Goal: Information Seeking & Learning: Learn about a topic

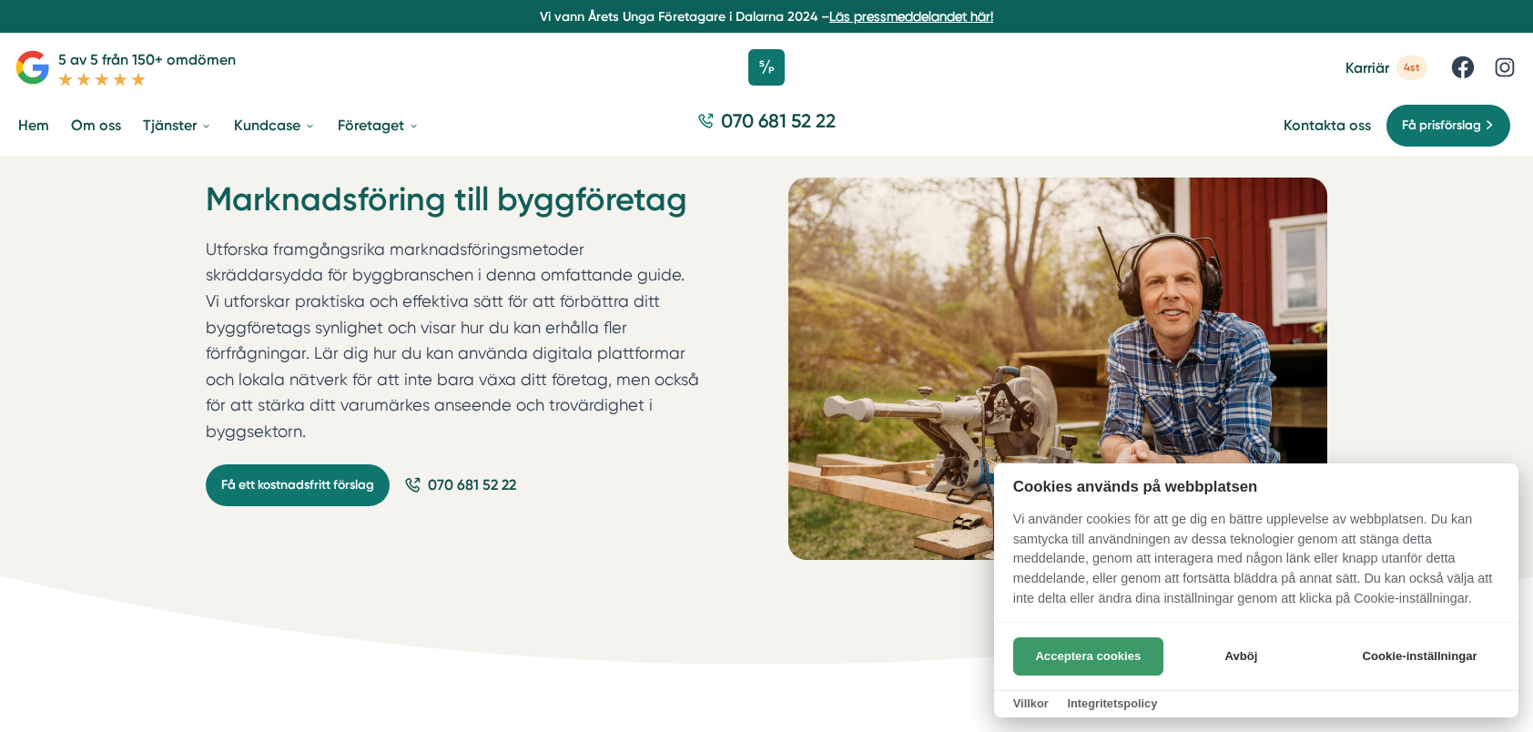
click at [1124, 659] on button "Acceptera cookies" at bounding box center [1088, 656] width 150 height 38
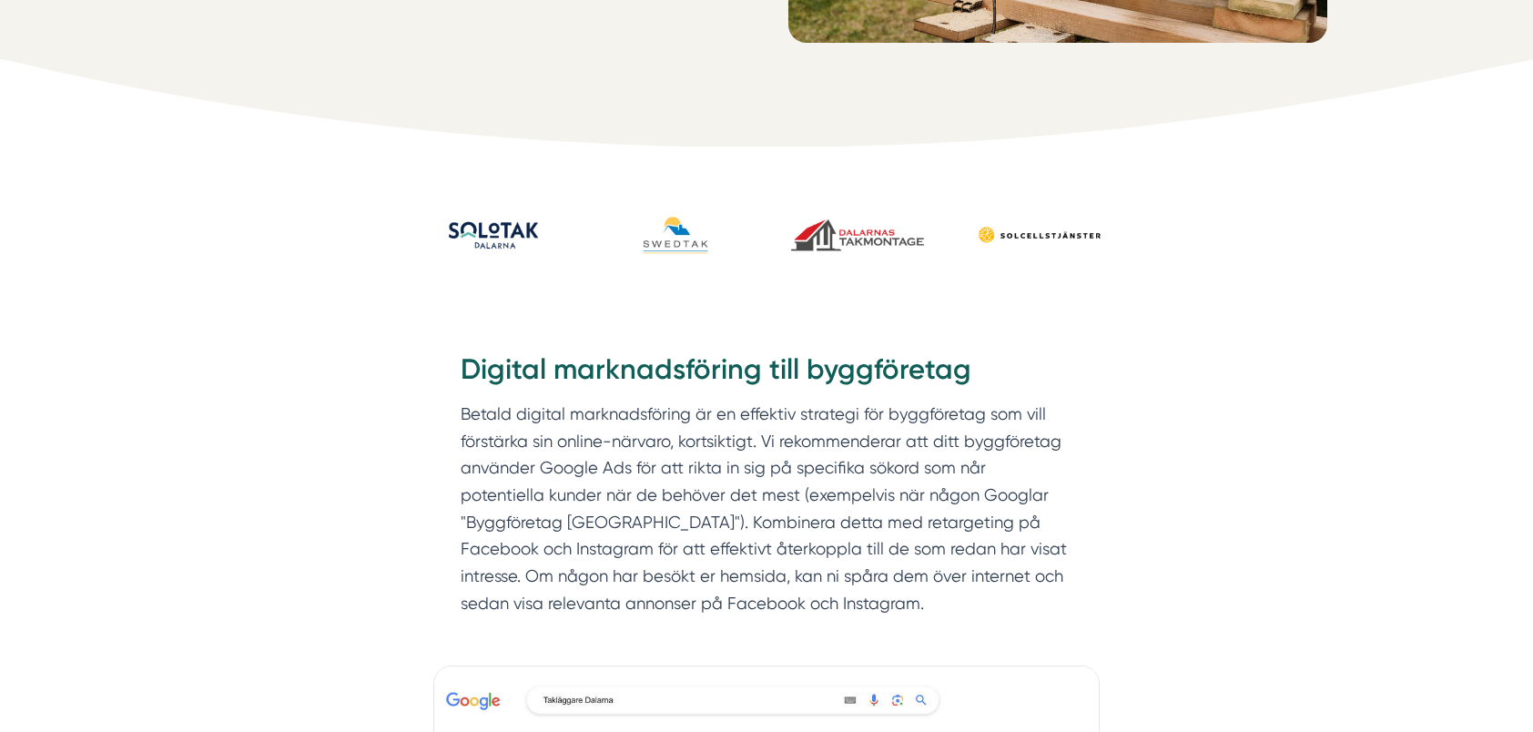
scroll to position [546, 0]
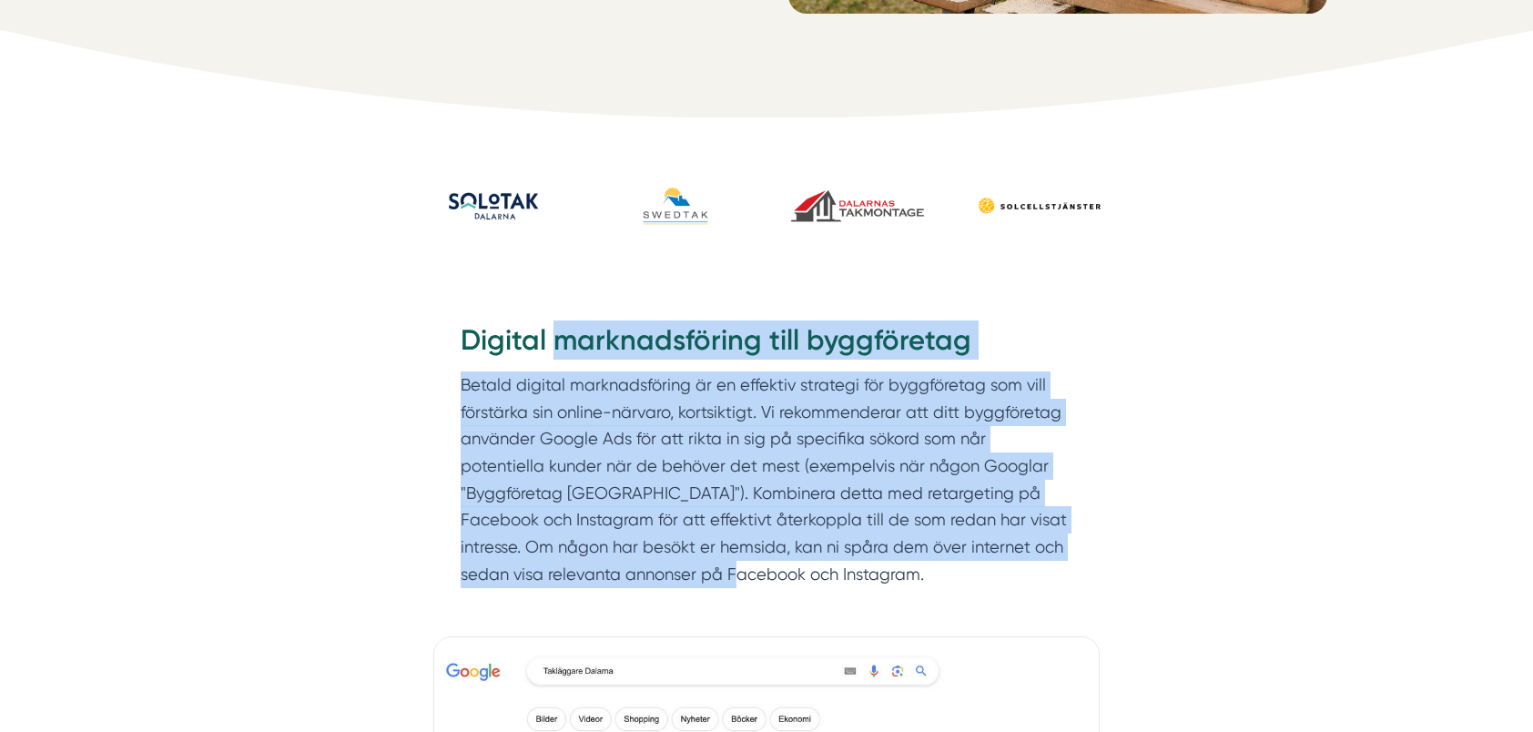
drag, startPoint x: 555, startPoint y: 341, endPoint x: 601, endPoint y: 583, distance: 246.5
click at [601, 583] on div "Digital marknadsföring till byggföretag Betald digital marknadsföring är en eff…" at bounding box center [767, 455] width 612 height 268
click at [601, 583] on p "Betald digital marknadsföring är en effektiv strategi för byggföretag som vill …" at bounding box center [767, 480] width 612 height 217
click at [585, 560] on p "Betald digital marknadsföring är en effektiv strategi för byggföretag som vill …" at bounding box center [767, 480] width 612 height 217
drag, startPoint x: 594, startPoint y: 590, endPoint x: 549, endPoint y: 355, distance: 239.1
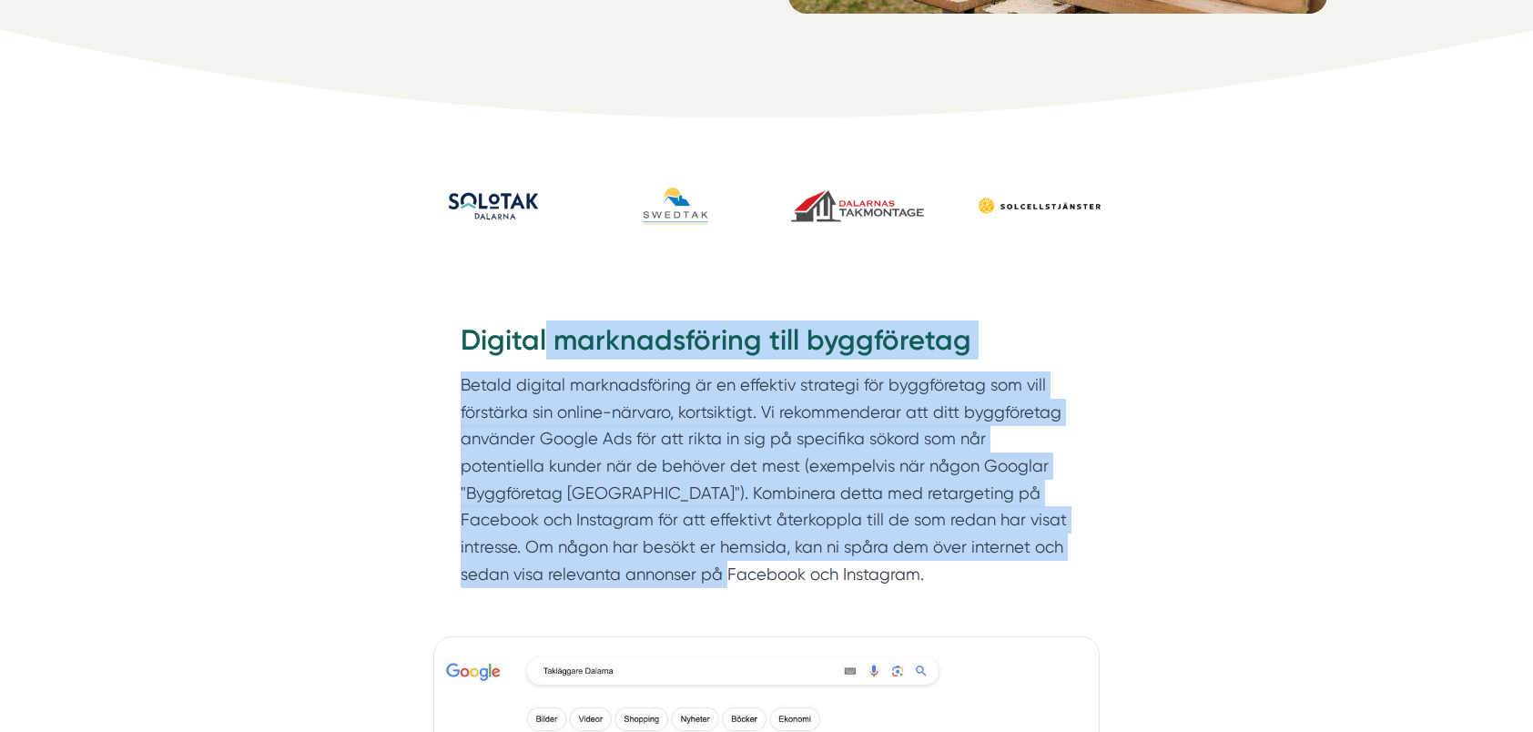
click at [549, 355] on div "Digital marknadsföring till byggföretag Betald digital marknadsföring är en eff…" at bounding box center [766, 459] width 699 height 332
click at [603, 412] on p "Betald digital marknadsföring är en effektiv strategi för byggföretag som vill …" at bounding box center [767, 480] width 612 height 217
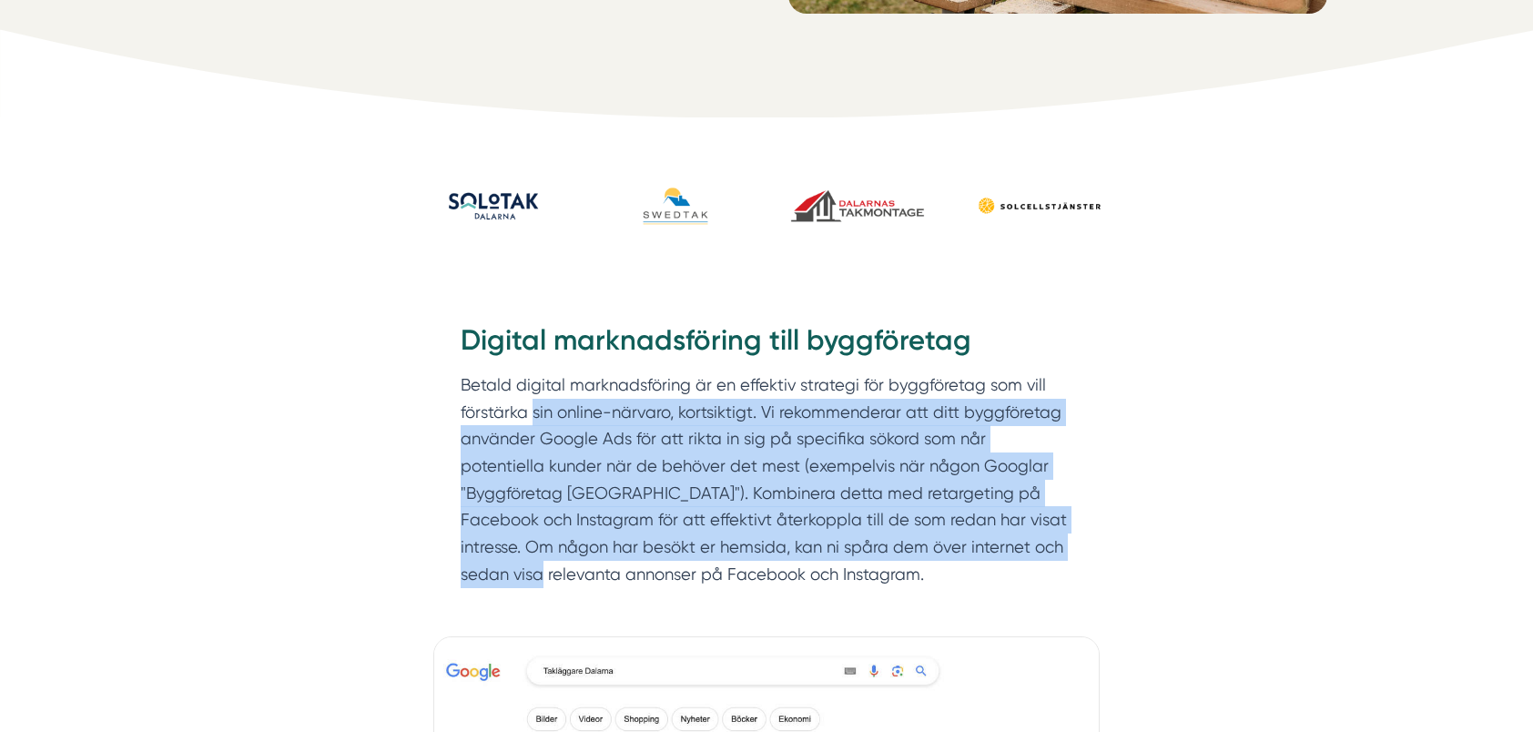
drag, startPoint x: 531, startPoint y: 416, endPoint x: 1002, endPoint y: 546, distance: 488.4
click at [1002, 546] on p "Betald digital marknadsföring är en effektiv strategi för byggföretag som vill …" at bounding box center [767, 480] width 612 height 217
drag, startPoint x: 1002, startPoint y: 546, endPoint x: 984, endPoint y: 546, distance: 17.3
click at [1002, 546] on p "Betald digital marknadsföring är en effektiv strategi för byggföretag som vill …" at bounding box center [767, 480] width 612 height 217
click at [979, 546] on p "Betald digital marknadsföring är en effektiv strategi för byggföretag som vill …" at bounding box center [767, 480] width 612 height 217
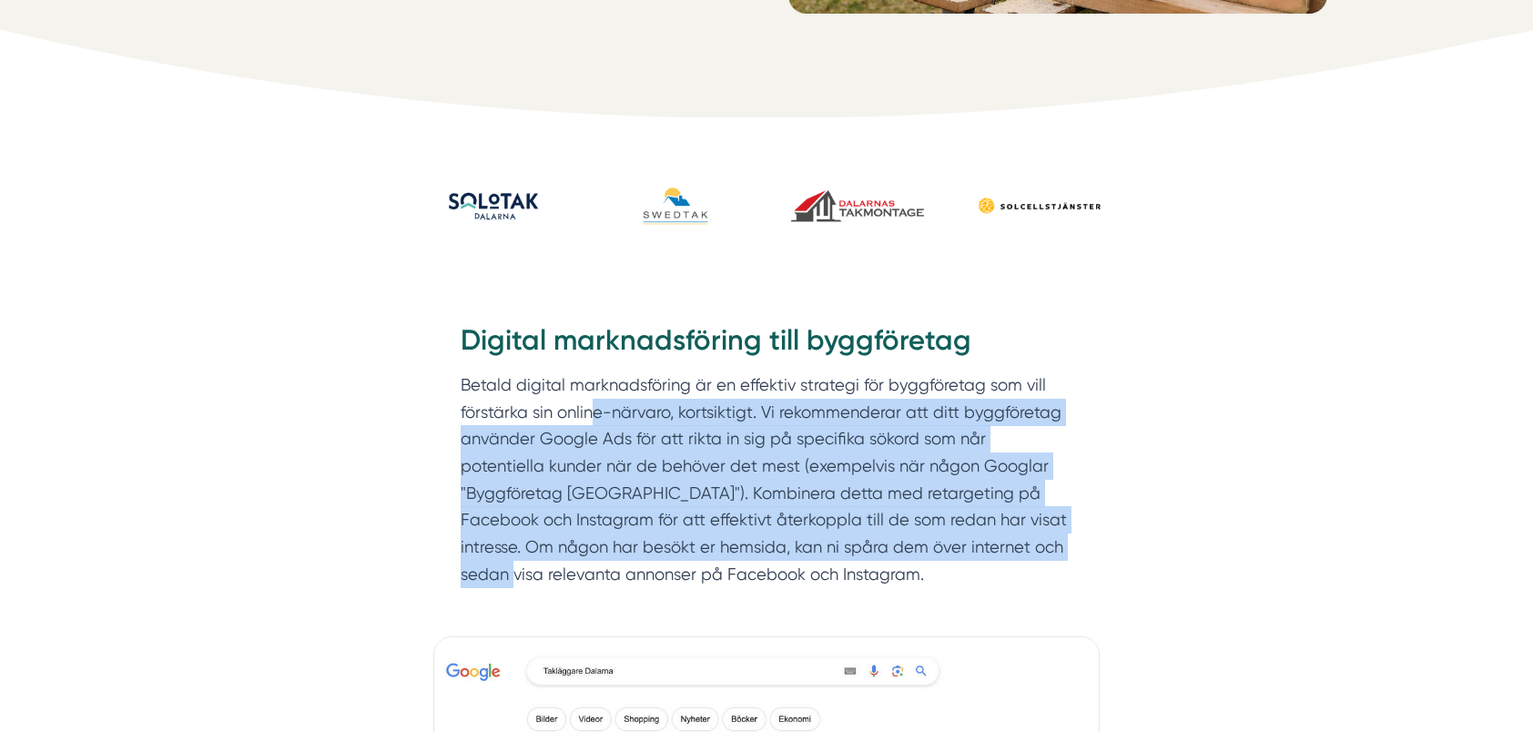
drag, startPoint x: 747, startPoint y: 519, endPoint x: 592, endPoint y: 400, distance: 195.4
click at [592, 400] on p "Betald digital marknadsföring är en effektiv strategi för byggföretag som vill …" at bounding box center [767, 480] width 612 height 217
click at [612, 421] on p "Betald digital marknadsföring är en effektiv strategi för byggföretag som vill …" at bounding box center [767, 480] width 612 height 217
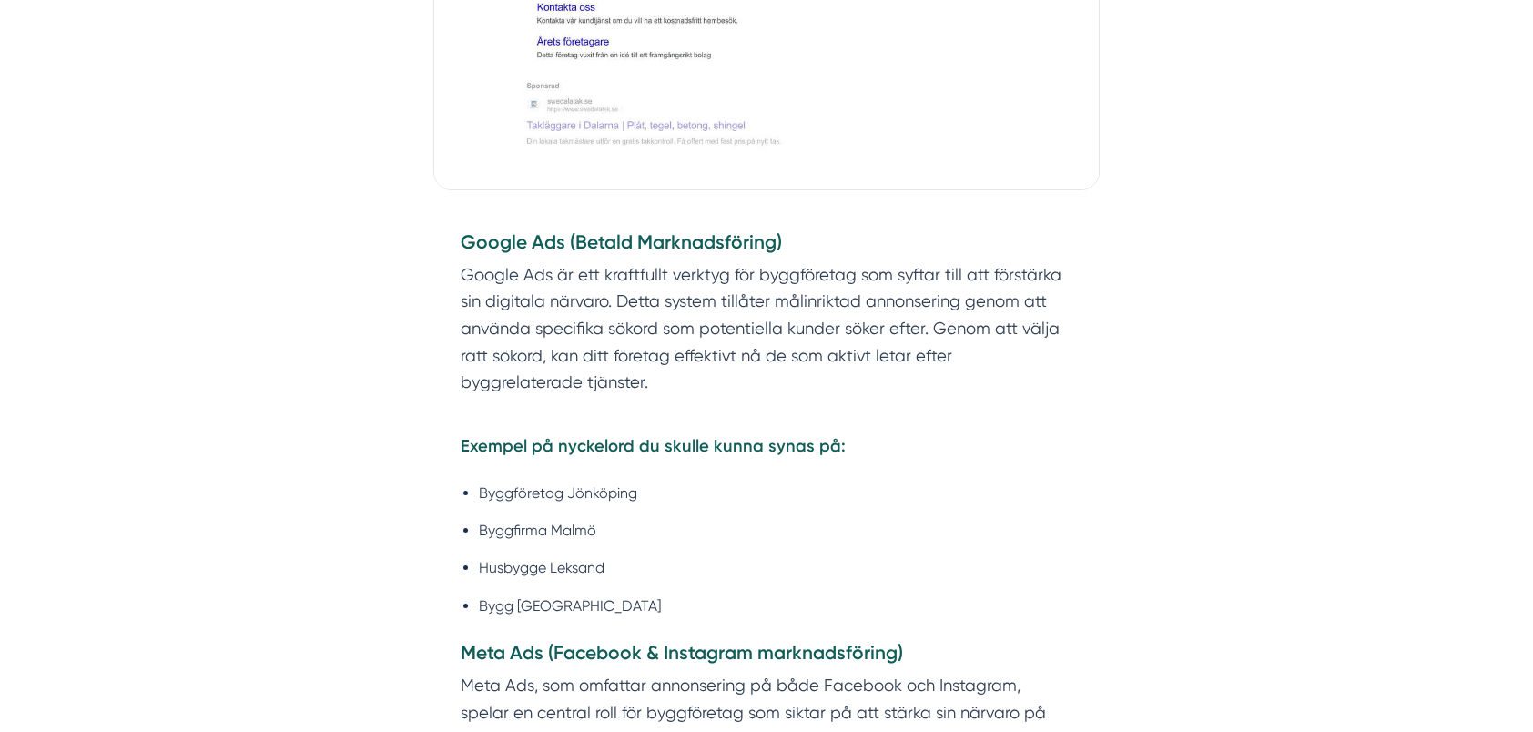
scroll to position [1457, 0]
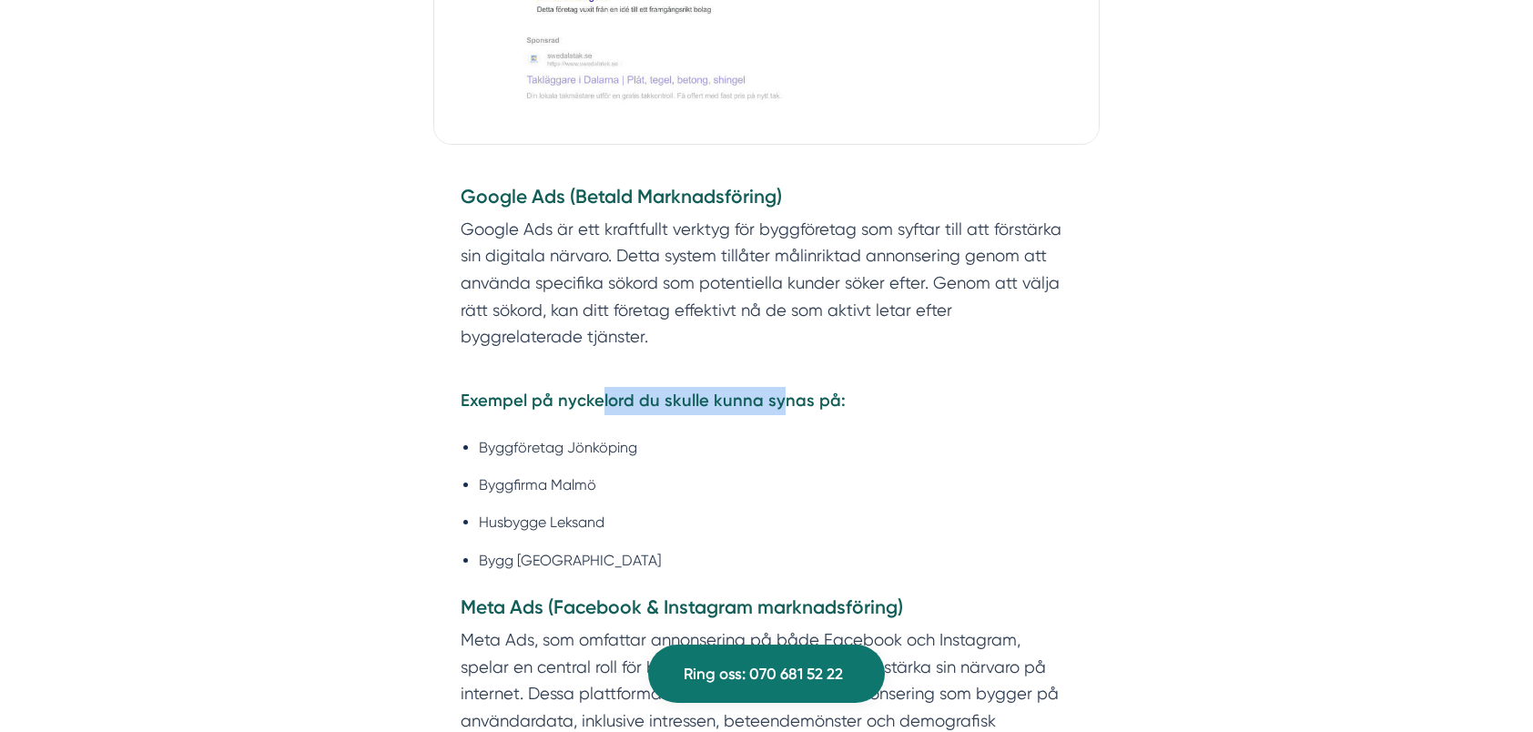
drag, startPoint x: 596, startPoint y: 399, endPoint x: 779, endPoint y: 396, distance: 183.0
click at [779, 396] on strong "Exempel på nyckelord du skulle kunna synas på:" at bounding box center [653, 401] width 385 height 20
click at [720, 402] on strong "Exempel på nyckelord du skulle kunna synas på:" at bounding box center [653, 401] width 385 height 20
drag, startPoint x: 514, startPoint y: 526, endPoint x: 575, endPoint y: 524, distance: 61.0
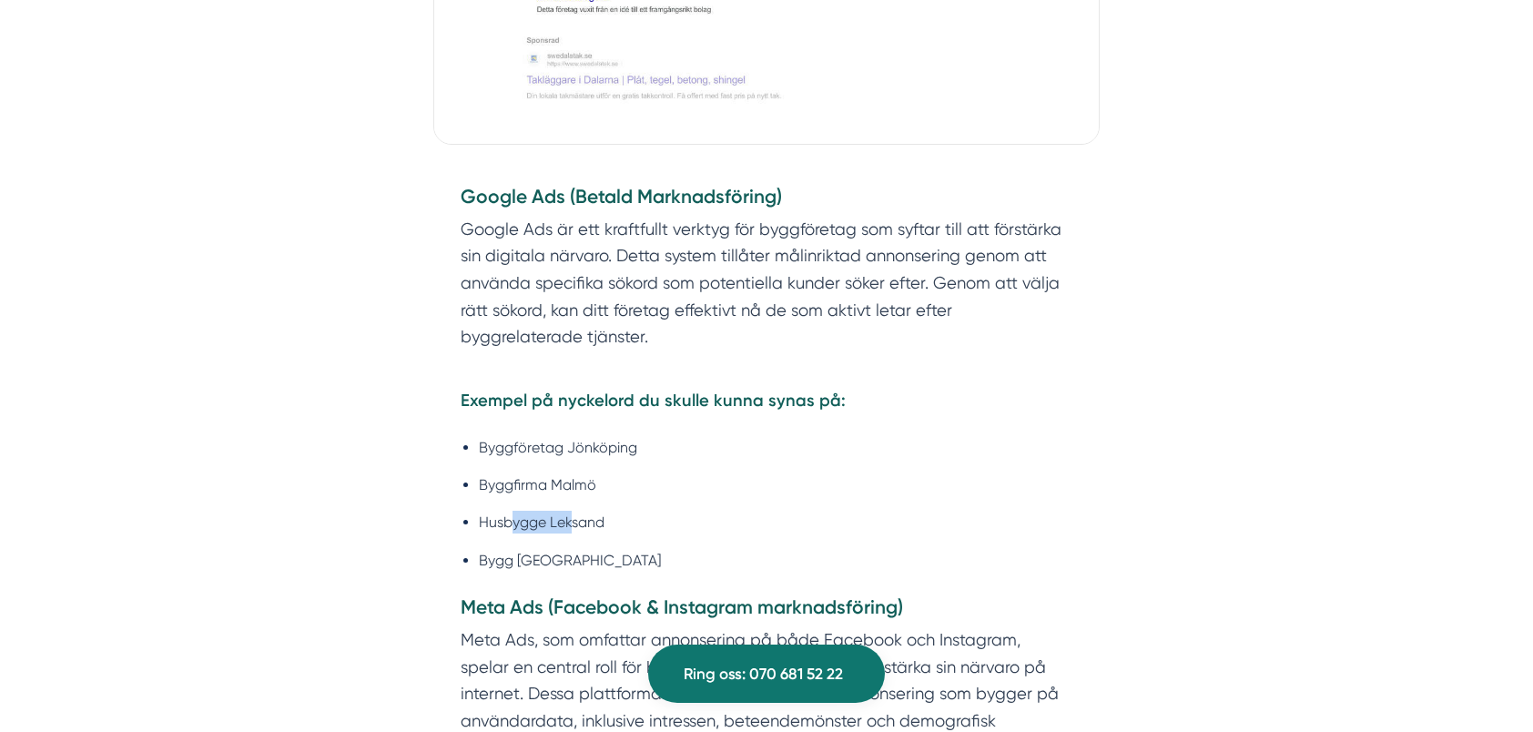
click at [575, 524] on li "Husbygge Leksand" at bounding box center [776, 522] width 594 height 23
click at [546, 557] on li "Bygg Gävle" at bounding box center [776, 560] width 594 height 23
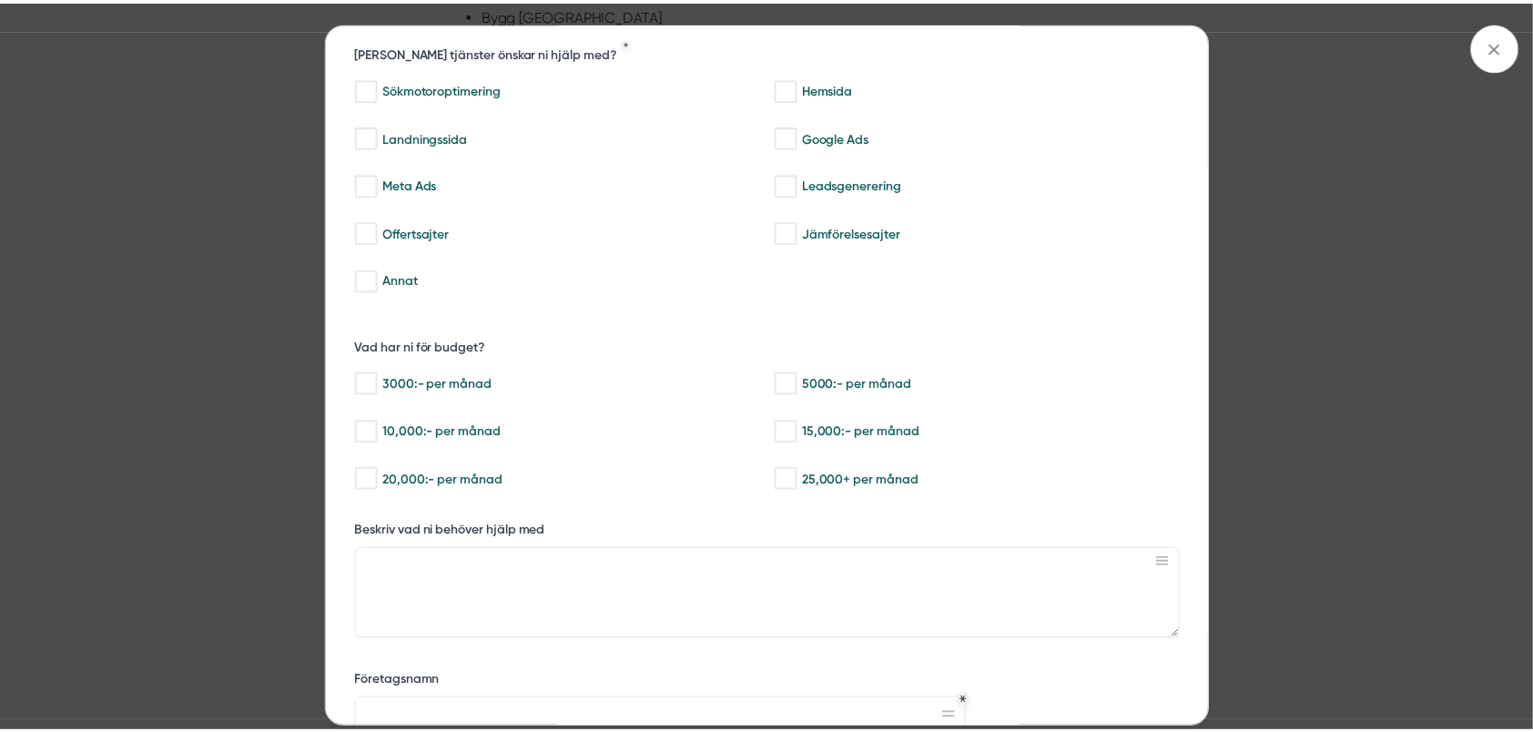
scroll to position [364, 0]
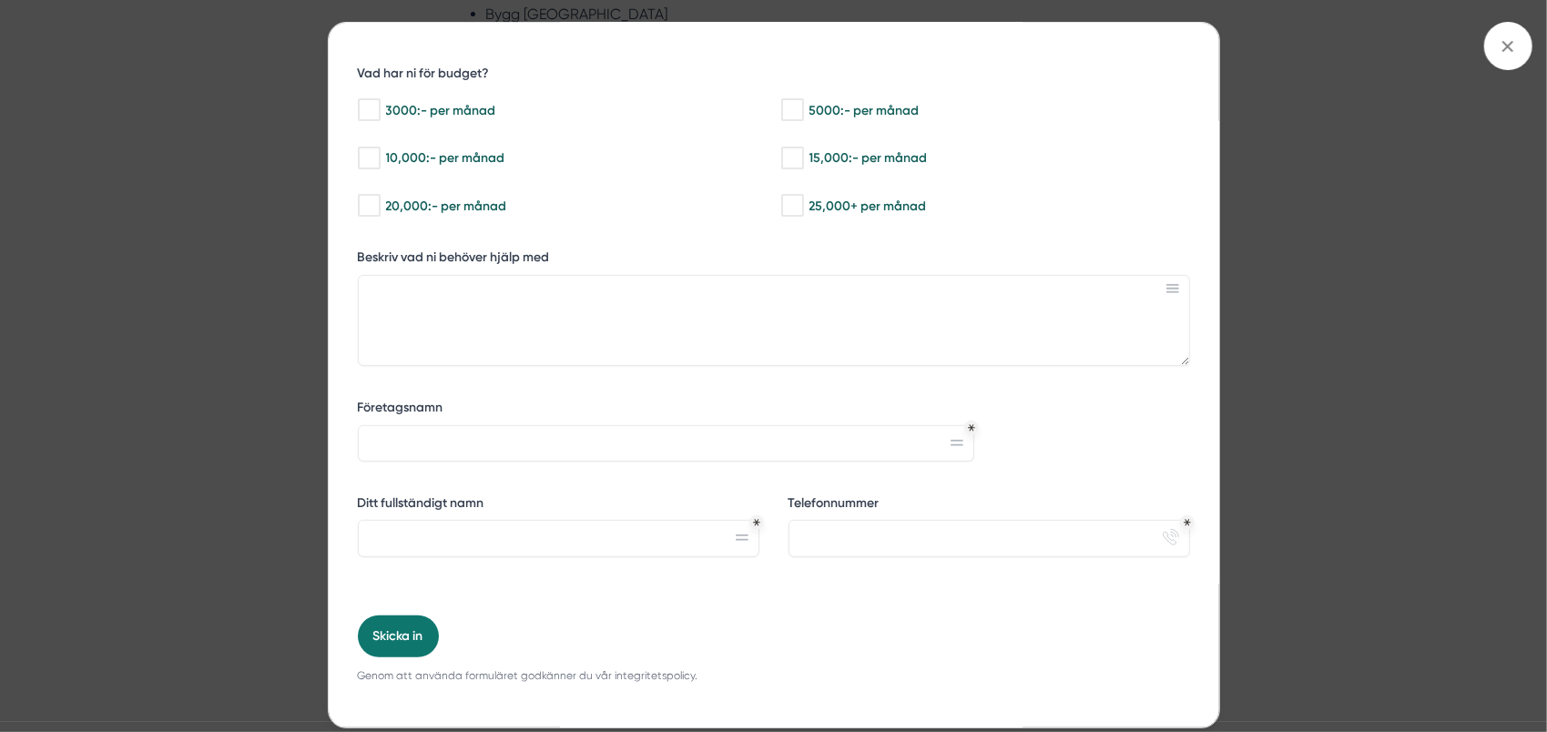
click at [1373, 373] on div "bbc9b822-b2c6-488a-ab3e-9a2d59e49c7c Behöver du hjälp med trygg tillväxt? Vilka…" at bounding box center [773, 366] width 1547 height 732
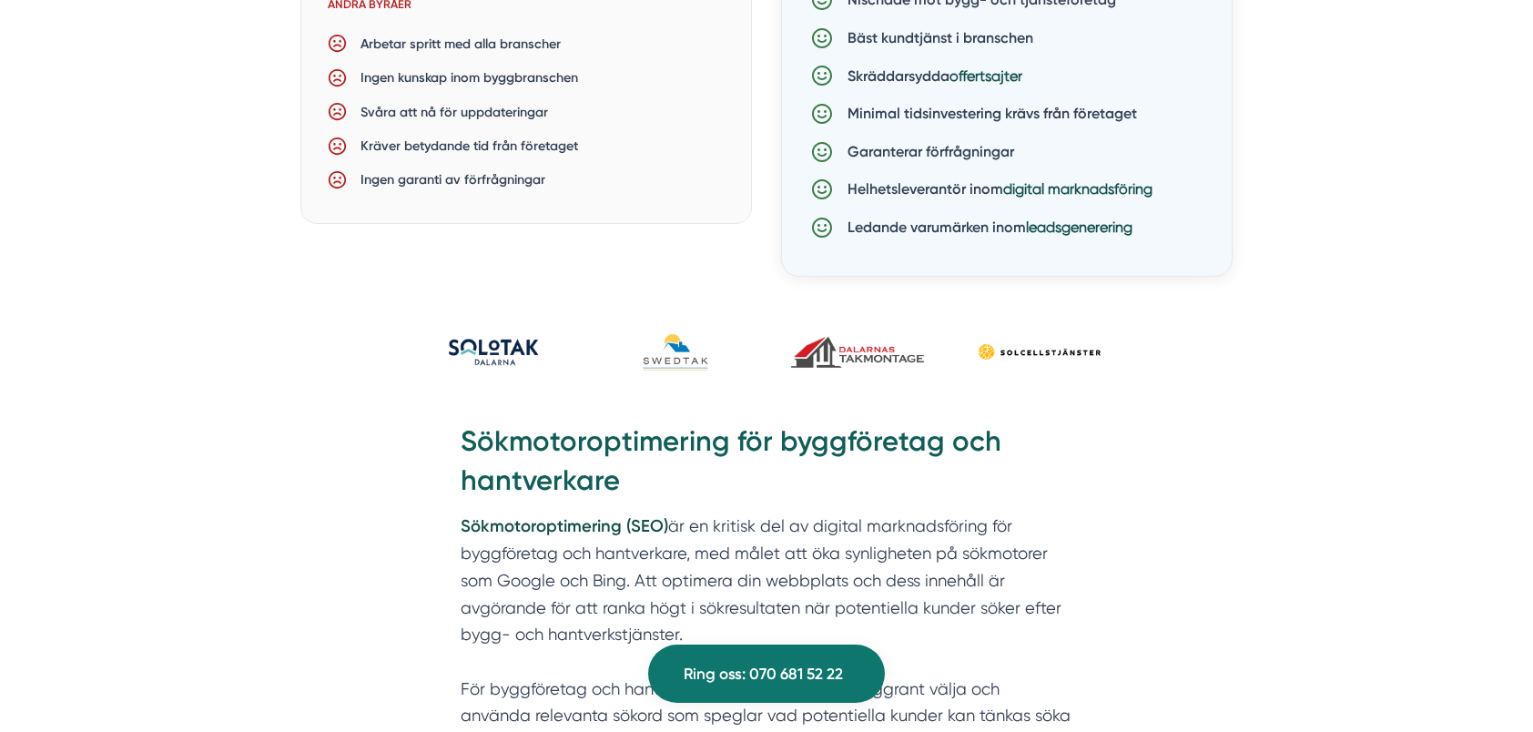
scroll to position [3096, 0]
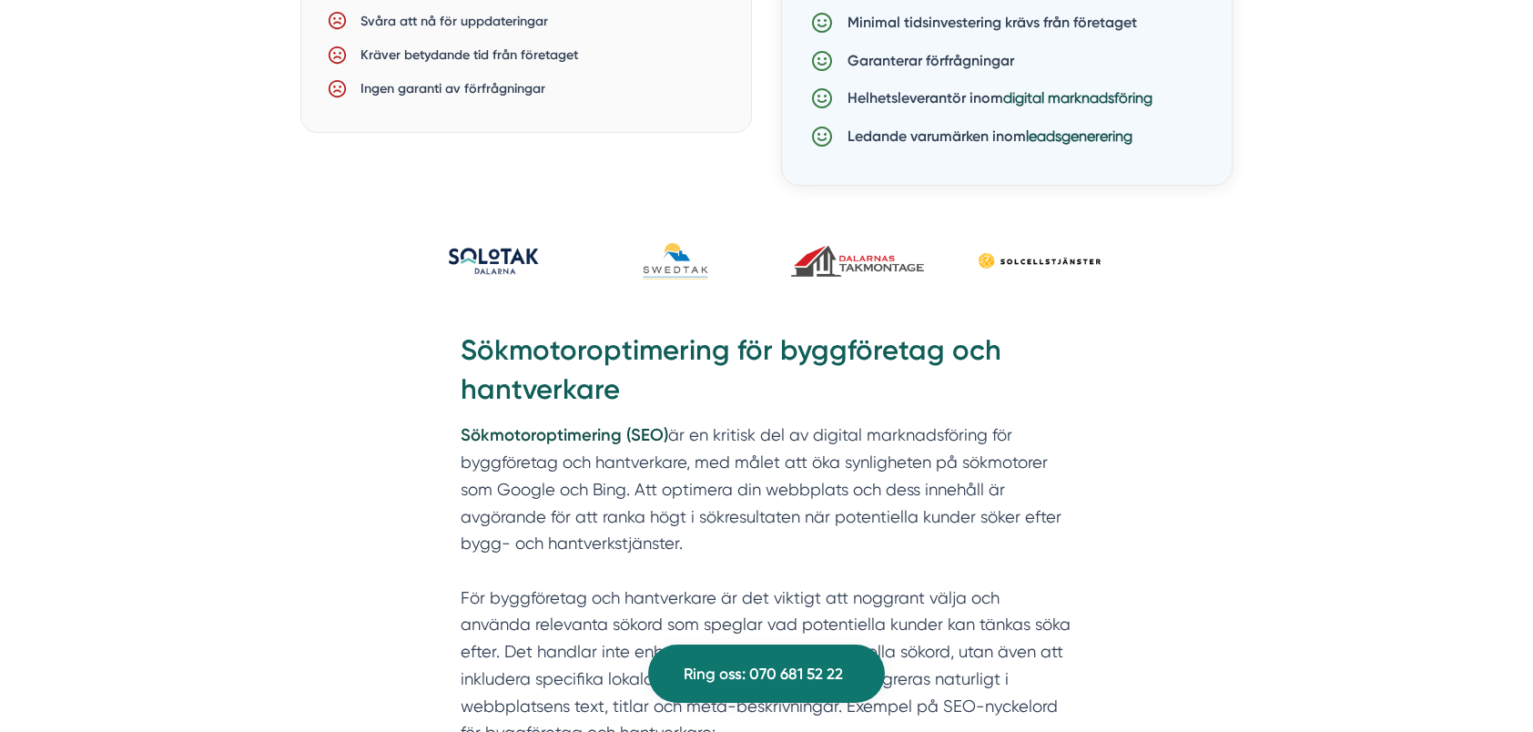
click at [756, 350] on h2 "Sökmotoroptimering för byggföretag och hantverkare" at bounding box center [767, 376] width 612 height 91
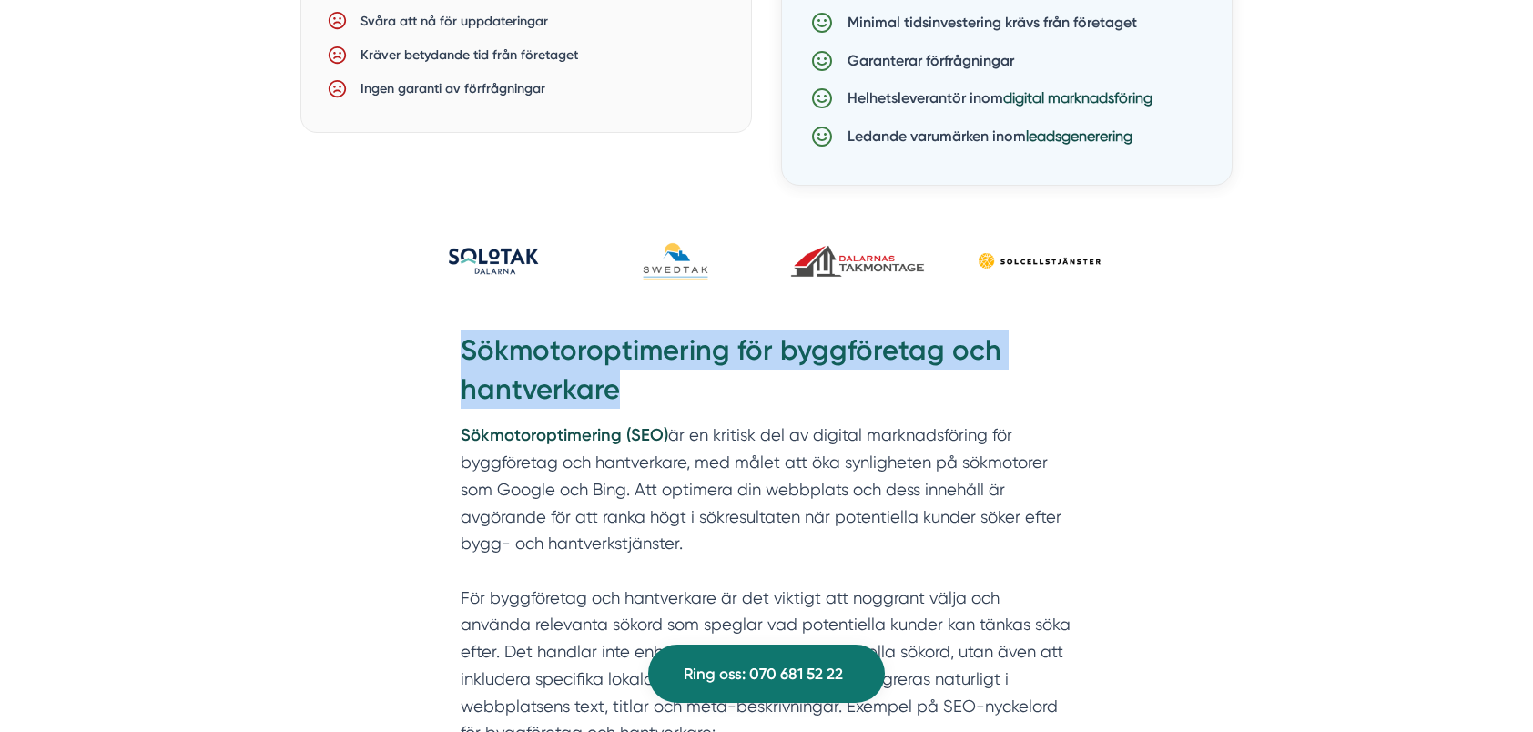
click at [756, 350] on h2 "Sökmotoroptimering för byggföretag och hantverkare" at bounding box center [767, 376] width 612 height 91
drag, startPoint x: 756, startPoint y: 350, endPoint x: 672, endPoint y: 358, distance: 84.2
click at [672, 358] on h2 "Sökmotoroptimering för byggföretag och hantverkare" at bounding box center [767, 376] width 612 height 91
click at [711, 381] on h2 "Sökmotoroptimering för byggföretag och hantverkare" at bounding box center [767, 376] width 612 height 91
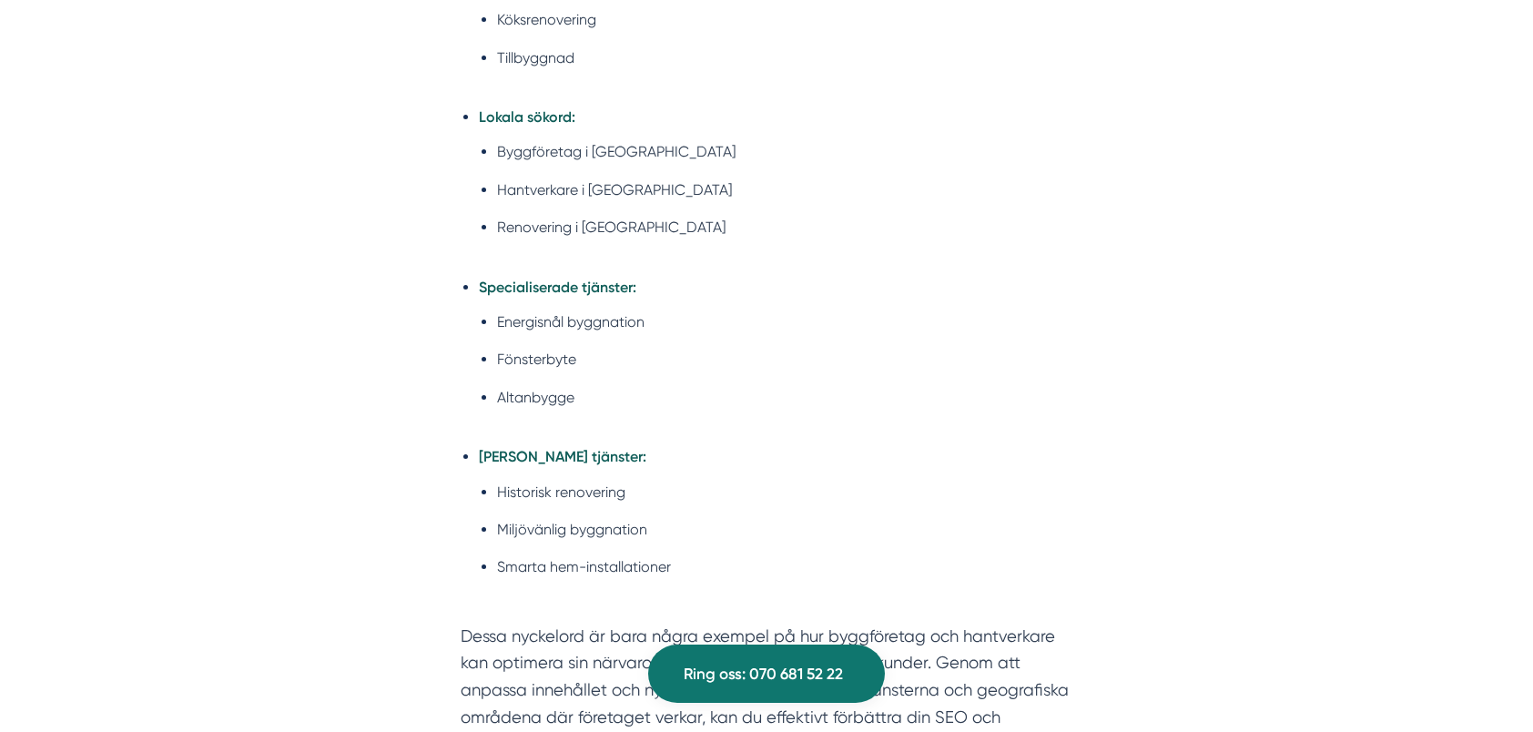
scroll to position [4189, 0]
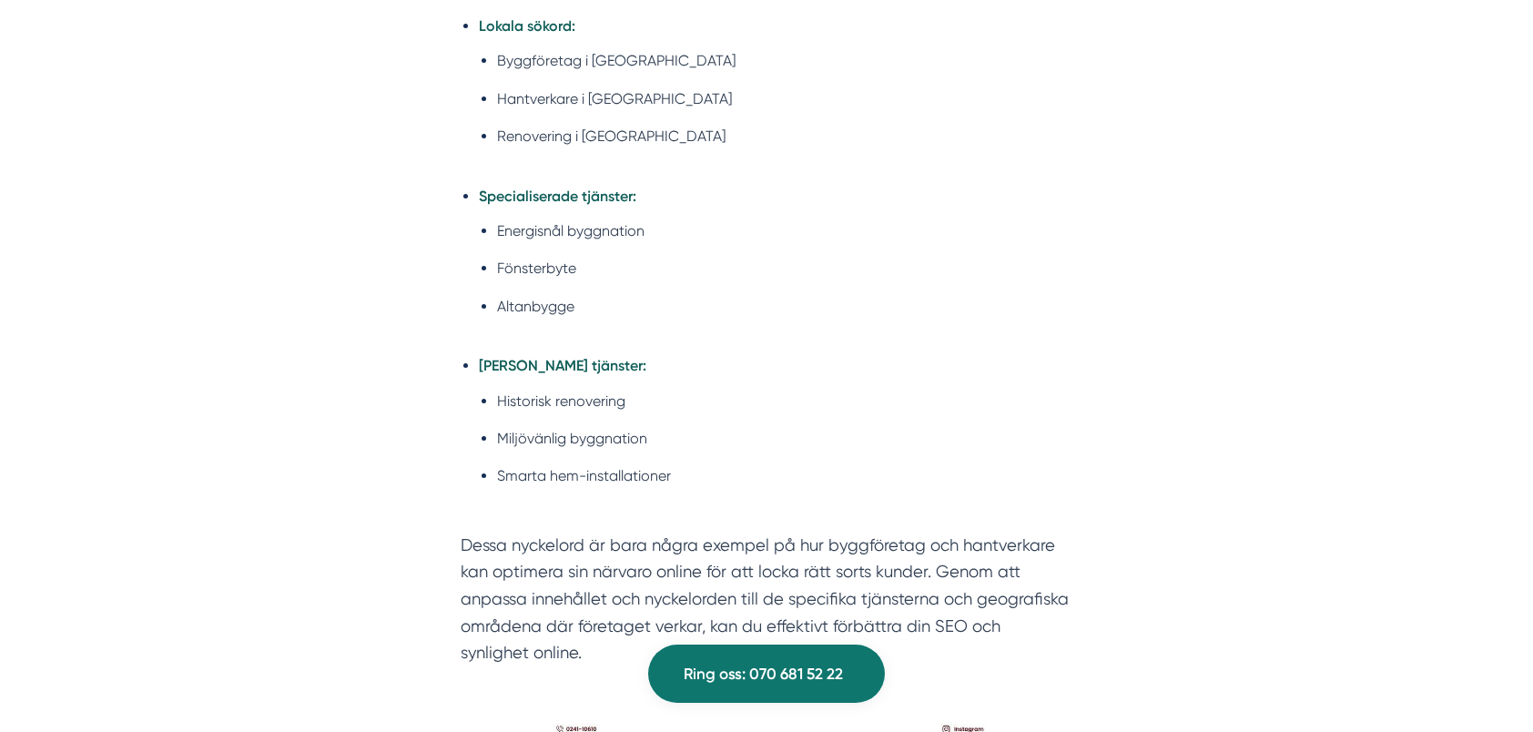
click at [583, 432] on li "Miljövänlig byggnation" at bounding box center [784, 438] width 575 height 23
drag, startPoint x: 583, startPoint y: 432, endPoint x: 574, endPoint y: 467, distance: 36.7
click at [574, 467] on li "Smarta hem-installationer" at bounding box center [784, 475] width 575 height 23
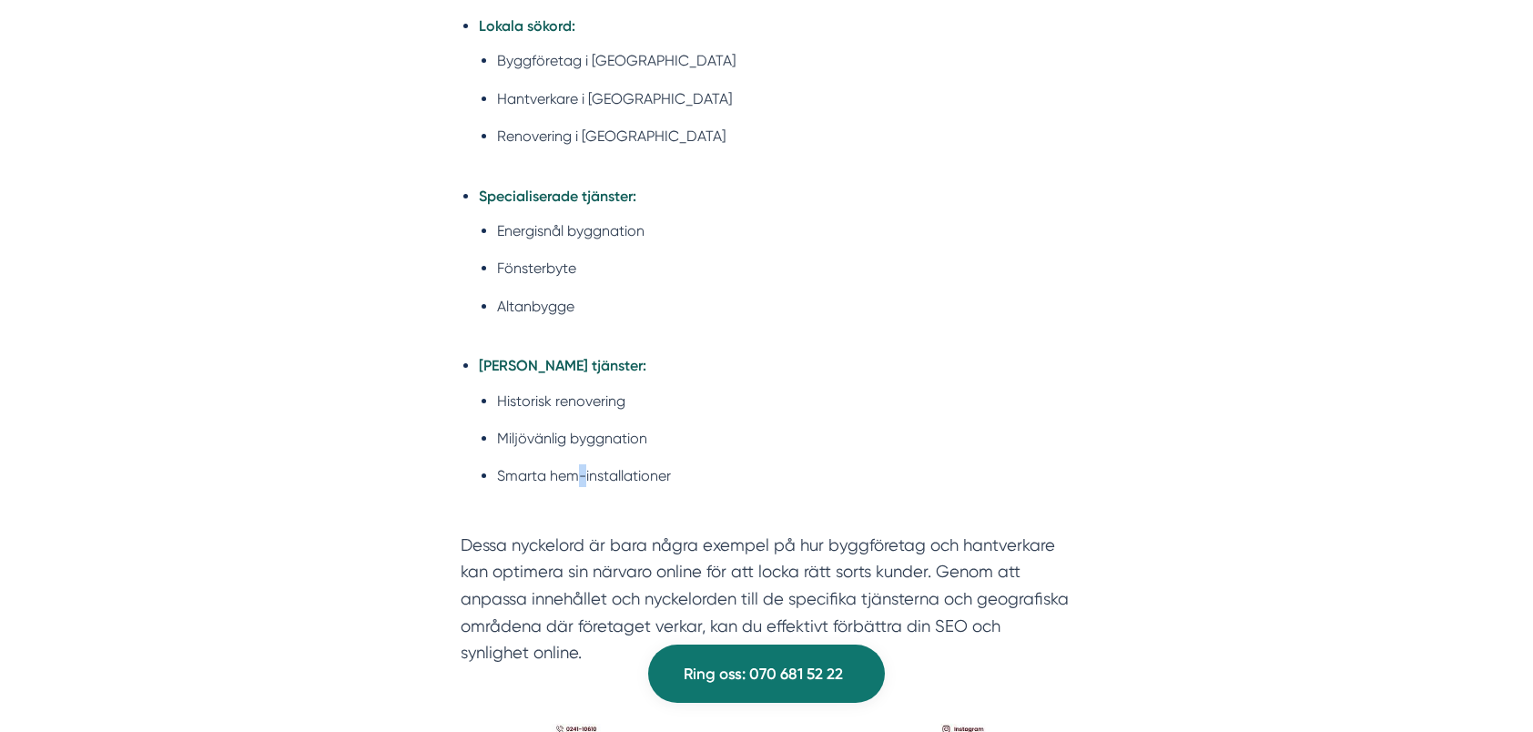
click at [574, 467] on li "Smarta hem-installationer" at bounding box center [784, 475] width 575 height 23
drag, startPoint x: 574, startPoint y: 467, endPoint x: 549, endPoint y: 484, distance: 30.1
click at [549, 484] on ul "Historisk renovering Miljövänlig byggnation Smarta hem-installationer" at bounding box center [776, 444] width 594 height 132
click at [771, 572] on p "Dessa nyckelord är bara några exempel på hur byggföretag och hantverkare kan op…" at bounding box center [767, 599] width 612 height 135
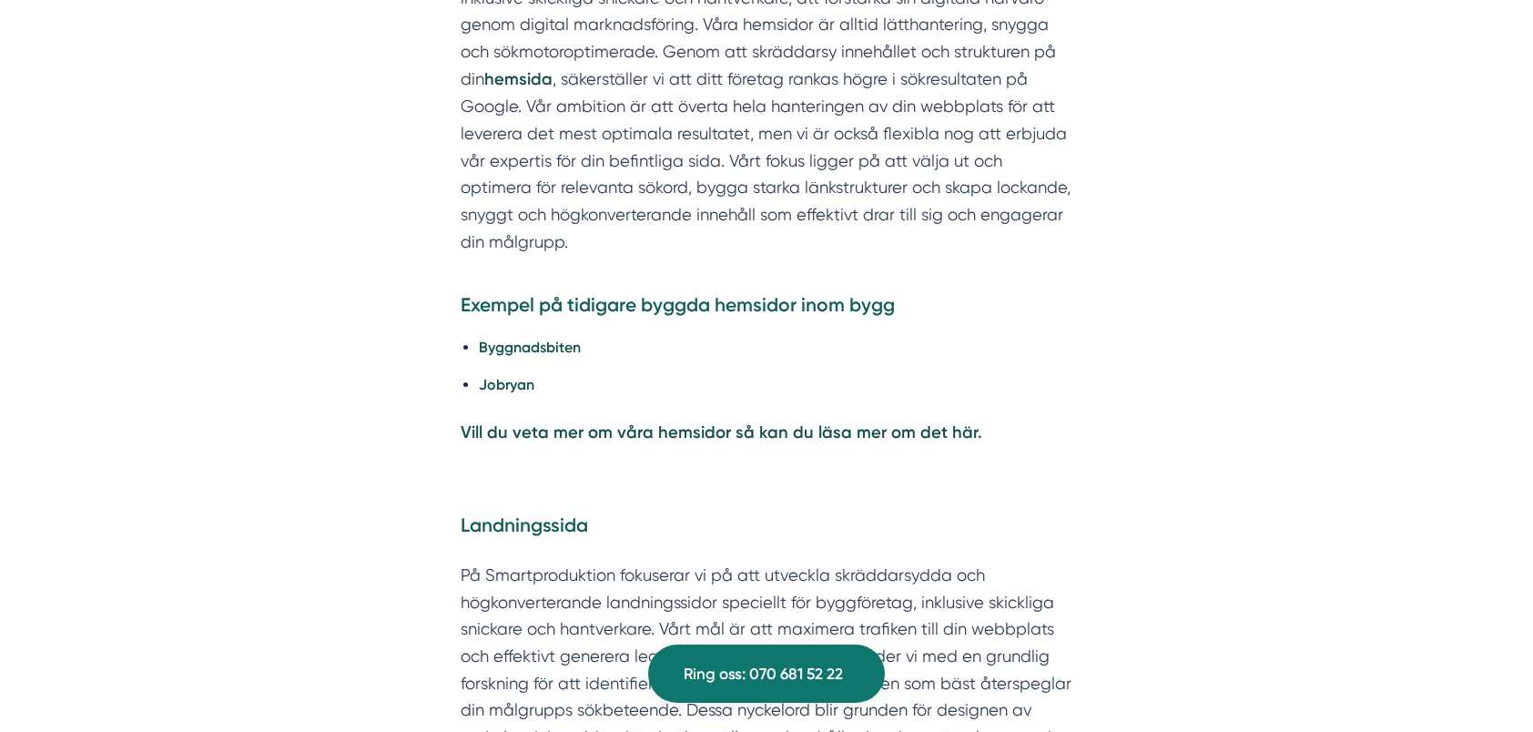
scroll to position [5554, 0]
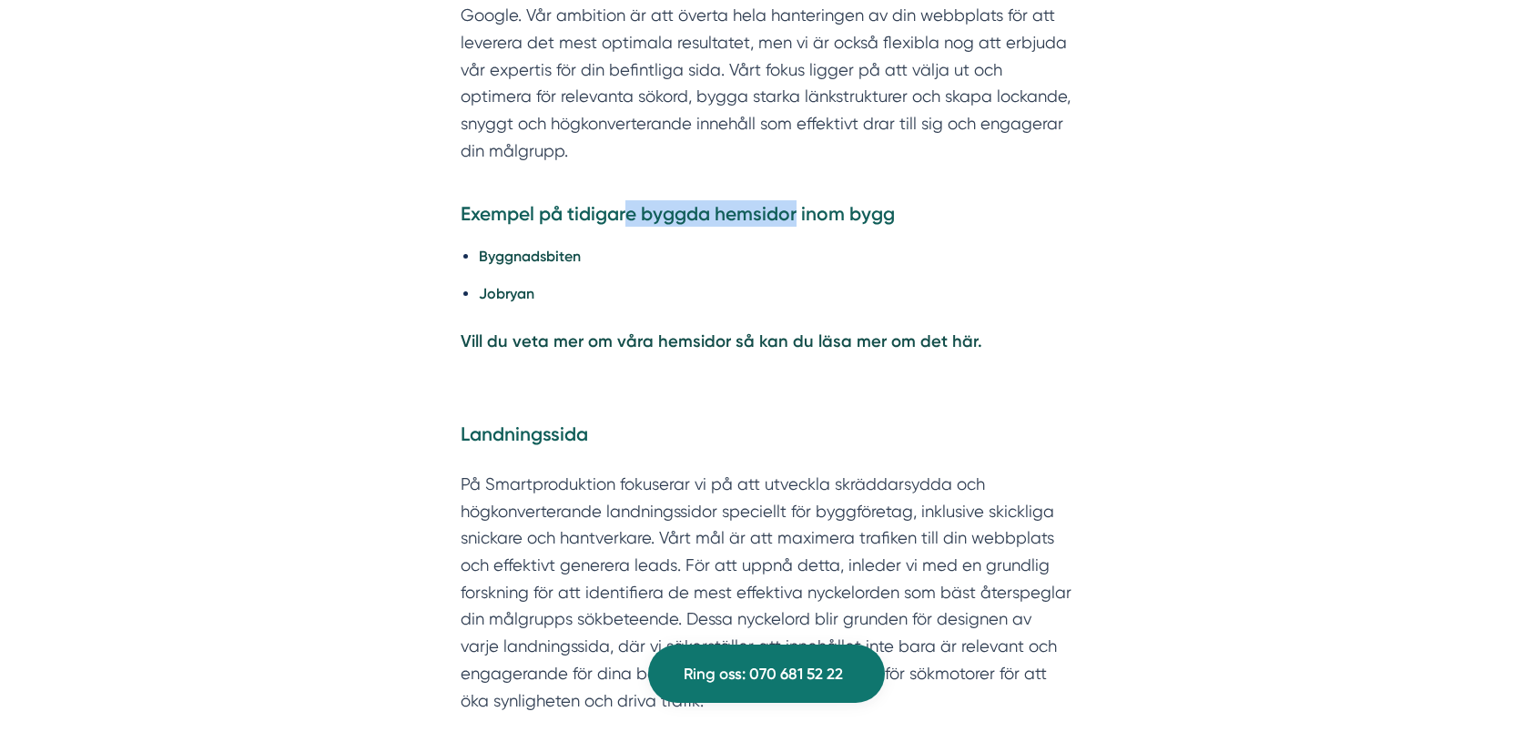
drag, startPoint x: 632, startPoint y: 208, endPoint x: 799, endPoint y: 214, distance: 166.8
click at [799, 214] on h4 "Exempel på tidigare byggda hemsidor inom bygg" at bounding box center [767, 216] width 612 height 33
click at [734, 223] on h4 "Exempel på tidigare byggda hemsidor inom bygg" at bounding box center [767, 216] width 612 height 33
click at [524, 286] on strong "Jobryan" at bounding box center [507, 293] width 56 height 17
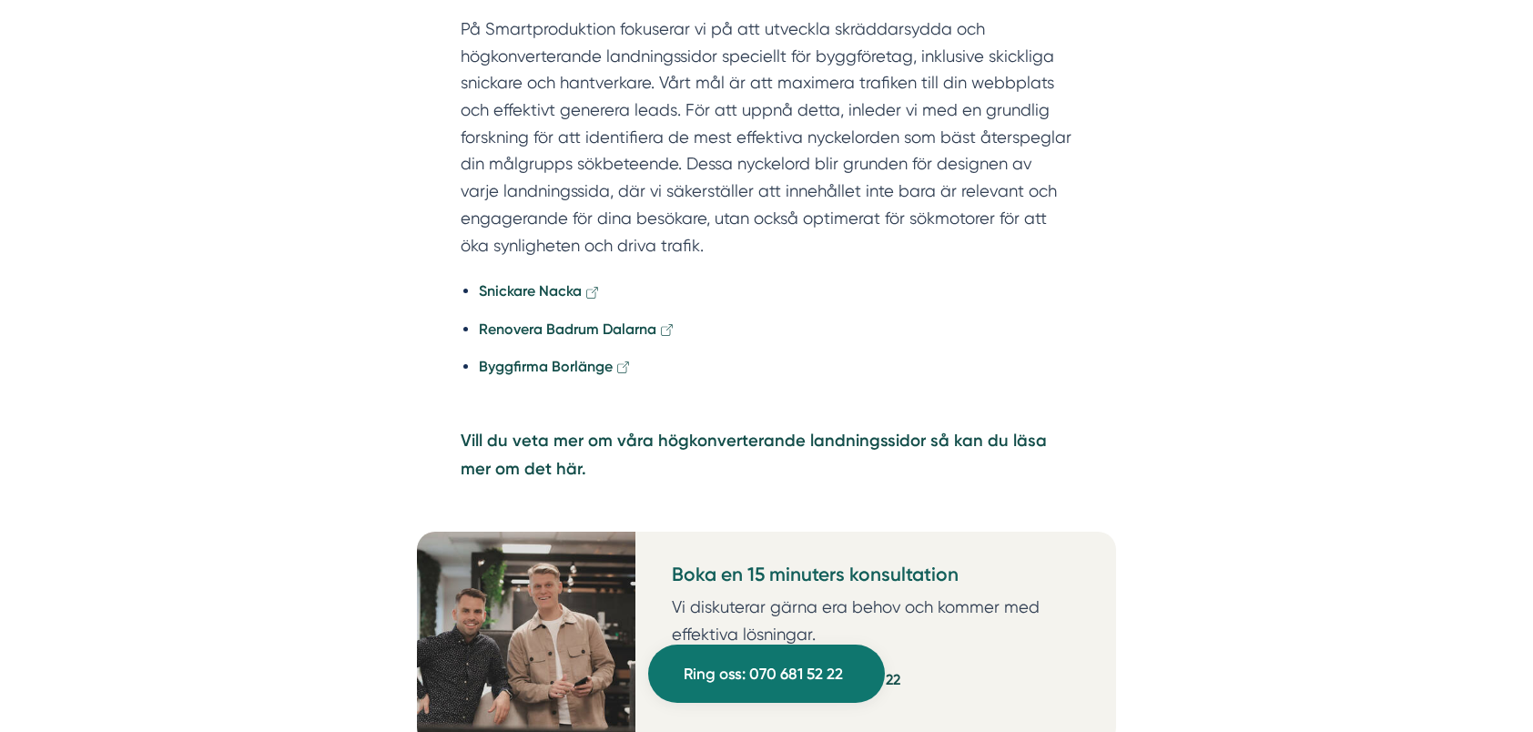
scroll to position [5919, 0]
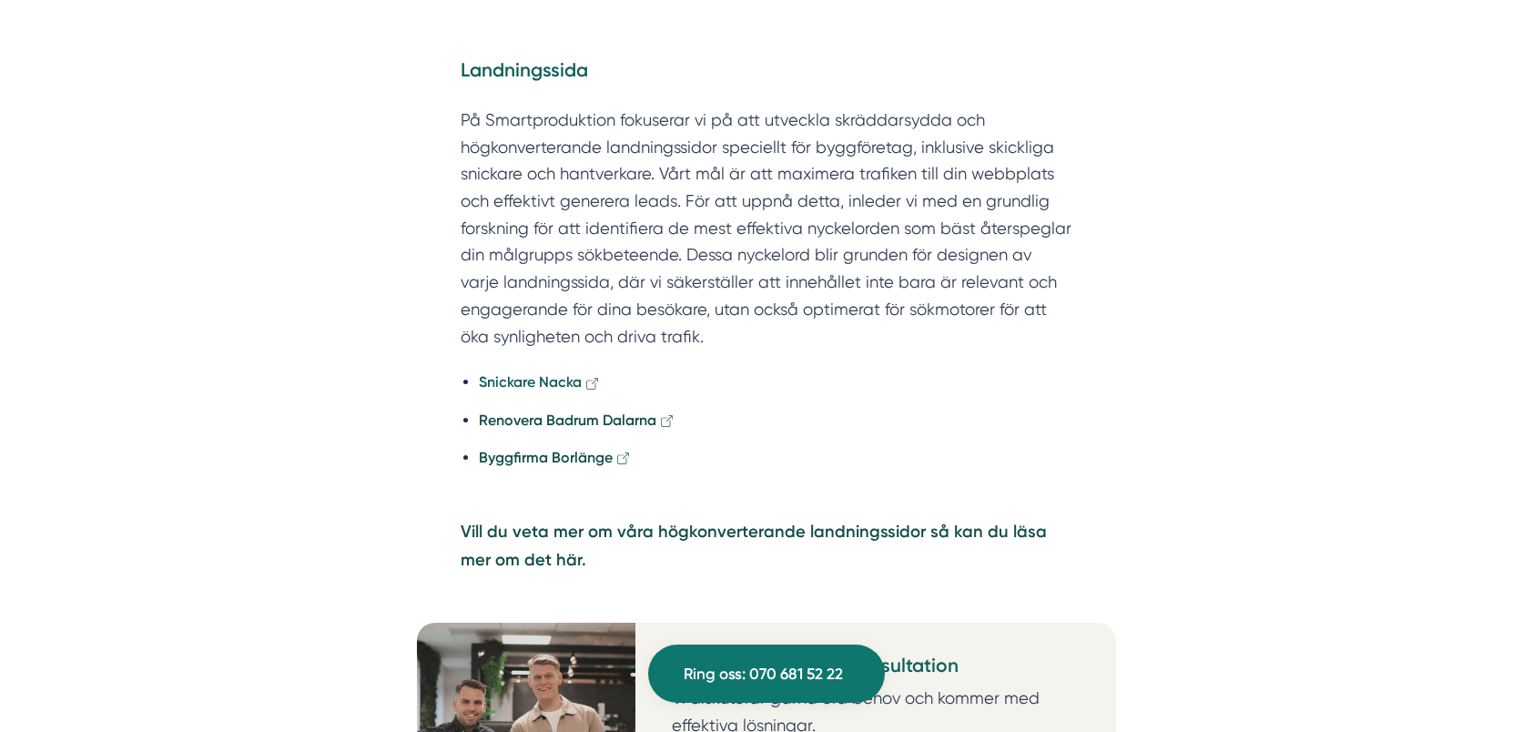
click at [535, 377] on strong "Snickare Nacka" at bounding box center [530, 381] width 103 height 17
click at [807, 324] on p "På Smartproduktion fokuserar vi på att utveckla skräddarsydda och högkonvertera…" at bounding box center [767, 228] width 612 height 243
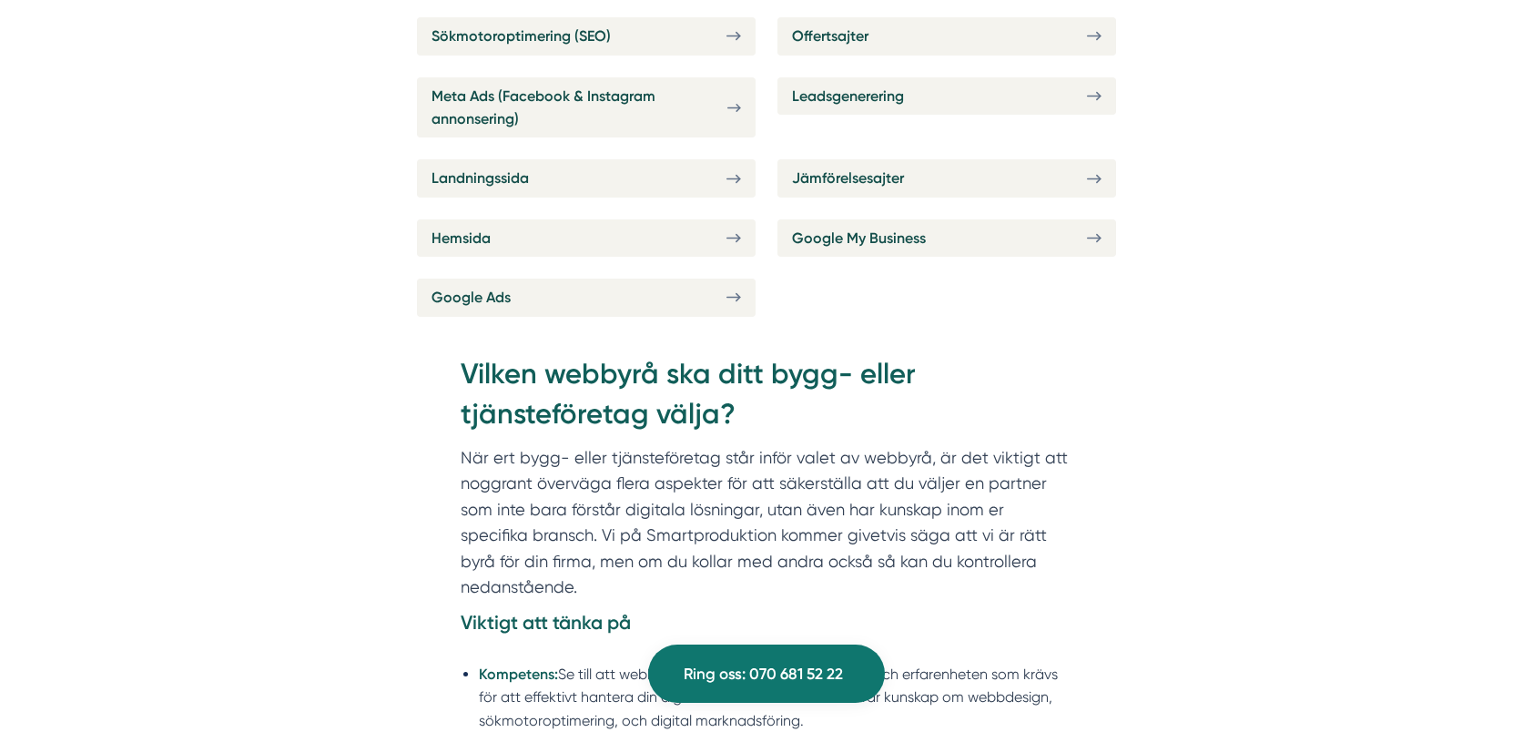
scroll to position [6920, 0]
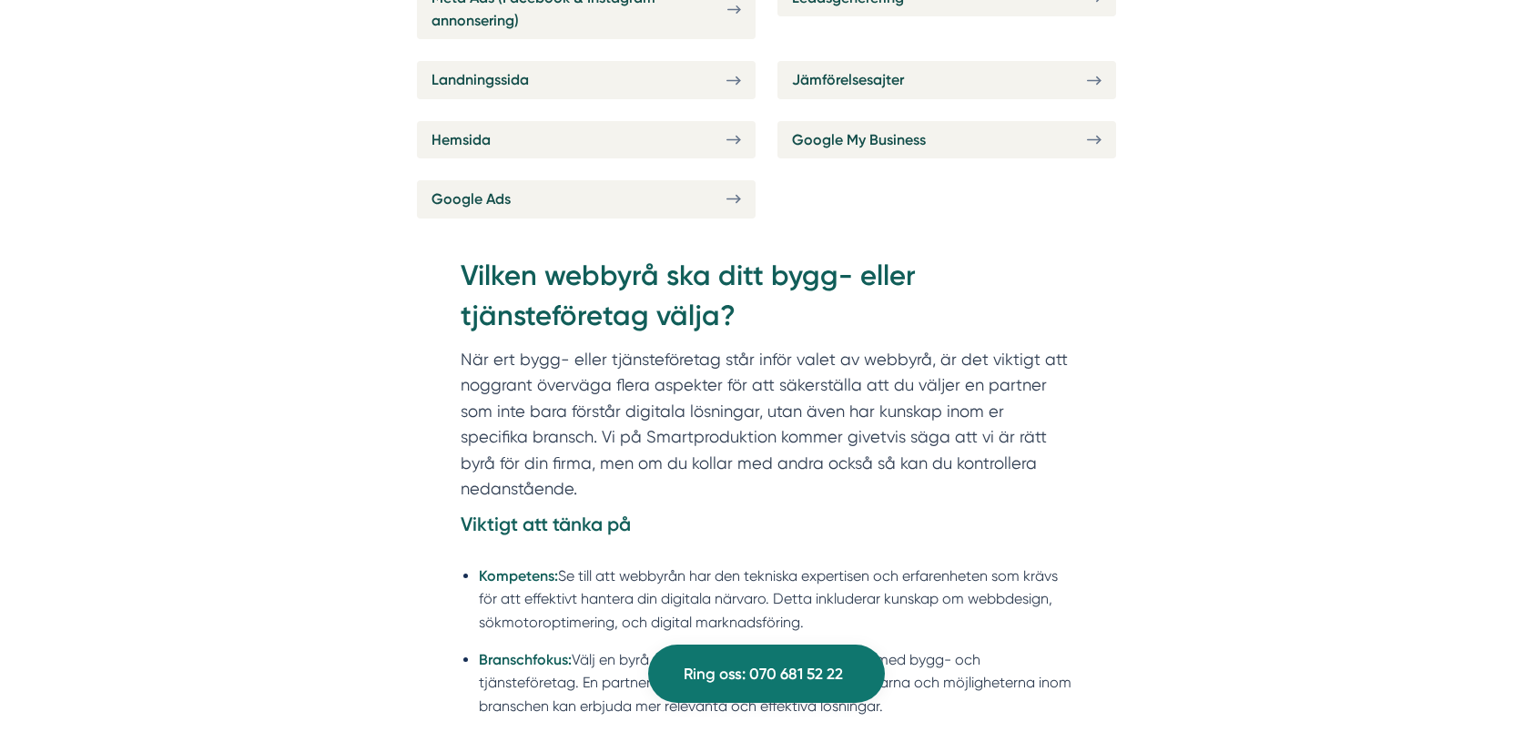
click at [764, 432] on section "När ert bygg- eller tjänsteföretag står inför valet av webbyrå, är det viktigt …" at bounding box center [767, 429] width 612 height 165
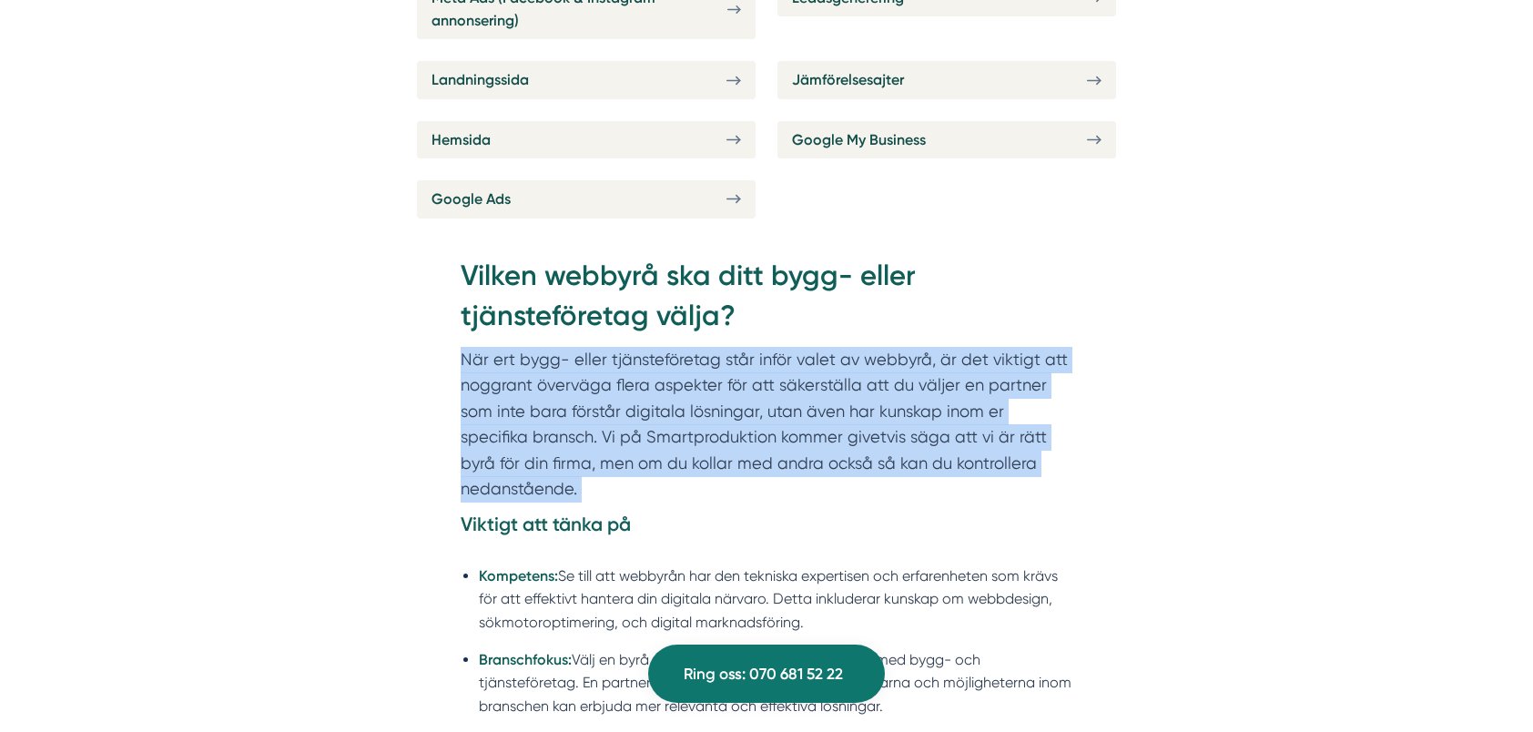
click at [764, 432] on section "När ert bygg- eller tjänsteföretag står inför valet av webbyrå, är det viktigt …" at bounding box center [767, 429] width 612 height 165
drag, startPoint x: 764, startPoint y: 432, endPoint x: 779, endPoint y: 433, distance: 15.6
click at [783, 432] on section "När ert bygg- eller tjänsteföretag står inför valet av webbyrå, är det viktigt …" at bounding box center [767, 429] width 612 height 165
click at [769, 429] on section "När ert bygg- eller tjänsteföretag står inför valet av webbyrå, är det viktigt …" at bounding box center [767, 429] width 612 height 165
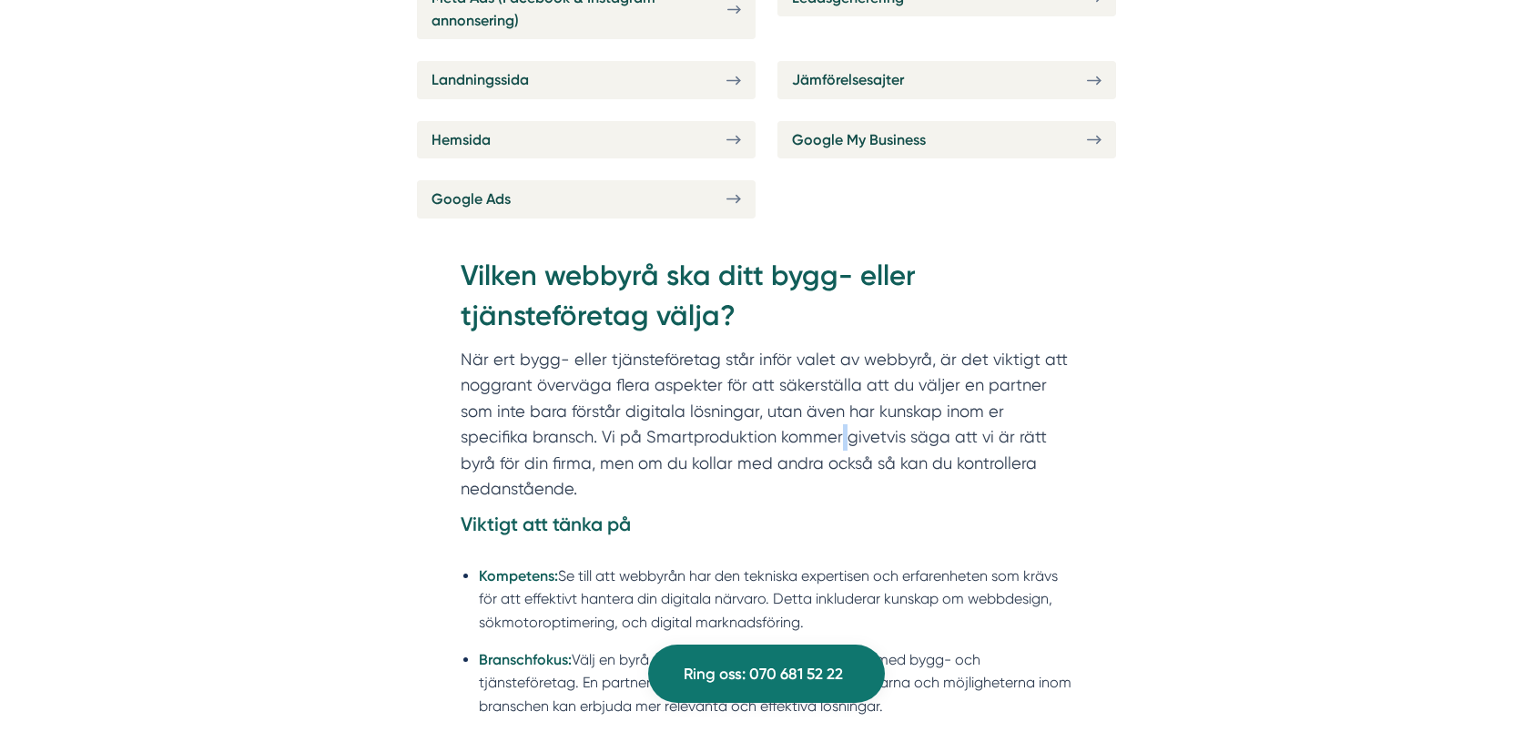
click at [769, 429] on section "När ert bygg- eller tjänsteföretag står inför valet av webbyrå, är det viktigt …" at bounding box center [767, 429] width 612 height 165
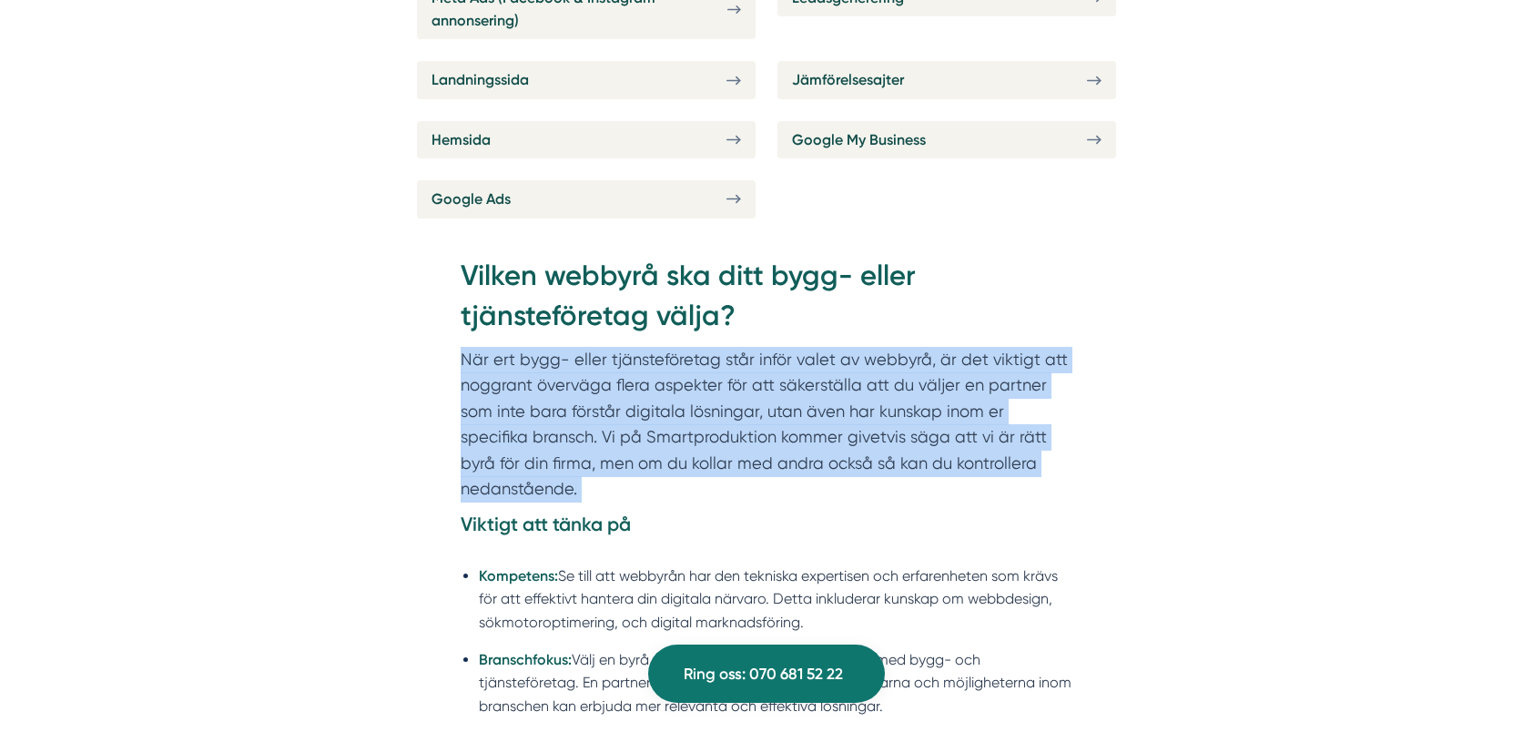
click at [769, 429] on section "När ert bygg- eller tjänsteföretag står inför valet av webbyrå, är det viktigt …" at bounding box center [767, 429] width 612 height 165
drag, startPoint x: 769, startPoint y: 429, endPoint x: 799, endPoint y: 435, distance: 31.6
click at [799, 435] on section "När ert bygg- eller tjänsteföretag står inför valet av webbyrå, är det viktigt …" at bounding box center [767, 429] width 612 height 165
click at [819, 444] on section "När ert bygg- eller tjänsteföretag står inför valet av webbyrå, är det viktigt …" at bounding box center [767, 429] width 612 height 165
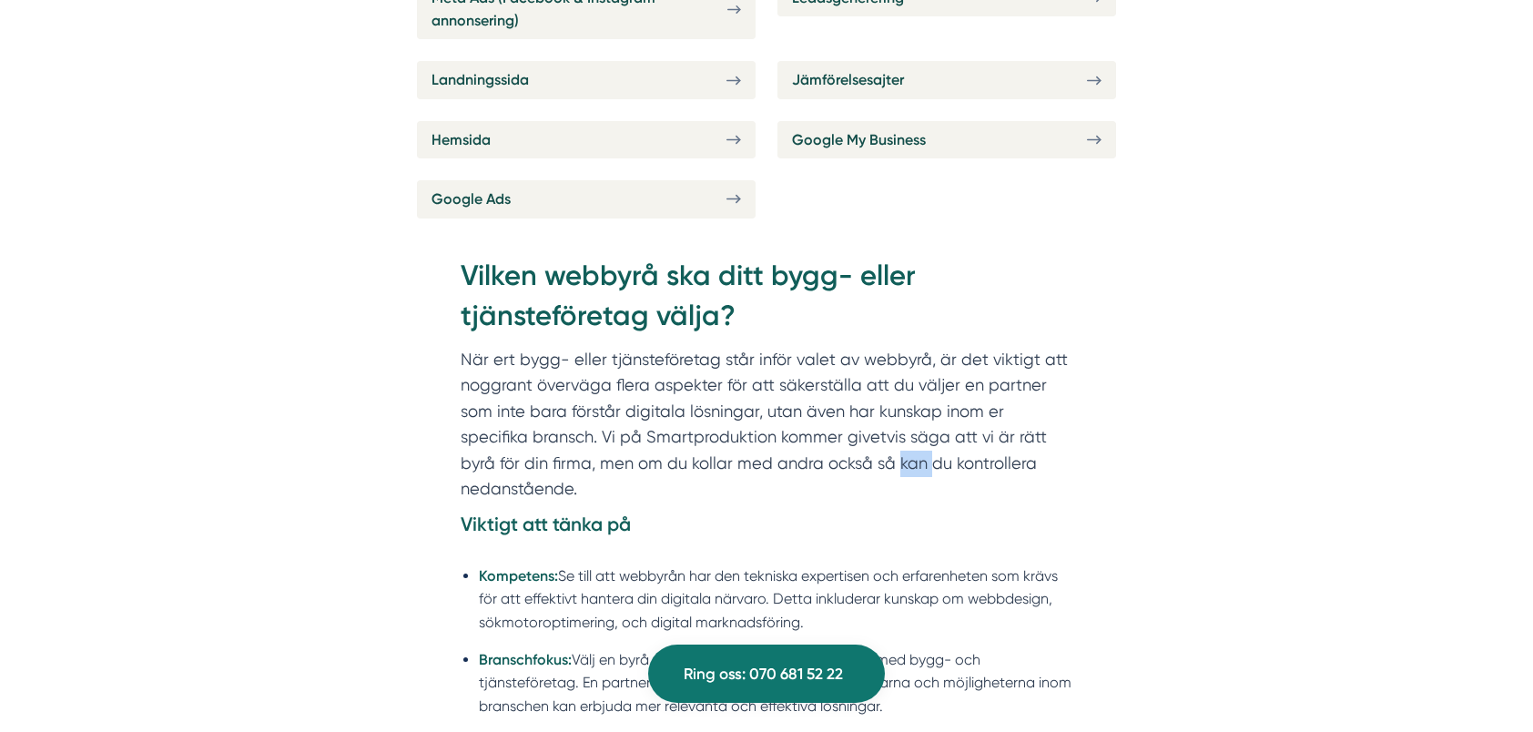
click at [819, 444] on section "När ert bygg- eller tjänsteföretag står inför valet av webbyrå, är det viktigt …" at bounding box center [767, 429] width 612 height 165
drag, startPoint x: 819, startPoint y: 444, endPoint x: 785, endPoint y: 453, distance: 34.7
click at [785, 453] on section "När ert bygg- eller tjänsteföretag står inför valet av webbyrå, är det viktigt …" at bounding box center [767, 429] width 612 height 165
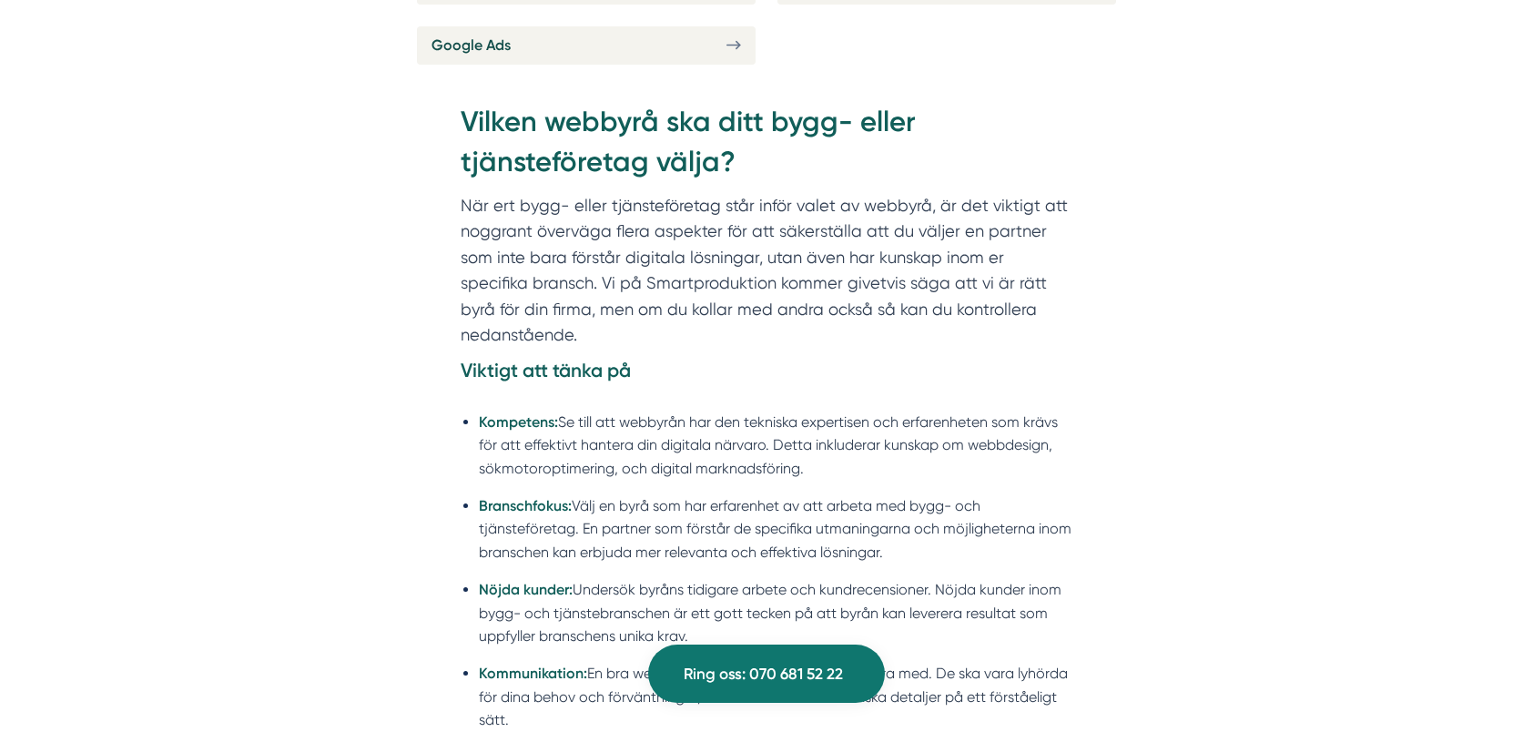
scroll to position [7102, 0]
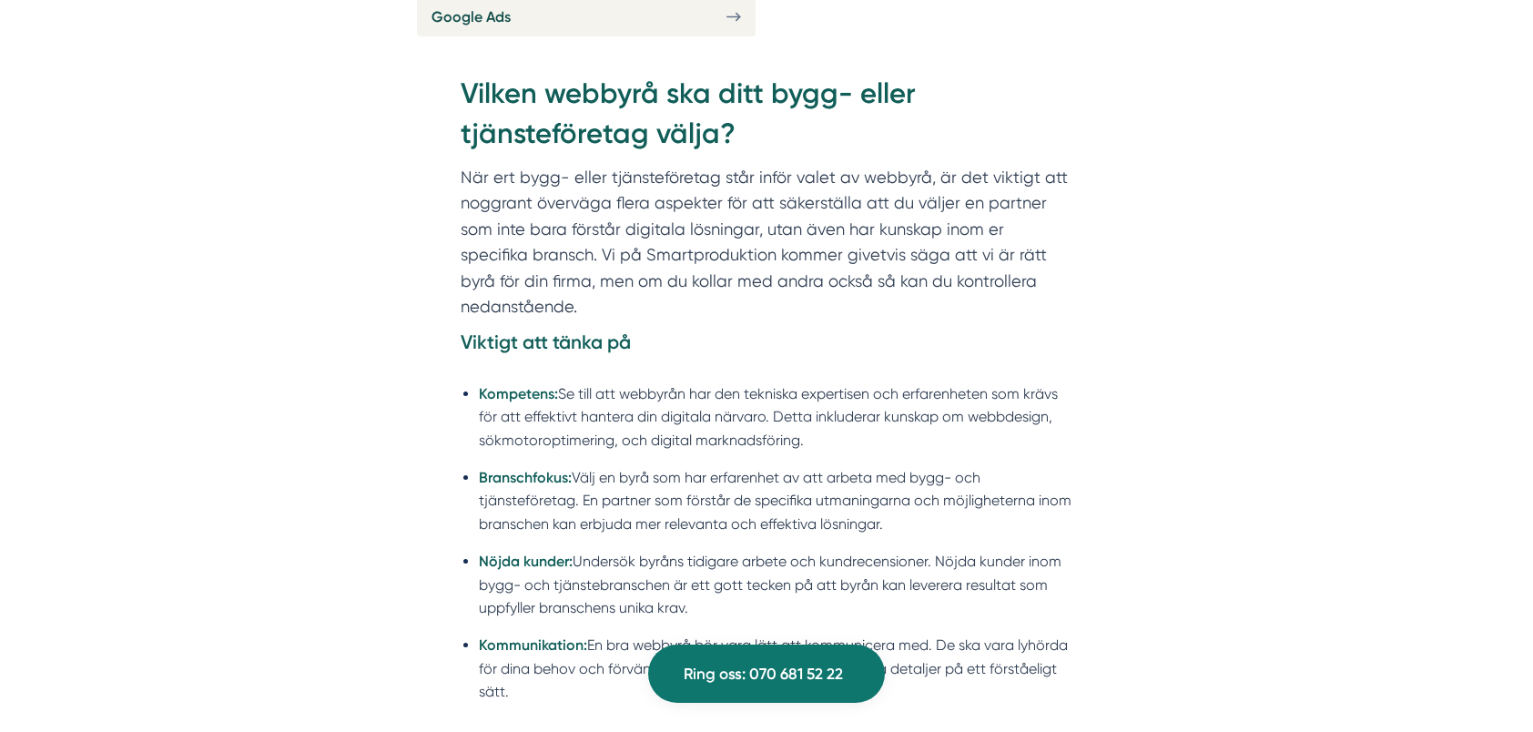
click at [772, 382] on li "Kompetens: Se till att webbyrån har den tekniska expertisen och erfarenheten so…" at bounding box center [776, 416] width 594 height 69
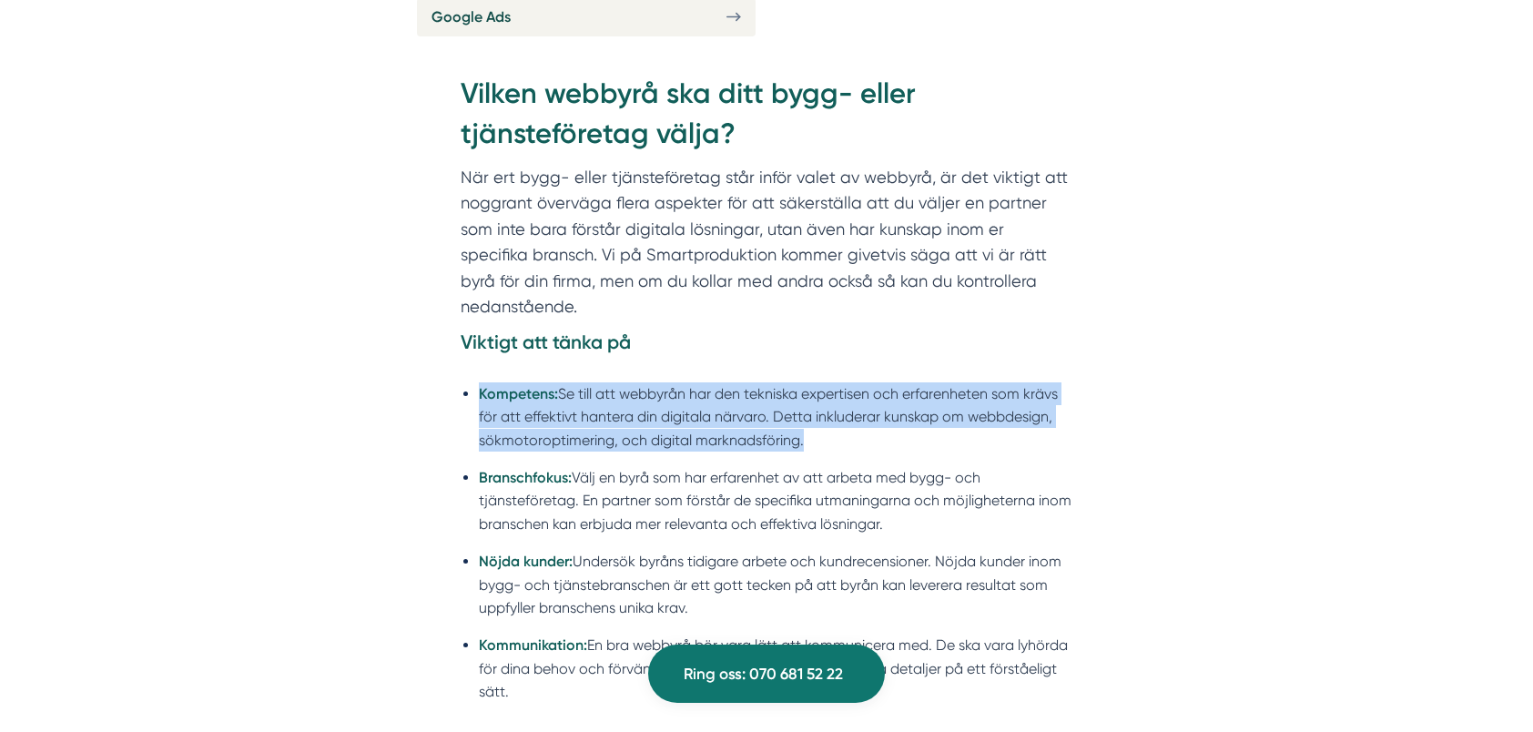
click at [772, 382] on li "Kompetens: Se till att webbyrån har den tekniska expertisen och erfarenheten so…" at bounding box center [776, 416] width 594 height 69
drag, startPoint x: 772, startPoint y: 375, endPoint x: 703, endPoint y: 384, distance: 69.8
click at [703, 384] on li "Kompetens: Se till att webbyrån har den tekniska expertisen och erfarenheten so…" at bounding box center [776, 416] width 594 height 69
click at [759, 386] on li "Kompetens: Se till att webbyrån har den tekniska expertisen och erfarenheten so…" at bounding box center [776, 416] width 594 height 69
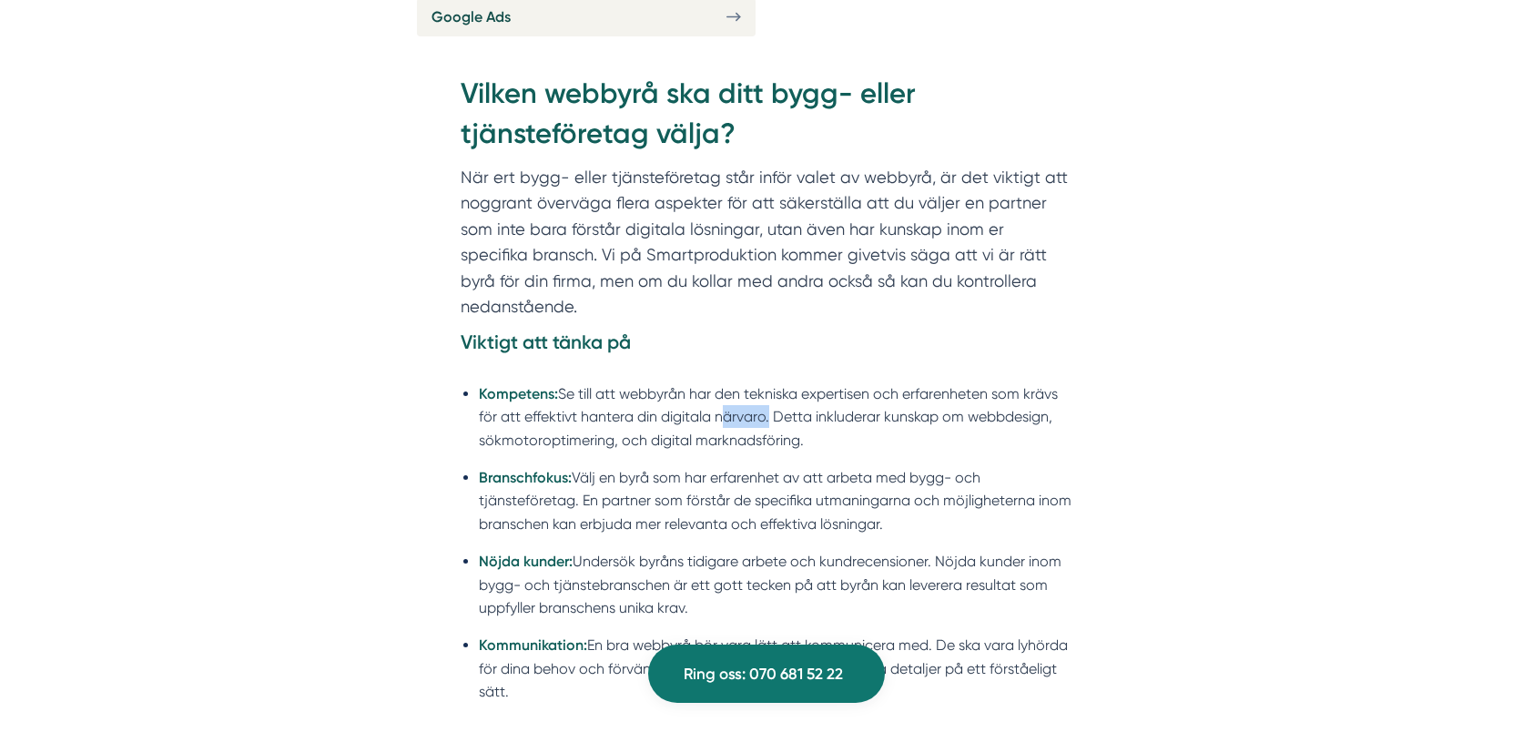
click at [759, 386] on li "Kompetens: Se till att webbyrån har den tekniska expertisen och erfarenheten so…" at bounding box center [776, 416] width 594 height 69
drag, startPoint x: 759, startPoint y: 386, endPoint x: 770, endPoint y: 392, distance: 12.2
click at [770, 392] on li "Kompetens: Se till att webbyrån har den tekniska expertisen och erfarenheten so…" at bounding box center [776, 416] width 594 height 69
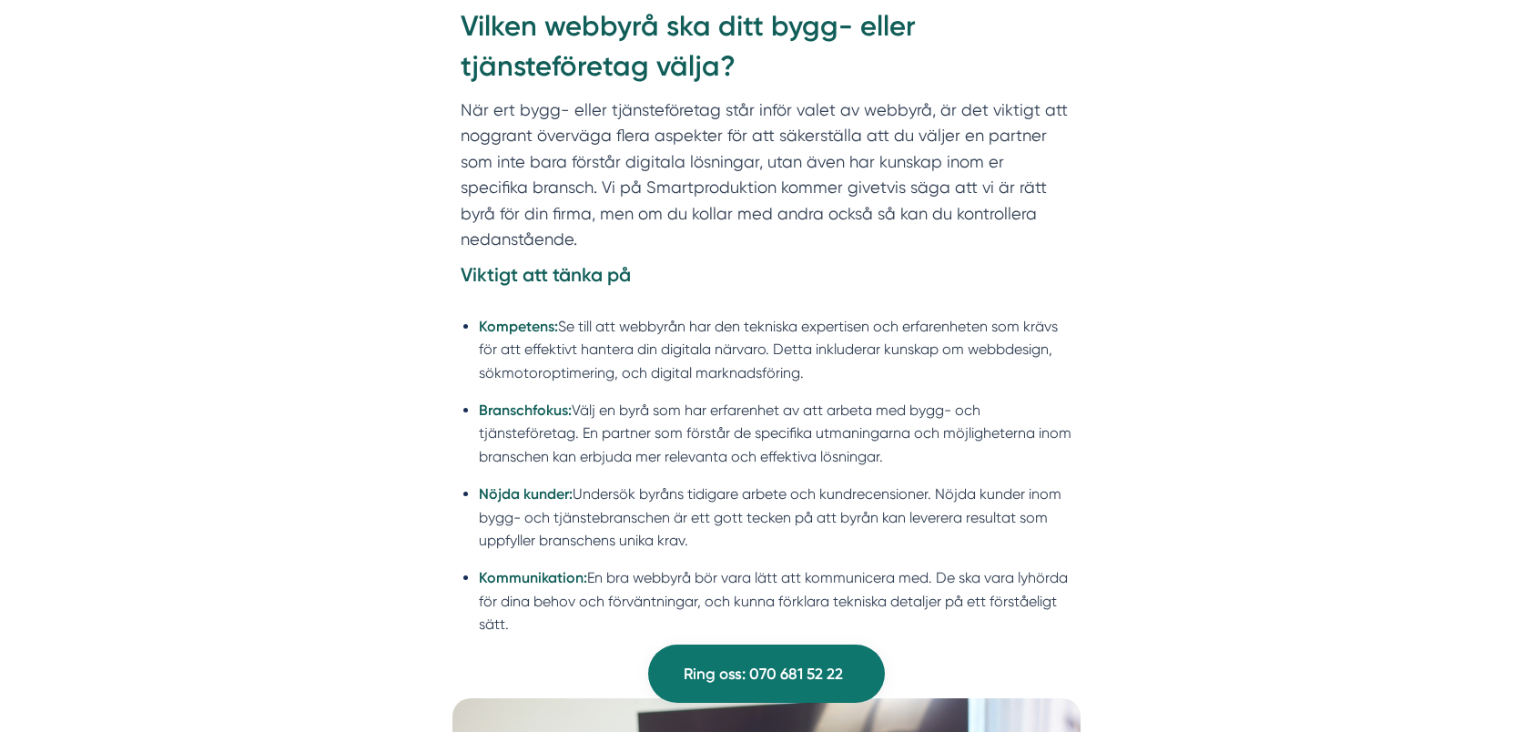
scroll to position [7193, 0]
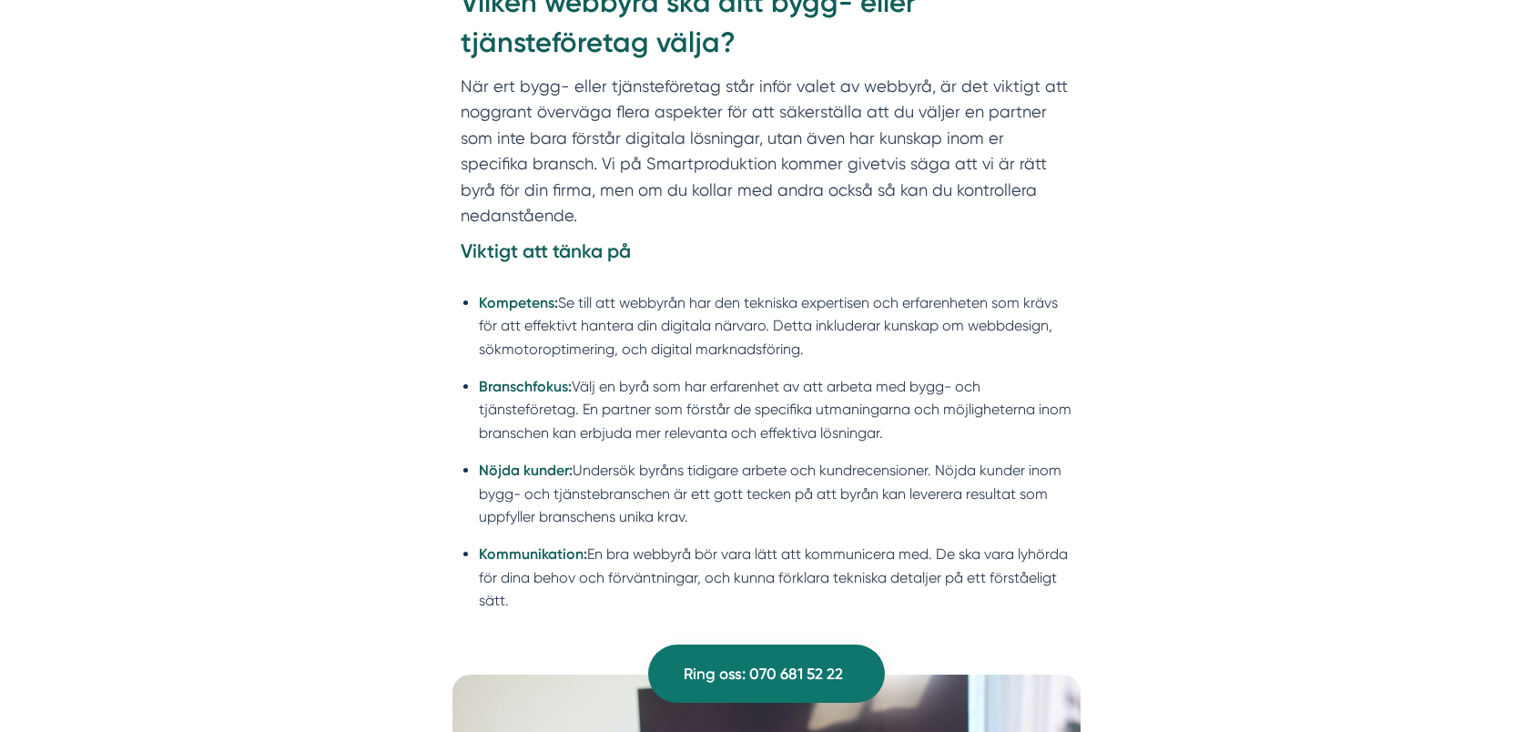
click at [745, 382] on li "Branschfokus: Välj en byrå som har erfarenhet av att arbeta med bygg- och tjäns…" at bounding box center [776, 409] width 594 height 69
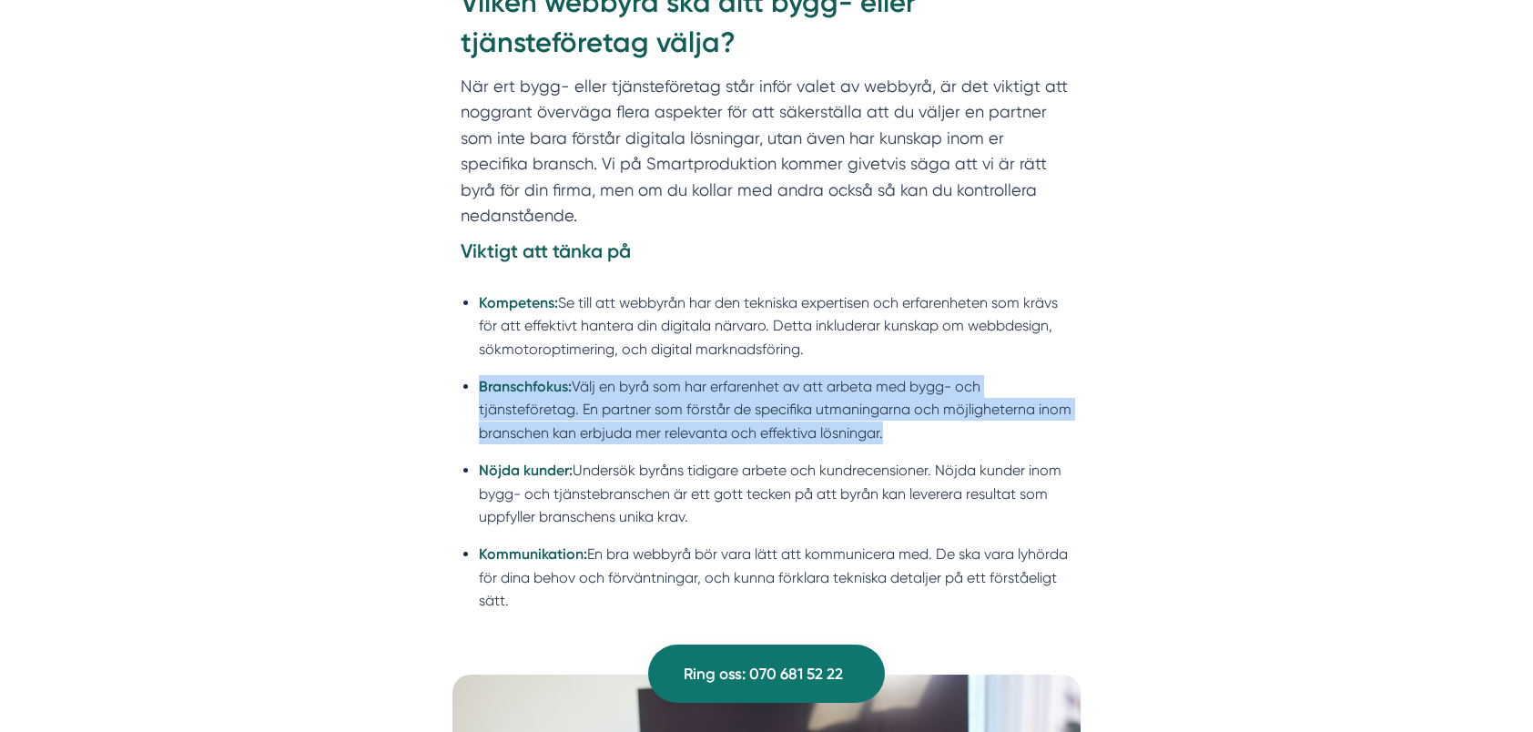
click at [745, 382] on li "Branschfokus: Välj en byrå som har erfarenhet av att arbeta med bygg- och tjäns…" at bounding box center [776, 409] width 594 height 69
drag, startPoint x: 745, startPoint y: 382, endPoint x: 718, endPoint y: 382, distance: 26.4
click at [718, 382] on li "Branschfokus: Välj en byrå som har erfarenhet av att arbeta med bygg- och tjäns…" at bounding box center [776, 409] width 594 height 69
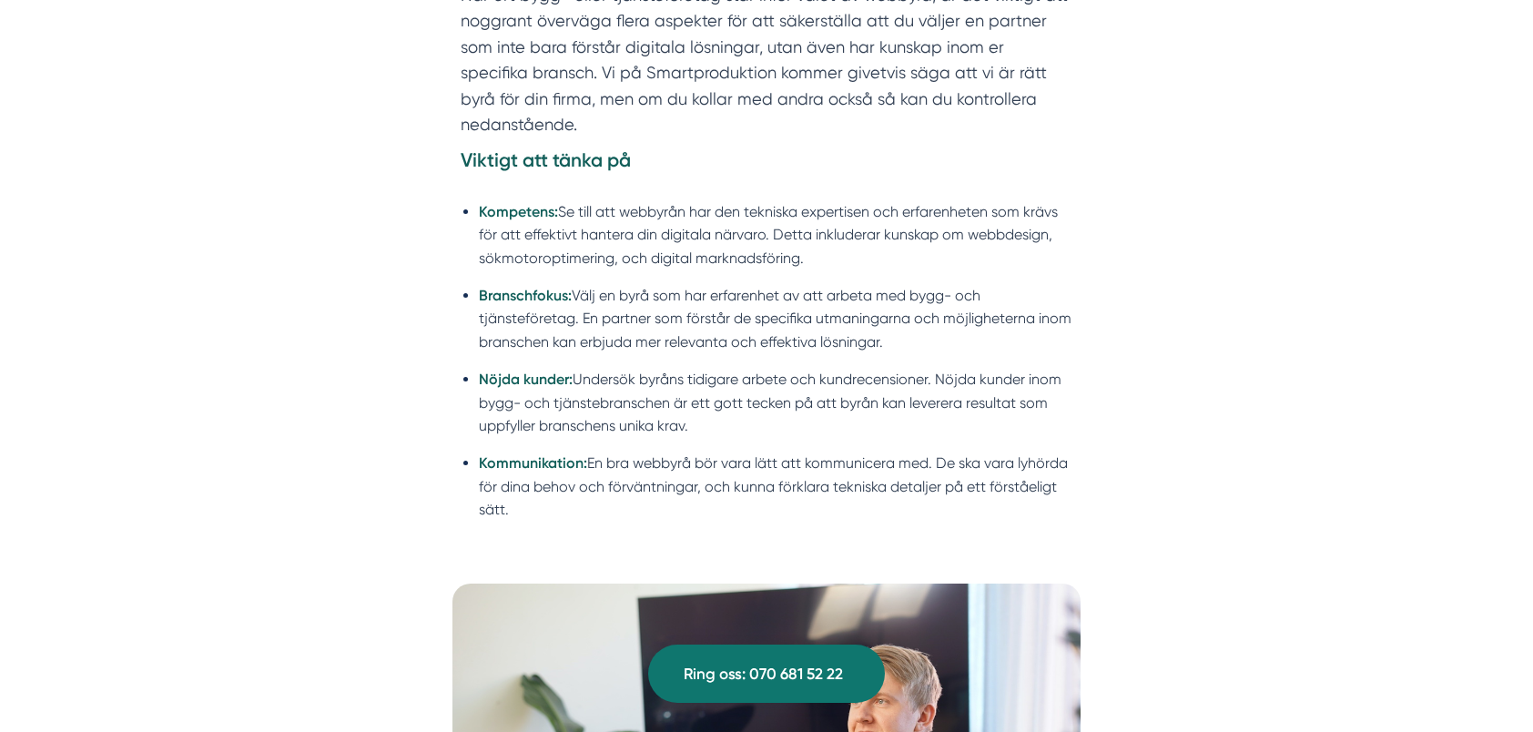
click at [756, 404] on li "Nöjda kunder: Undersök byråns tidigare arbete och kundrecensioner. Nöjda kunder…" at bounding box center [776, 402] width 594 height 69
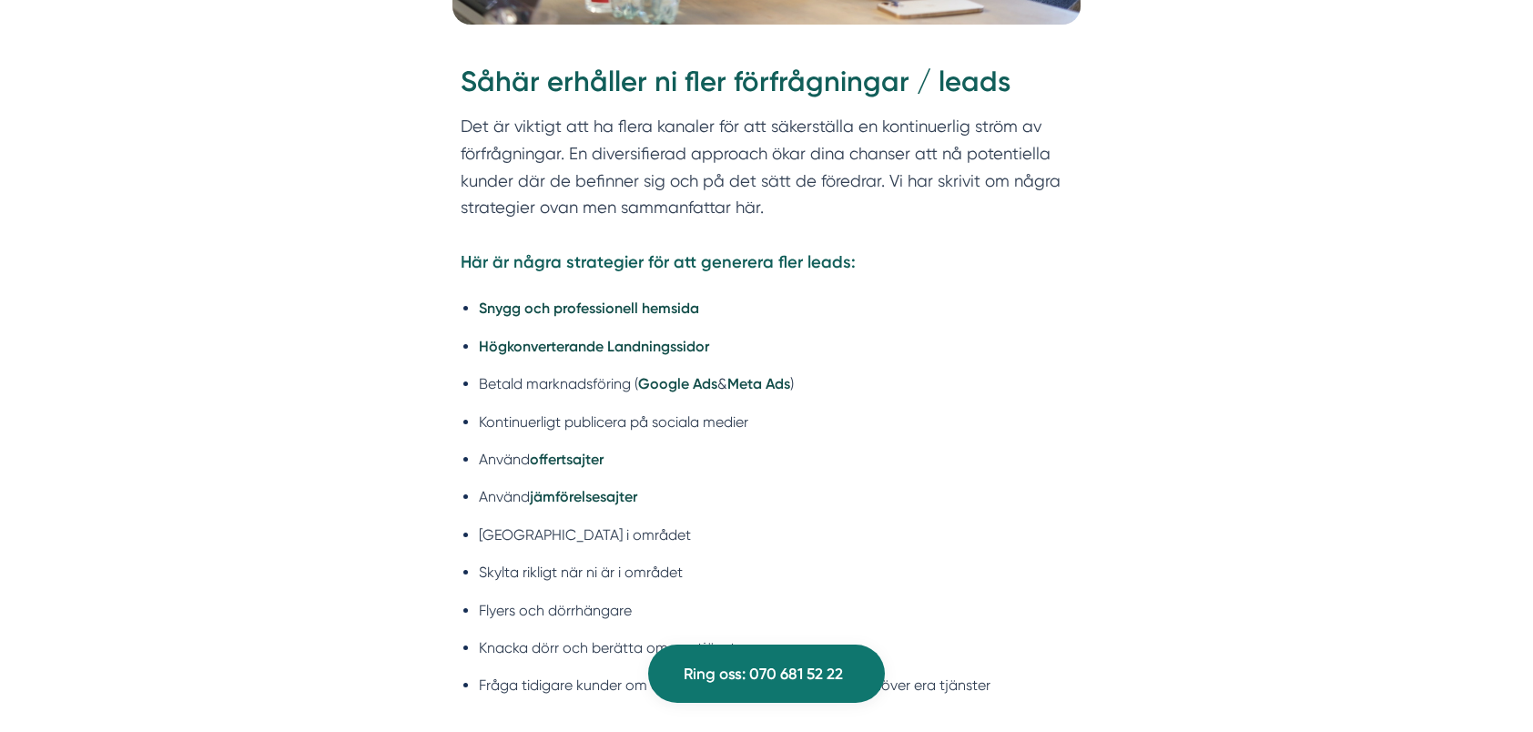
scroll to position [8286, 0]
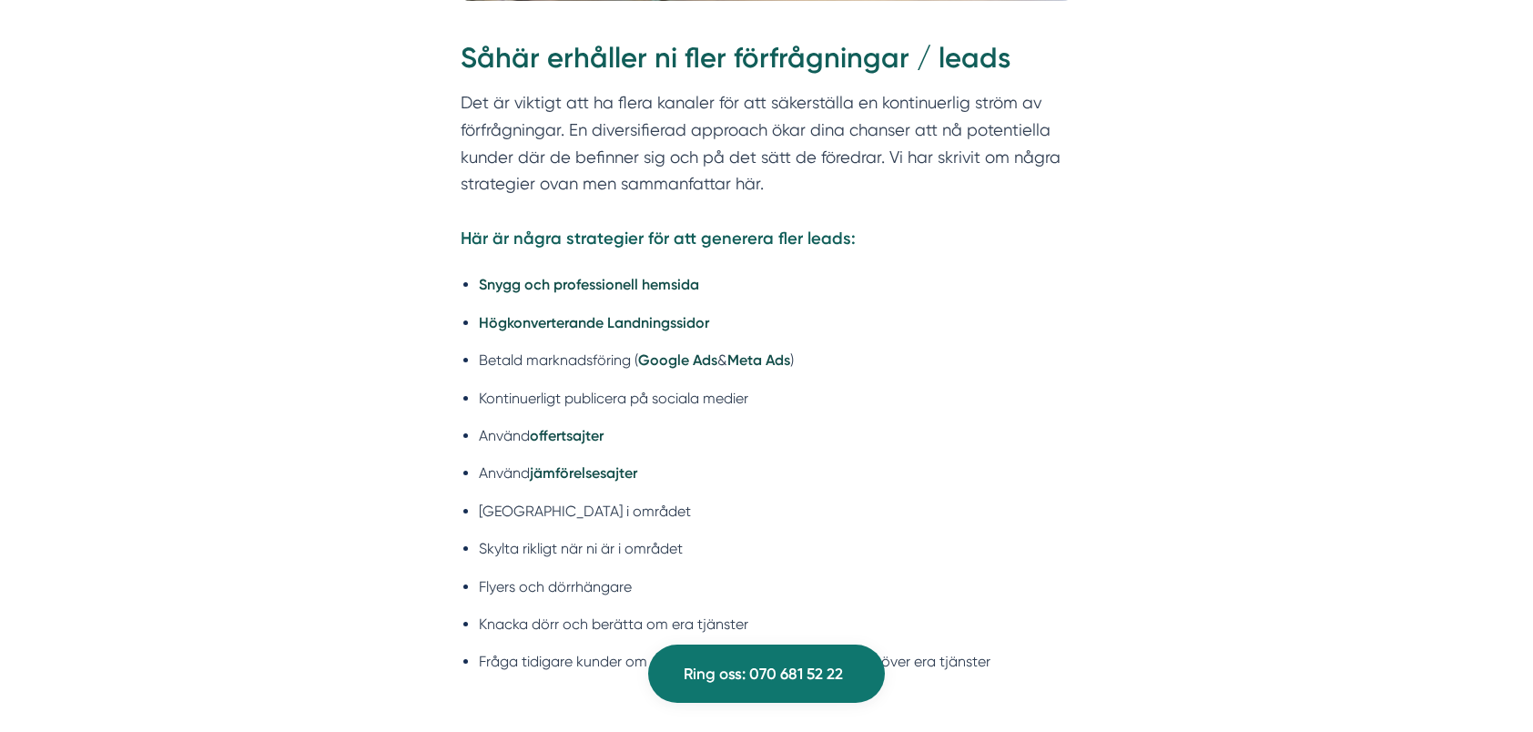
click at [632, 387] on li "Kontinuerligt publicera på sociala medier" at bounding box center [776, 398] width 594 height 23
drag, startPoint x: 632, startPoint y: 356, endPoint x: 619, endPoint y: 376, distance: 23.7
click at [619, 376] on ul "Snygg och professionell hemsida Högkonverterande Landningssidor Betald marknads…" at bounding box center [767, 477] width 612 height 433
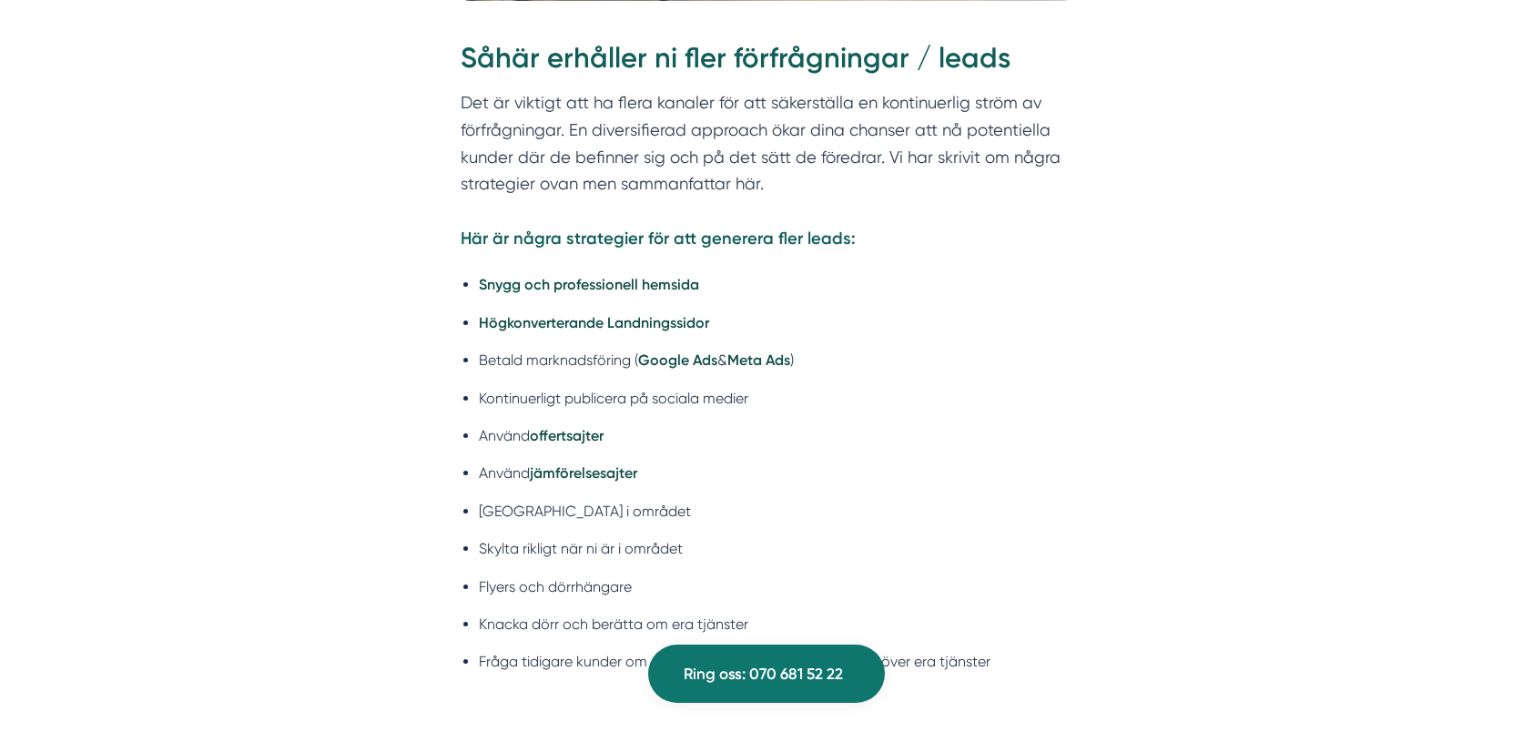
click at [553, 500] on li "Kampanjer i området" at bounding box center [776, 511] width 594 height 23
drag, startPoint x: 553, startPoint y: 479, endPoint x: 588, endPoint y: 519, distance: 53.5
click at [588, 537] on li "Skylta rikligt när ni är i området" at bounding box center [776, 548] width 594 height 23
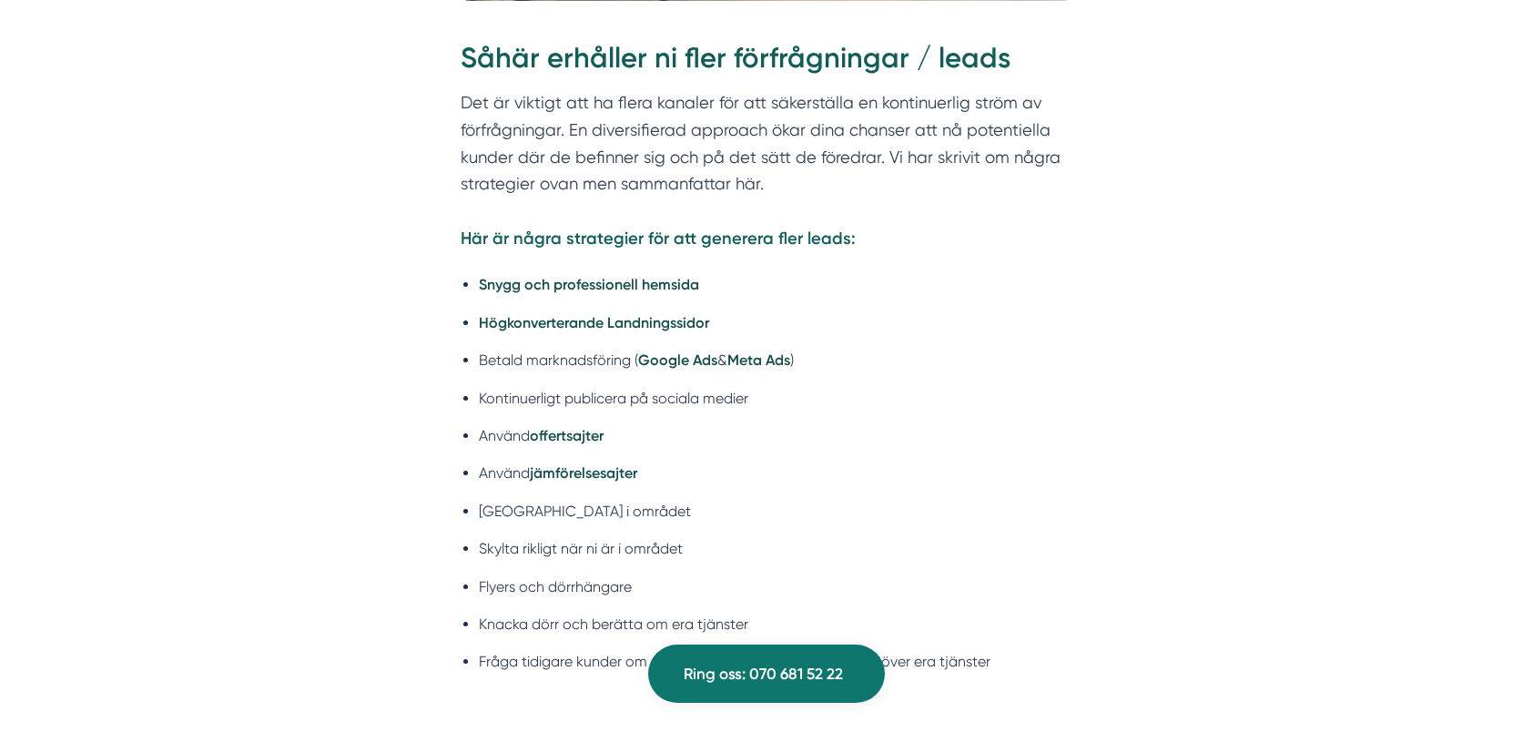
click at [534, 575] on li "Flyers och dörrhängare" at bounding box center [776, 586] width 594 height 23
click at [541, 575] on li "Flyers och dörrhängare" at bounding box center [776, 586] width 594 height 23
click at [736, 575] on li "Flyers och dörrhängare" at bounding box center [776, 586] width 594 height 23
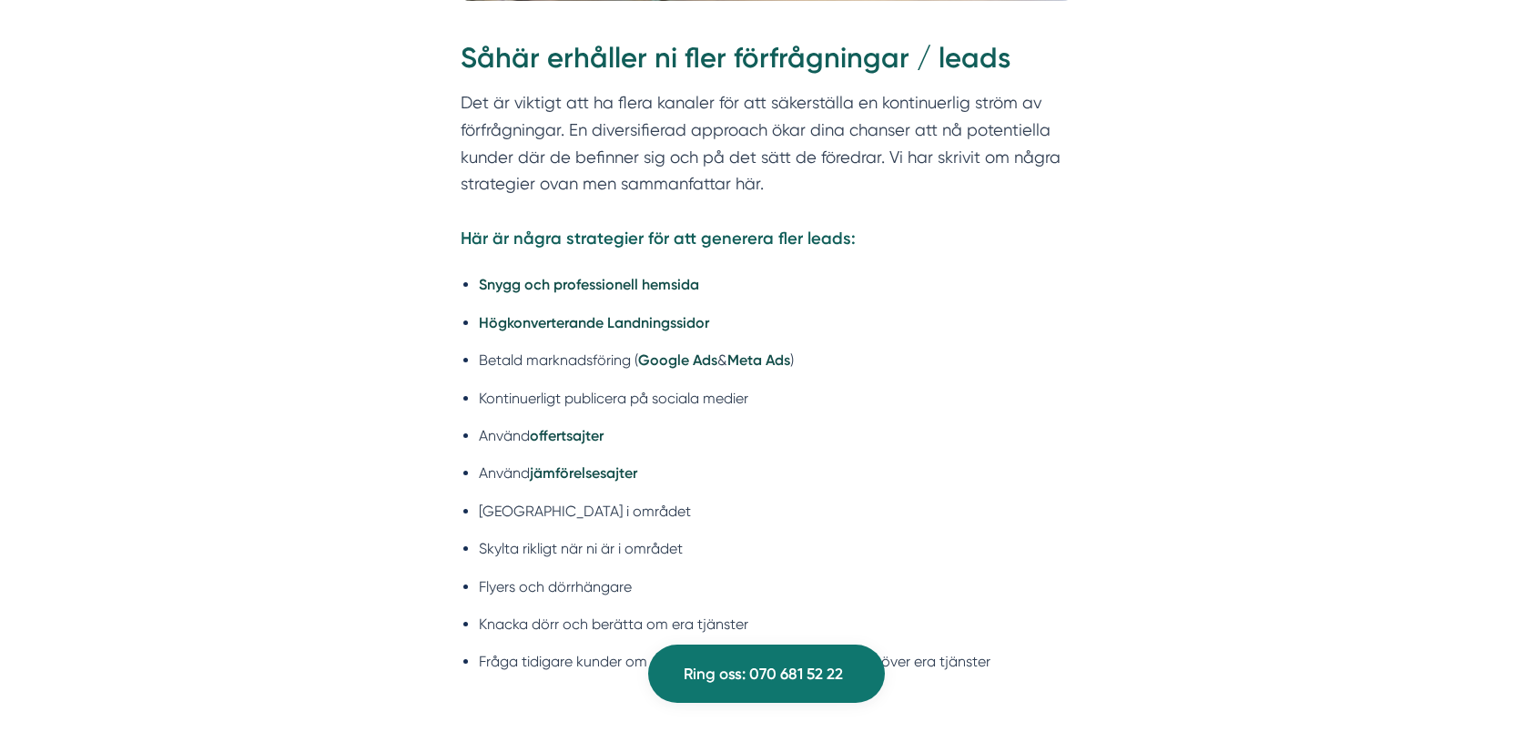
scroll to position [8377, 0]
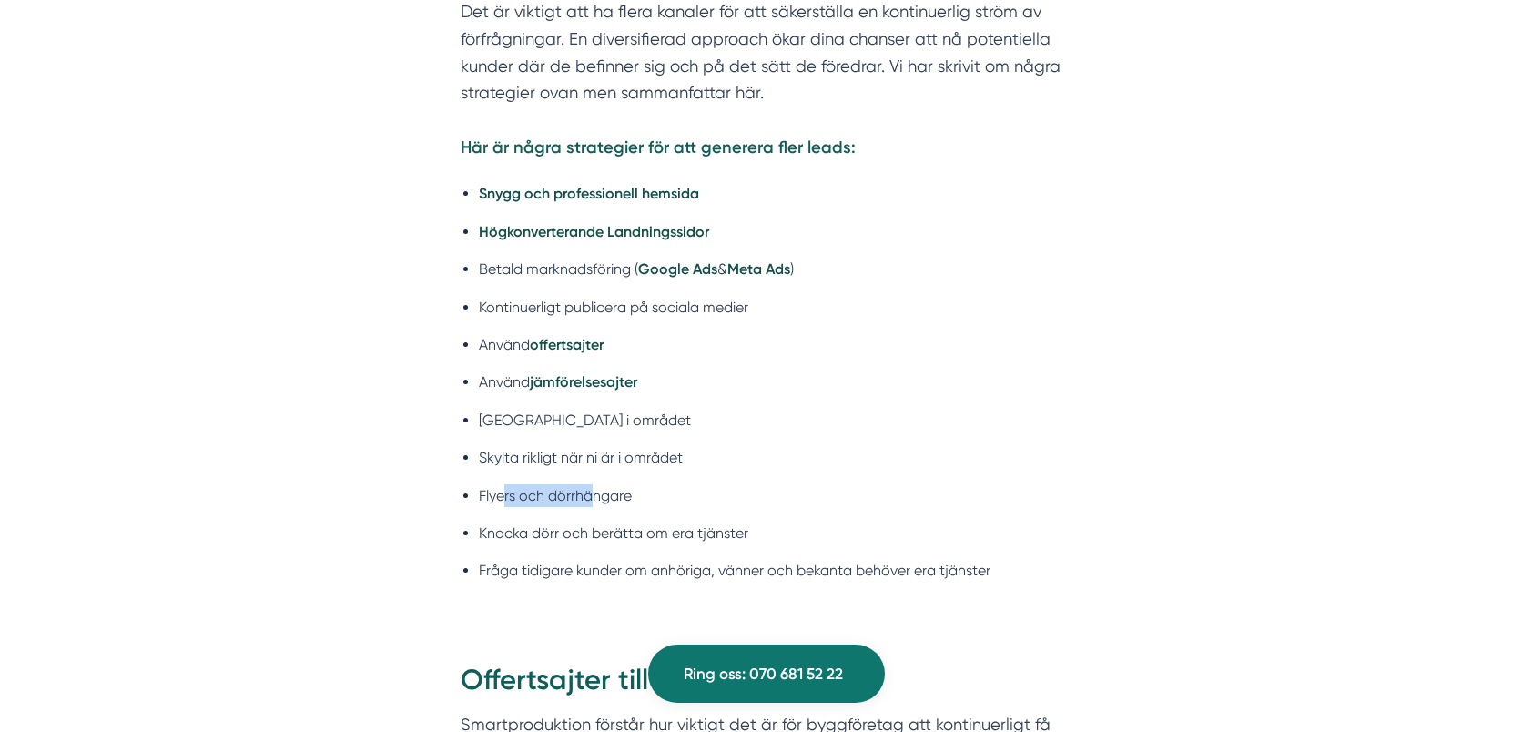
drag, startPoint x: 502, startPoint y: 463, endPoint x: 596, endPoint y: 469, distance: 94.0
click at [596, 484] on li "Flyers och dörrhängare" at bounding box center [776, 495] width 594 height 23
drag, startPoint x: 606, startPoint y: 465, endPoint x: 501, endPoint y: 459, distance: 105.8
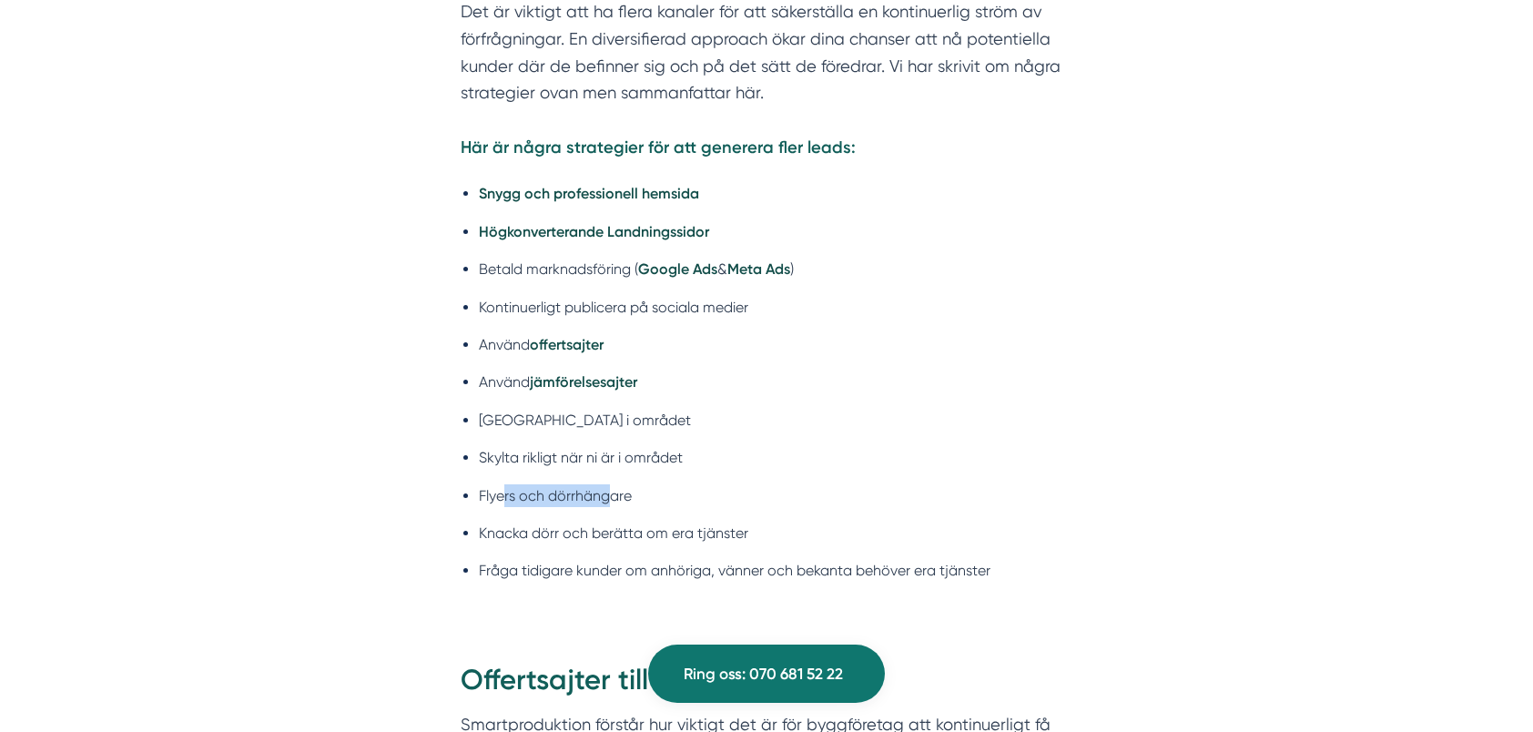
click at [501, 484] on li "Flyers och dörrhängare" at bounding box center [776, 495] width 594 height 23
drag, startPoint x: 501, startPoint y: 459, endPoint x: 495, endPoint y: 467, distance: 9.8
click at [495, 484] on li "Flyers och dörrhängare" at bounding box center [776, 495] width 594 height 23
click at [500, 484] on li "Flyers och dörrhängare" at bounding box center [776, 495] width 594 height 23
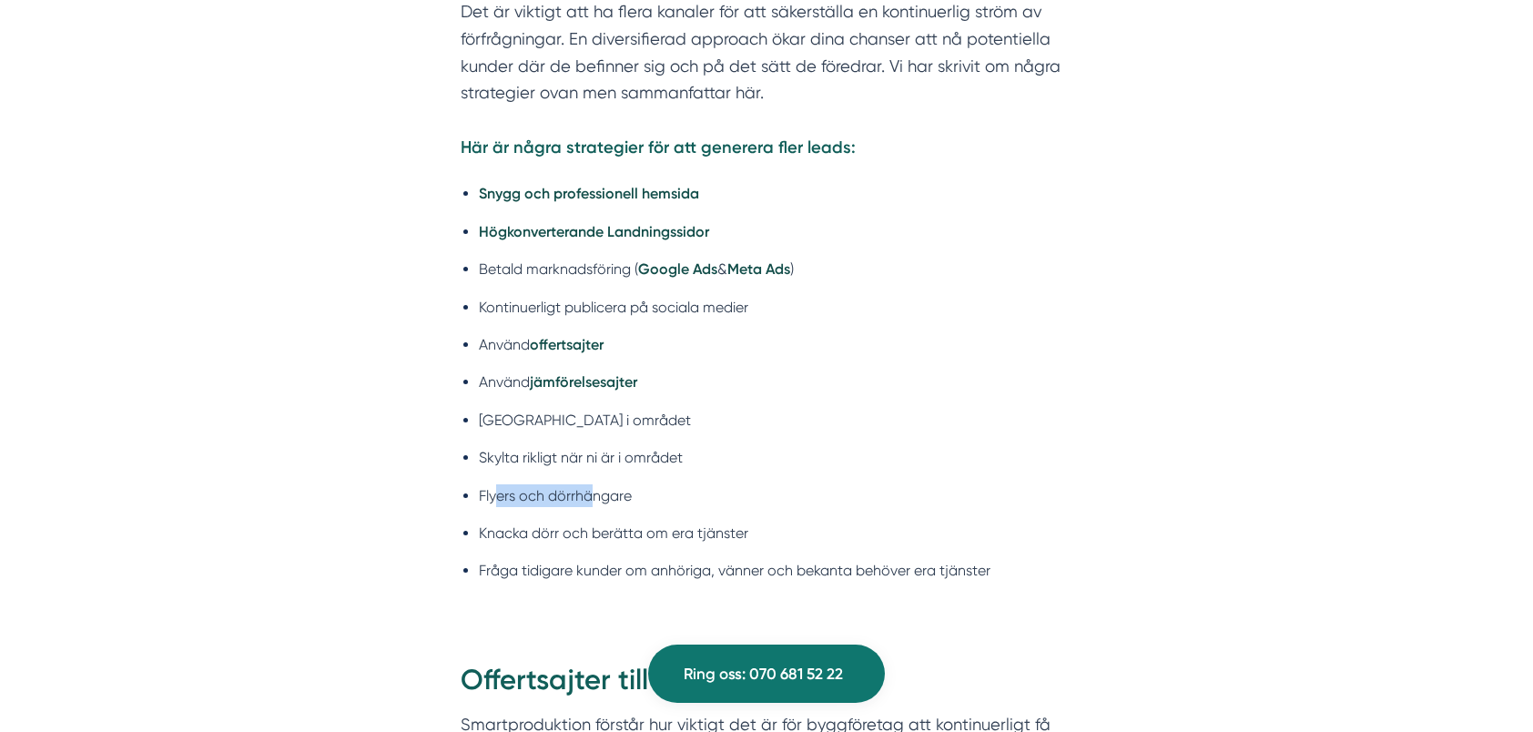
drag, startPoint x: 494, startPoint y: 462, endPoint x: 591, endPoint y: 464, distance: 96.6
click at [591, 484] on li "Flyers och dörrhängare" at bounding box center [776, 495] width 594 height 23
click at [590, 484] on li "Flyers och dörrhängare" at bounding box center [776, 495] width 594 height 23
drag, startPoint x: 592, startPoint y: 462, endPoint x: 501, endPoint y: 460, distance: 91.1
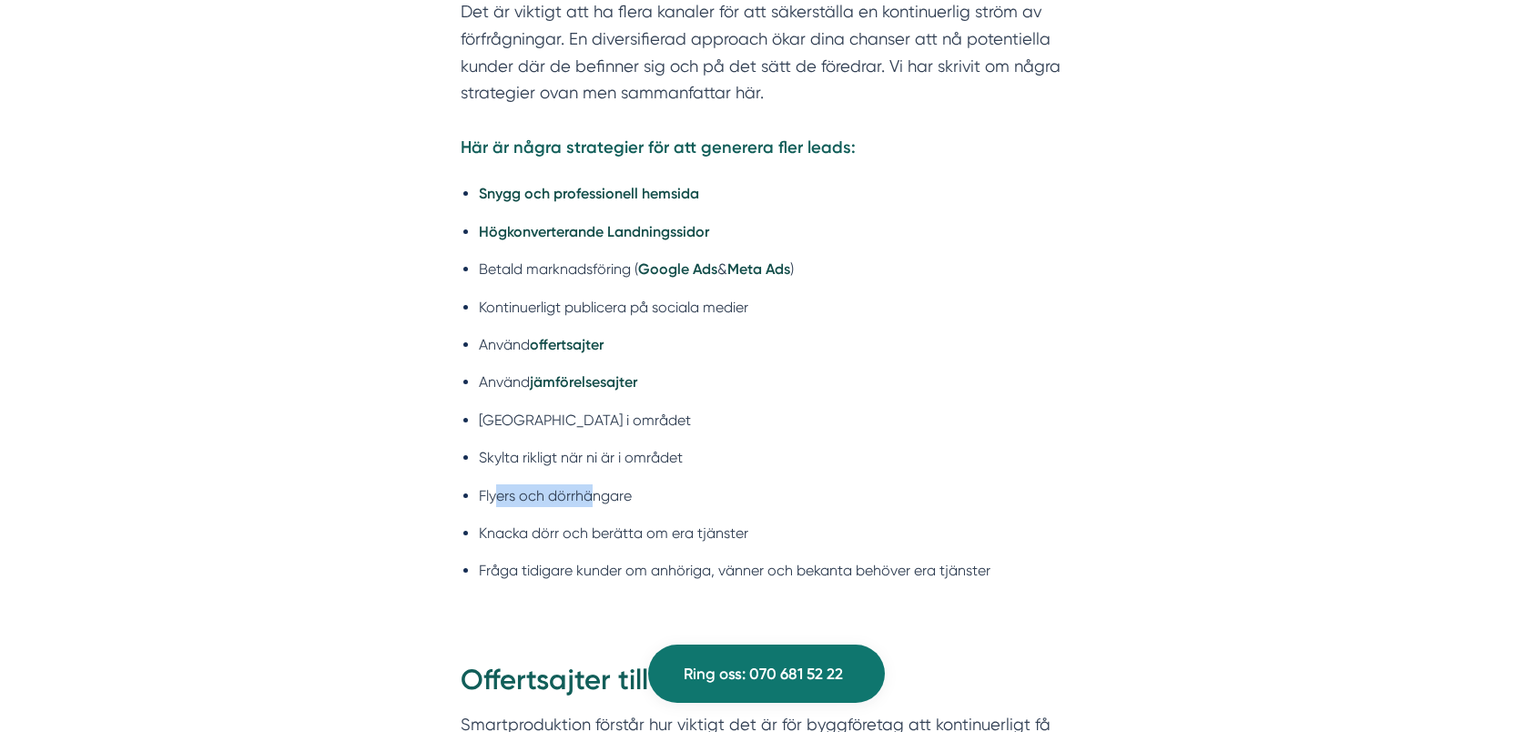
click at [501, 484] on li "Flyers och dörrhängare" at bounding box center [776, 495] width 594 height 23
click at [502, 484] on li "Flyers och dörrhängare" at bounding box center [776, 495] width 594 height 23
drag, startPoint x: 597, startPoint y: 461, endPoint x: 499, endPoint y: 466, distance: 98.5
click at [499, 484] on li "Flyers och dörrhängare" at bounding box center [776, 495] width 594 height 23
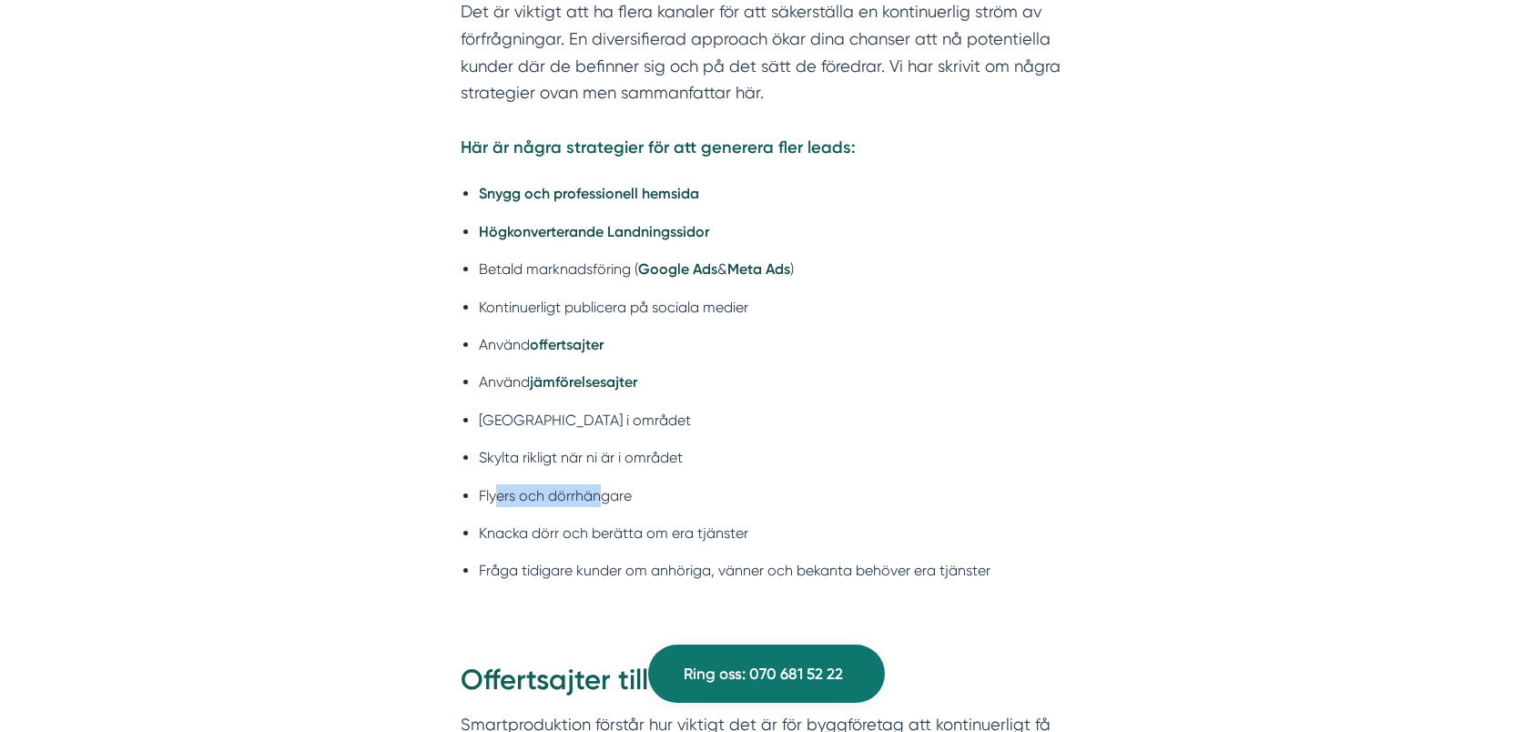
click at [499, 484] on li "Flyers och dörrhängare" at bounding box center [776, 495] width 594 height 23
click at [508, 486] on ul "Snygg och professionell hemsida Högkonverterande Landningssidor Betald marknads…" at bounding box center [767, 386] width 612 height 433
drag, startPoint x: 508, startPoint y: 503, endPoint x: 717, endPoint y: 494, distance: 208.7
click at [717, 522] on li "Knacka dörr och berätta om era tjänster" at bounding box center [776, 533] width 594 height 23
drag, startPoint x: 717, startPoint y: 494, endPoint x: 669, endPoint y: 521, distance: 54.7
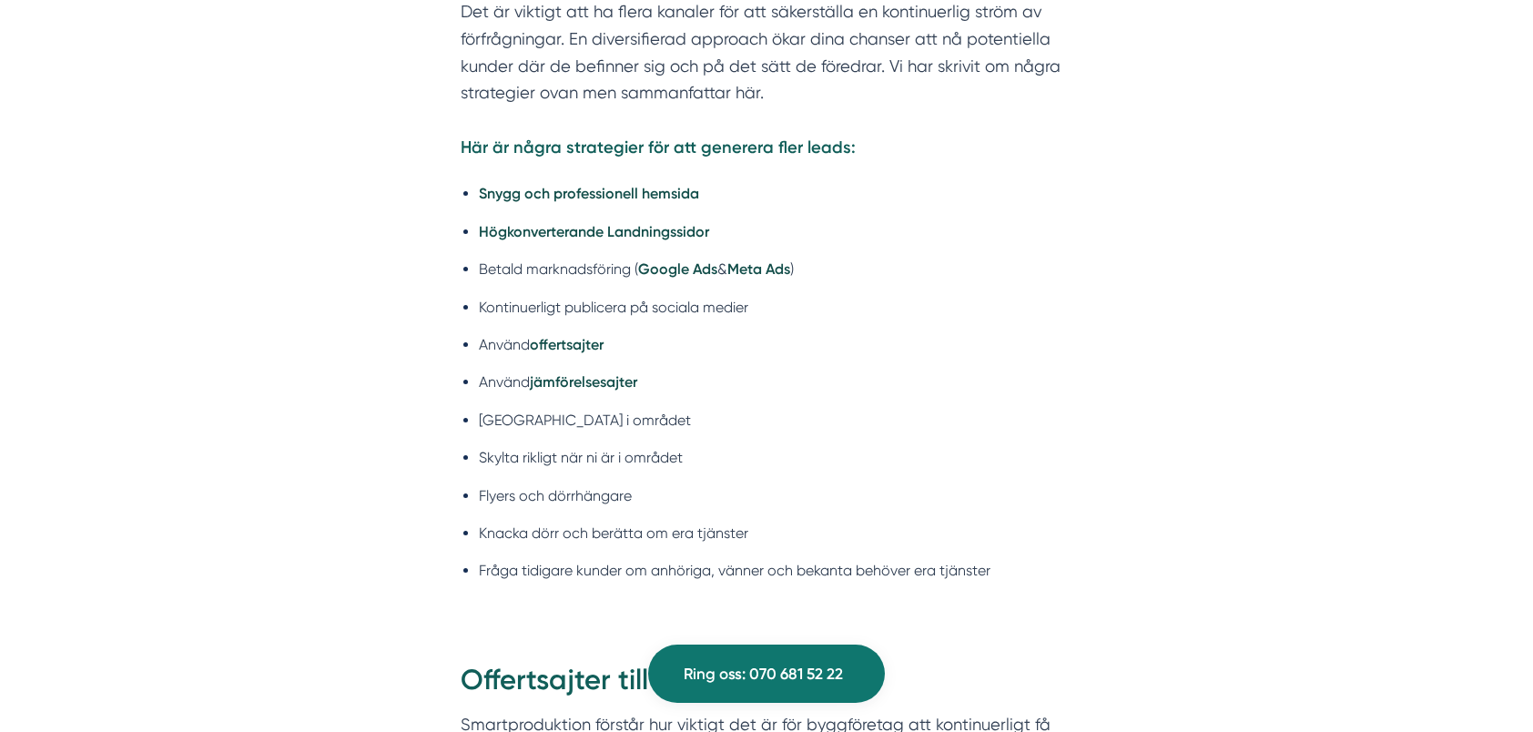
click at [669, 521] on ul "Snygg och professionell hemsida Högkonverterande Landningssidor Betald marknads…" at bounding box center [767, 386] width 612 height 433
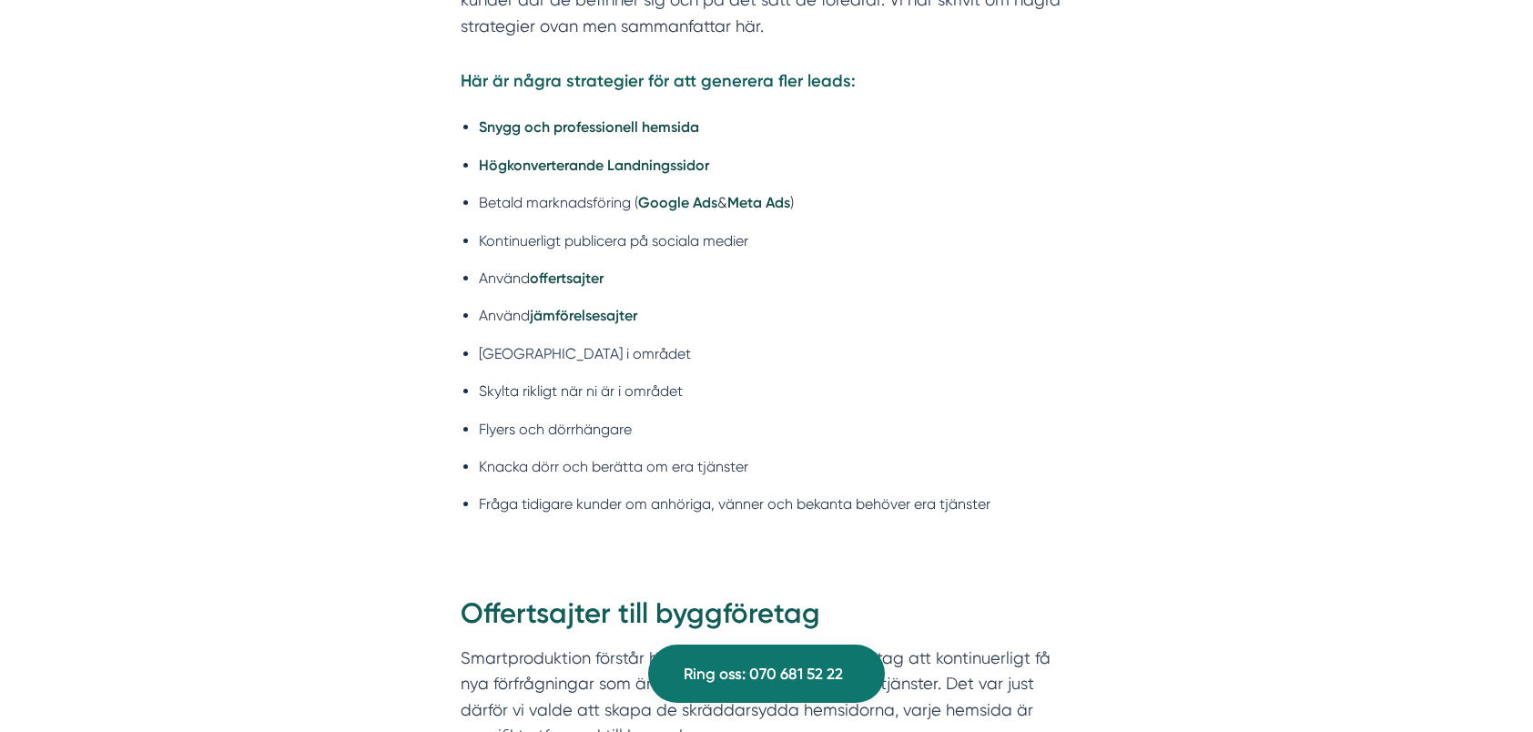
scroll to position [8468, 0]
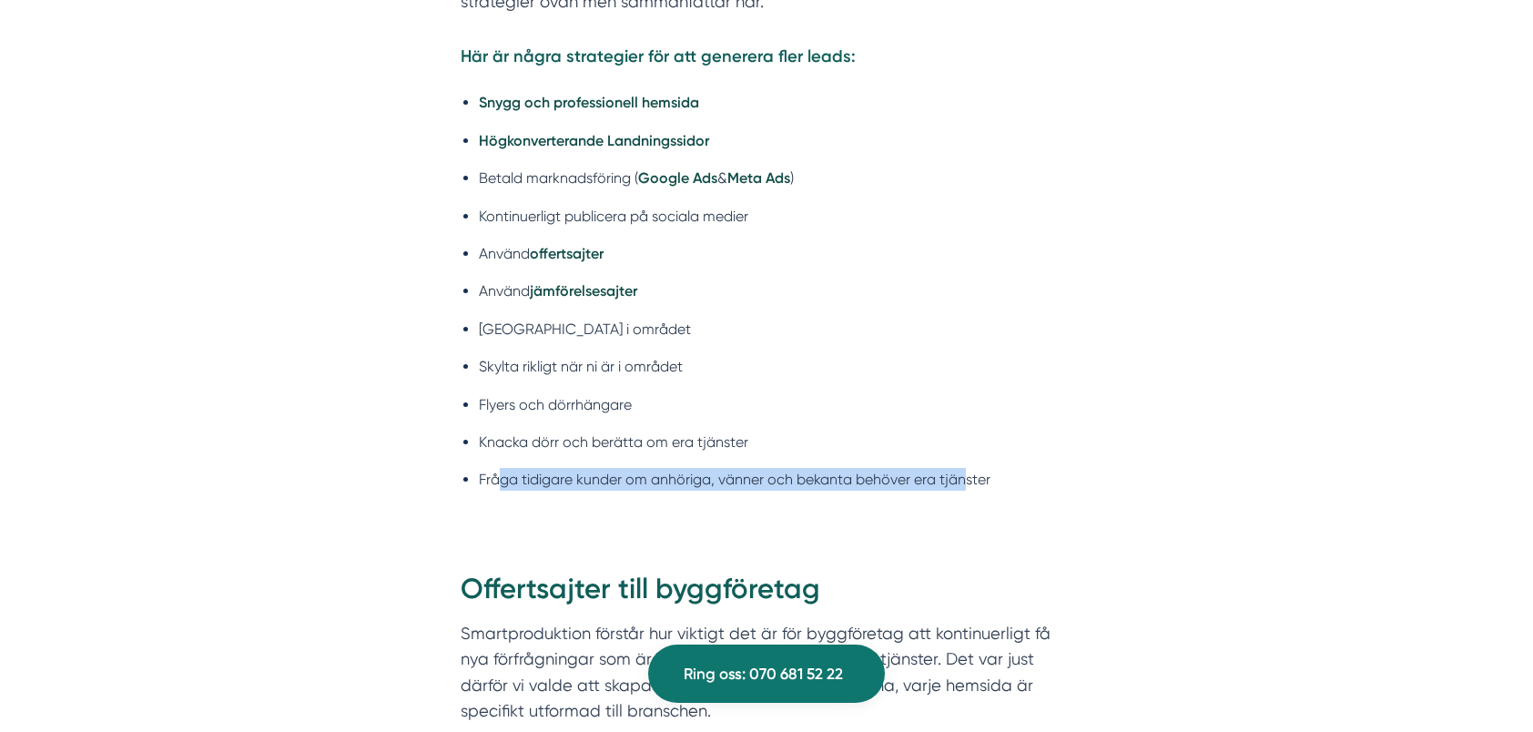
drag, startPoint x: 967, startPoint y: 443, endPoint x: 495, endPoint y: 445, distance: 471.7
click at [495, 468] on li "Fråga tidigare kunder om anhöriga, vänner och bekanta behöver era tjänster" at bounding box center [776, 479] width 594 height 23
drag, startPoint x: 495, startPoint y: 445, endPoint x: 501, endPoint y: 480, distance: 35.0
click at [501, 480] on div "Såhär erhåller ni fler förfrågningar / leads Det är viktigt att ha flera kanale…" at bounding box center [766, 186] width 699 height 713
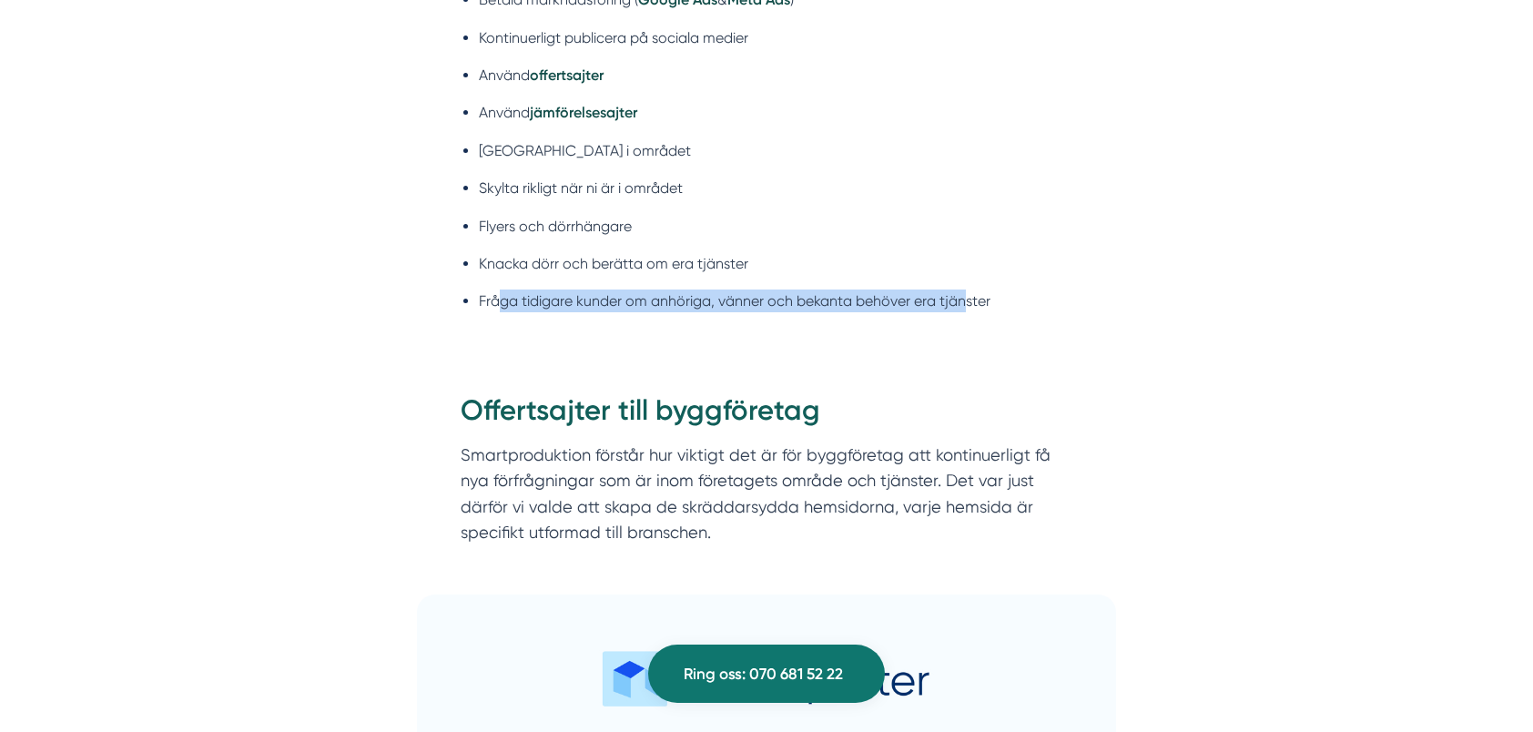
scroll to position [8650, 0]
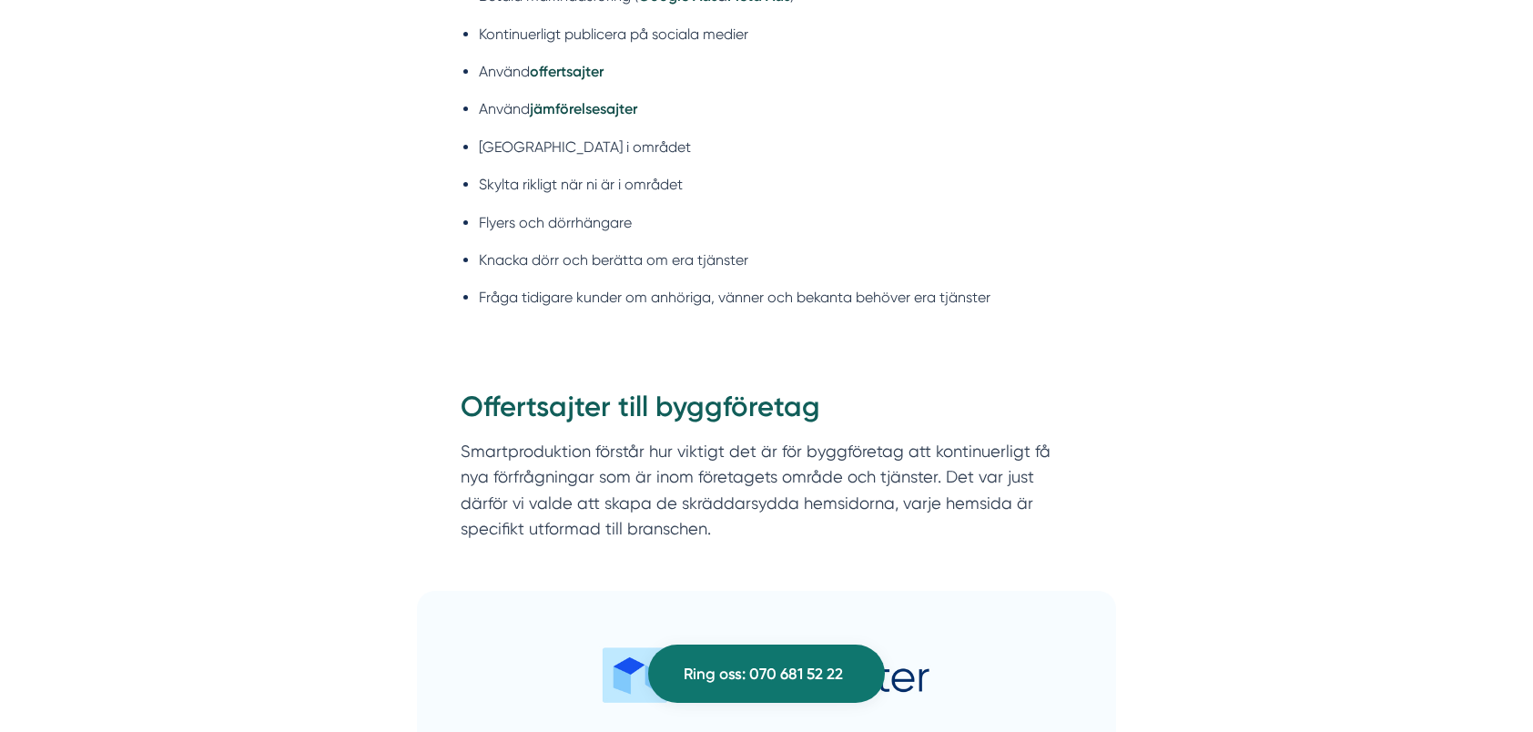
click at [636, 509] on section "Smartproduktion förstår hur viktigt det är för byggföretag att kontinuerligt få…" at bounding box center [767, 495] width 612 height 113
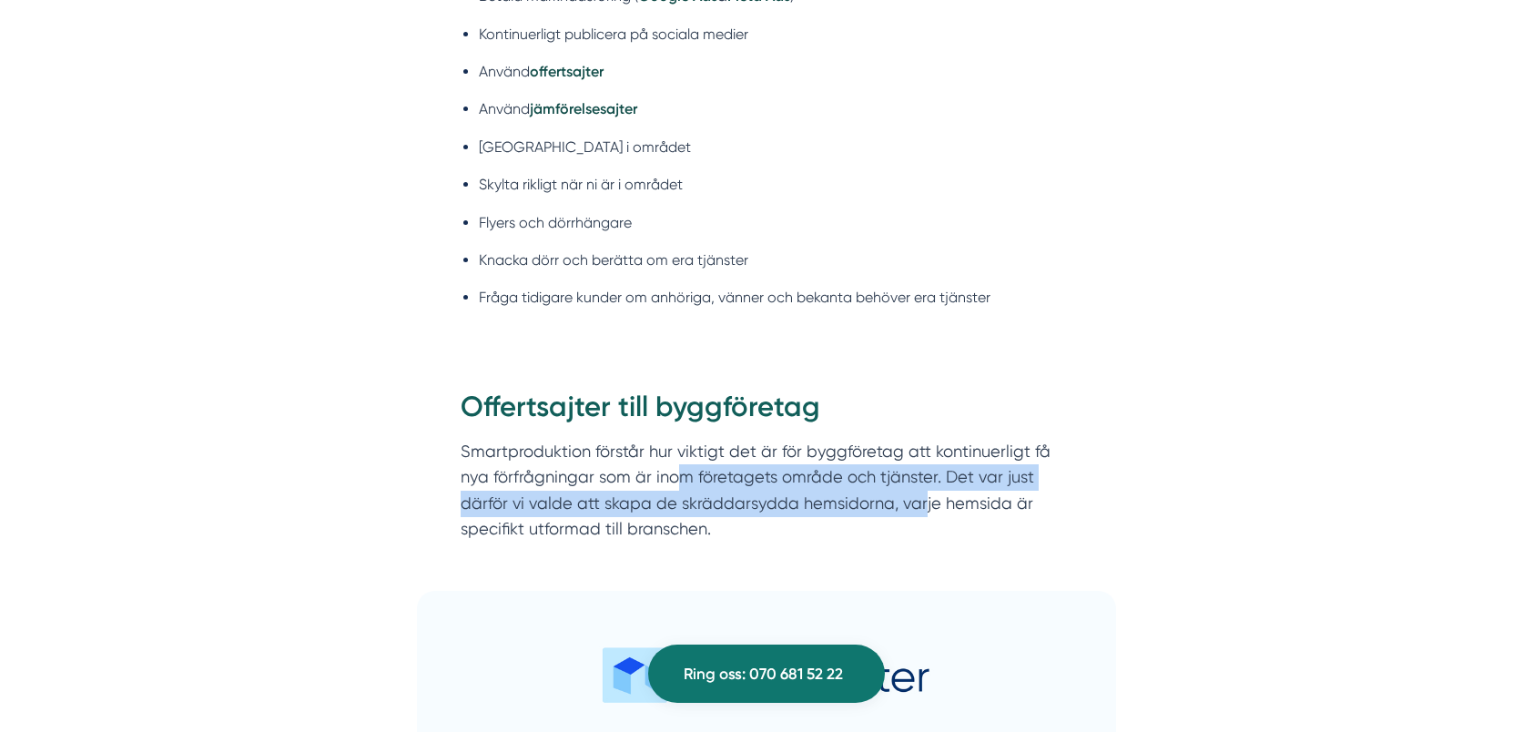
drag, startPoint x: 675, startPoint y: 438, endPoint x: 921, endPoint y: 468, distance: 248.6
click at [921, 468] on section "Smartproduktion förstår hur viktigt det är för byggföretag att kontinuerligt få…" at bounding box center [767, 495] width 612 height 113
click at [912, 469] on section "Smartproduktion förstår hur viktigt det är för byggföretag att kontinuerligt få…" at bounding box center [767, 495] width 612 height 113
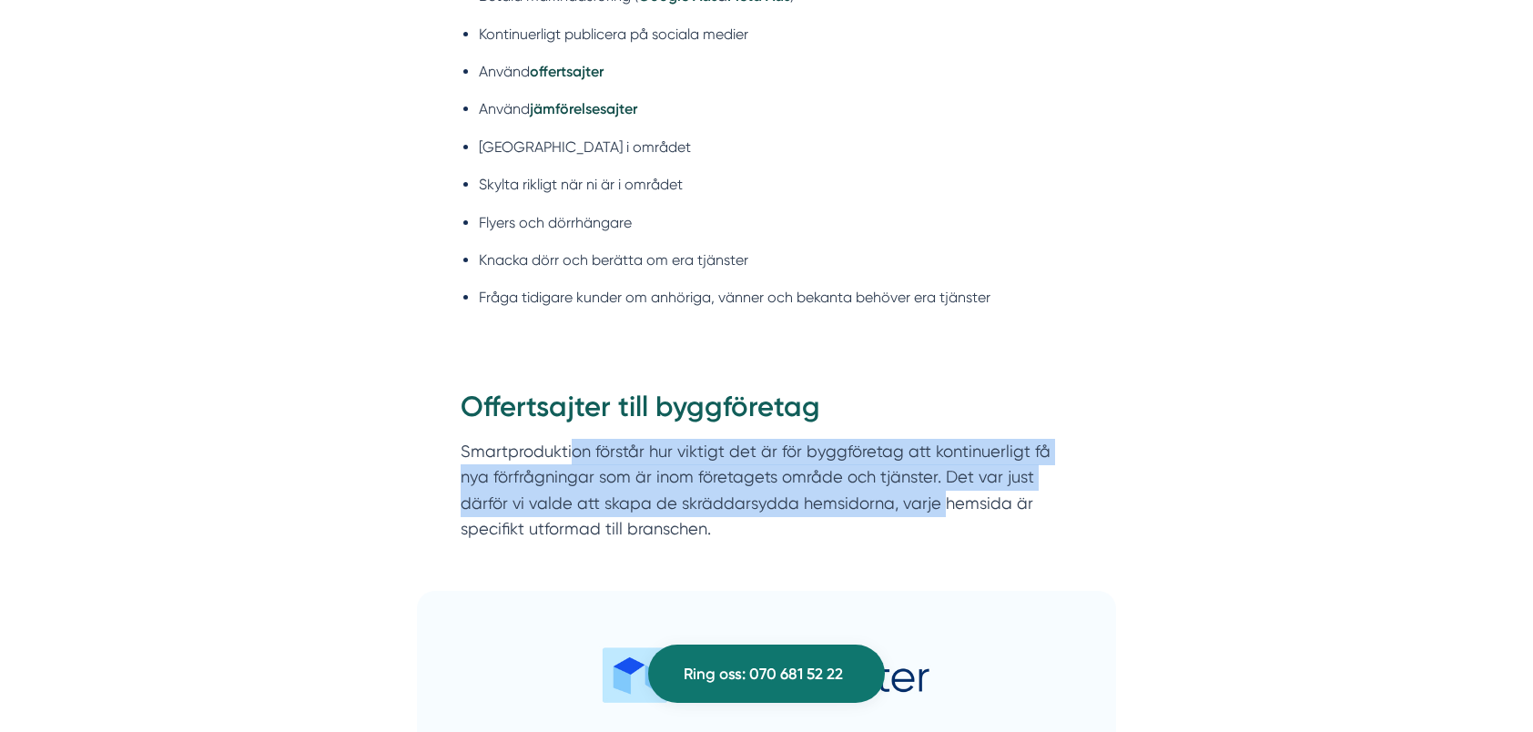
drag, startPoint x: 942, startPoint y: 471, endPoint x: 572, endPoint y: 426, distance: 372.4
click at [572, 439] on section "Smartproduktion förstår hur viktigt det är för byggföretag att kontinuerligt få…" at bounding box center [767, 495] width 612 height 113
click at [579, 452] on section "Smartproduktion förstår hur viktigt det är för byggföretag att kontinuerligt få…" at bounding box center [767, 495] width 612 height 113
drag, startPoint x: 967, startPoint y: 466, endPoint x: 550, endPoint y: 411, distance: 420.7
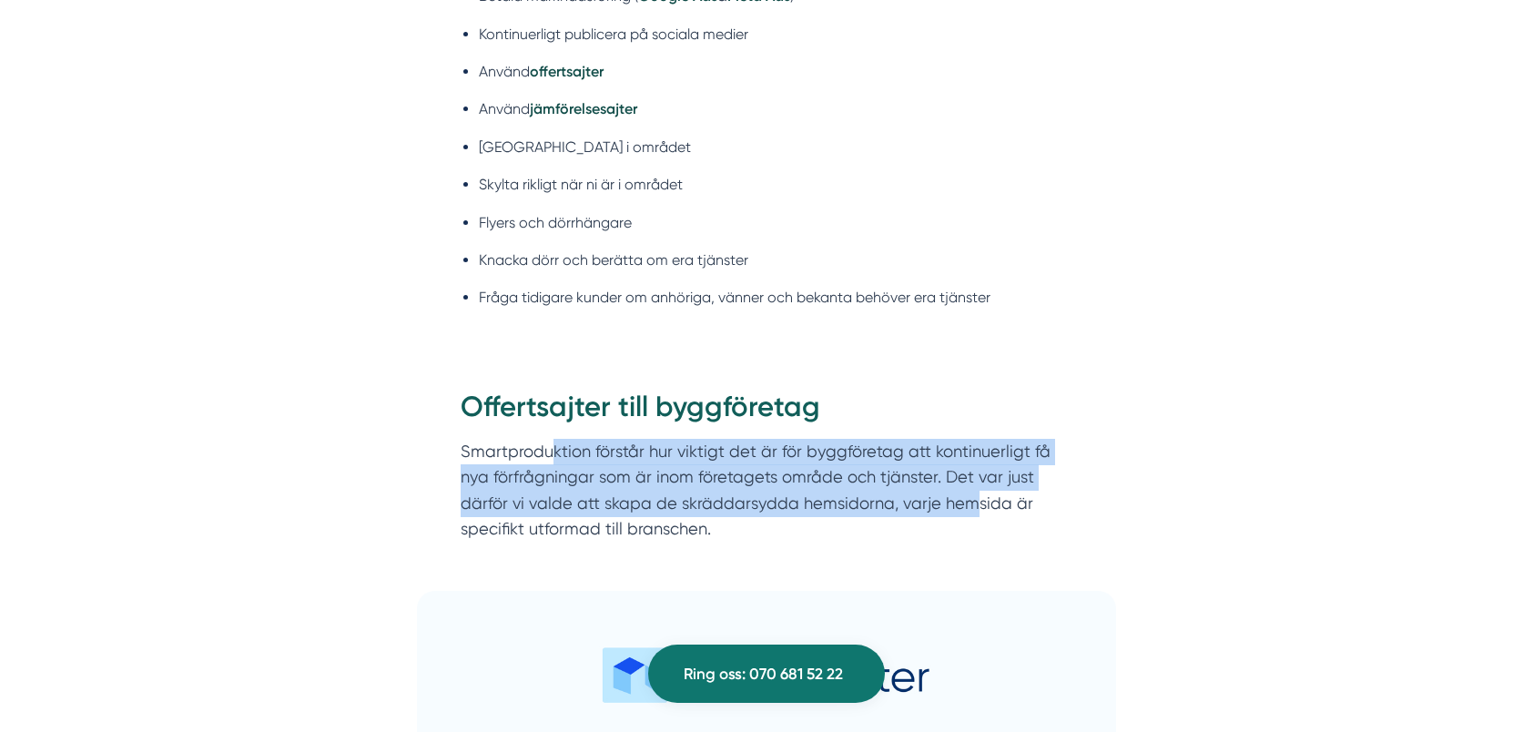
click at [550, 439] on section "Smartproduktion förstår hur viktigt det är för byggföretag att kontinuerligt få…" at bounding box center [767, 495] width 612 height 113
drag, startPoint x: 550, startPoint y: 411, endPoint x: 546, endPoint y: 420, distance: 9.8
click at [550, 439] on section "Smartproduktion förstår hur viktigt det är för byggföretag att kontinuerligt få…" at bounding box center [767, 495] width 612 height 113
click at [552, 478] on section "Smartproduktion förstår hur viktigt det är för byggföretag att kontinuerligt få…" at bounding box center [767, 495] width 612 height 113
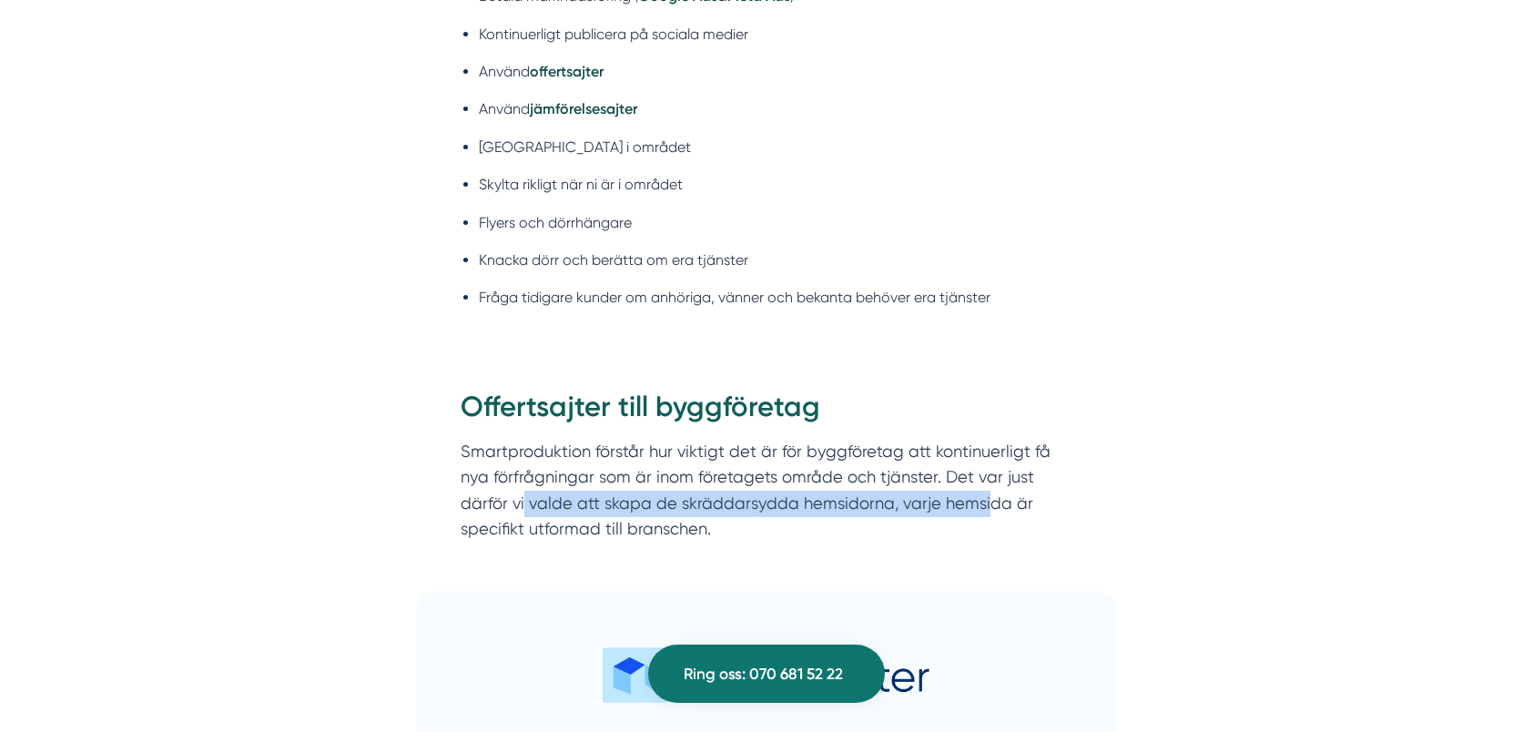
drag, startPoint x: 524, startPoint y: 477, endPoint x: 982, endPoint y: 464, distance: 458.2
click at [982, 464] on section "Smartproduktion förstår hur viktigt det är för byggföretag att kontinuerligt få…" at bounding box center [767, 495] width 612 height 113
click at [860, 472] on section "Smartproduktion förstår hur viktigt det är för byggföretag att kontinuerligt få…" at bounding box center [767, 495] width 612 height 113
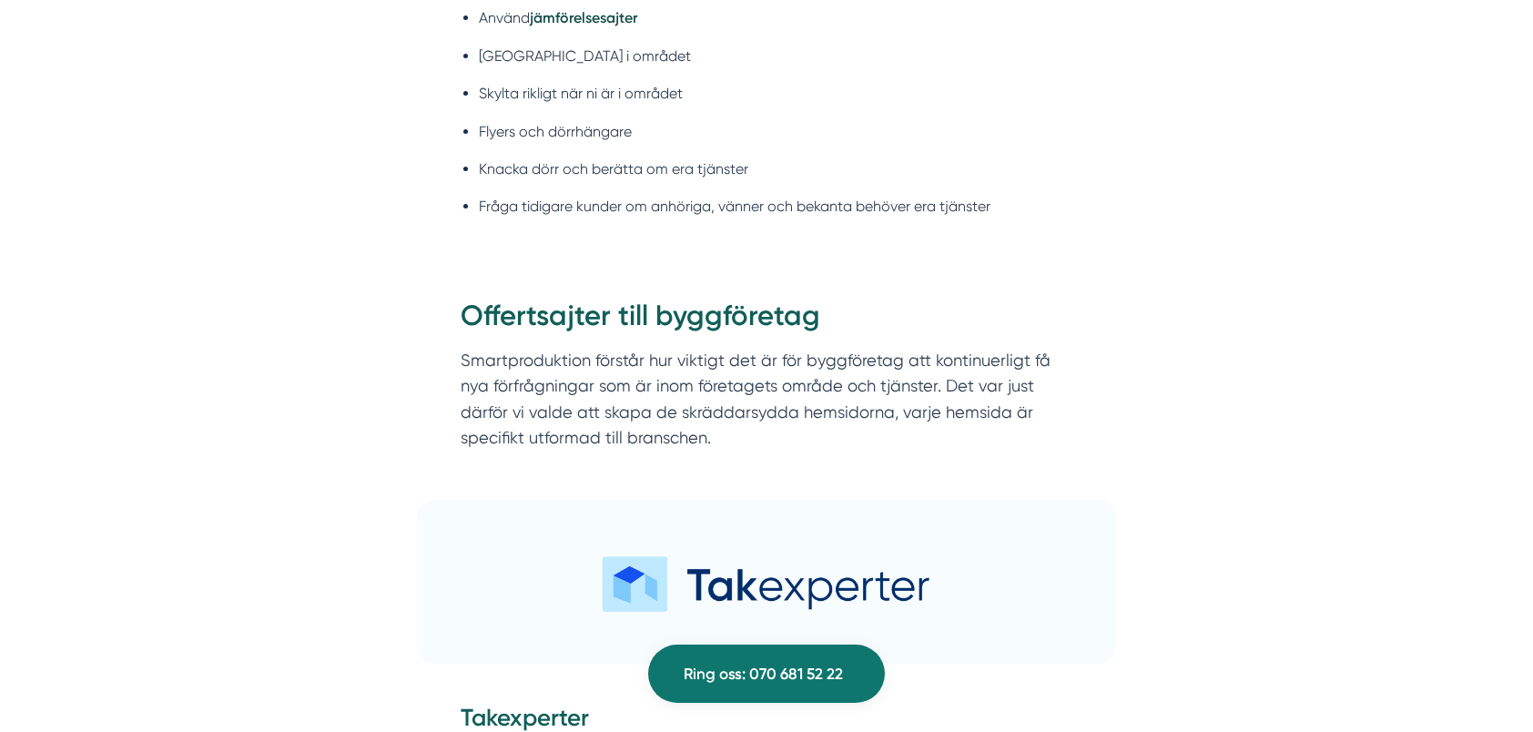
click at [740, 432] on div "Offertsajter till byggföretag Smartproduktion förstår hur viktigt det är för by…" at bounding box center [766, 379] width 699 height 219
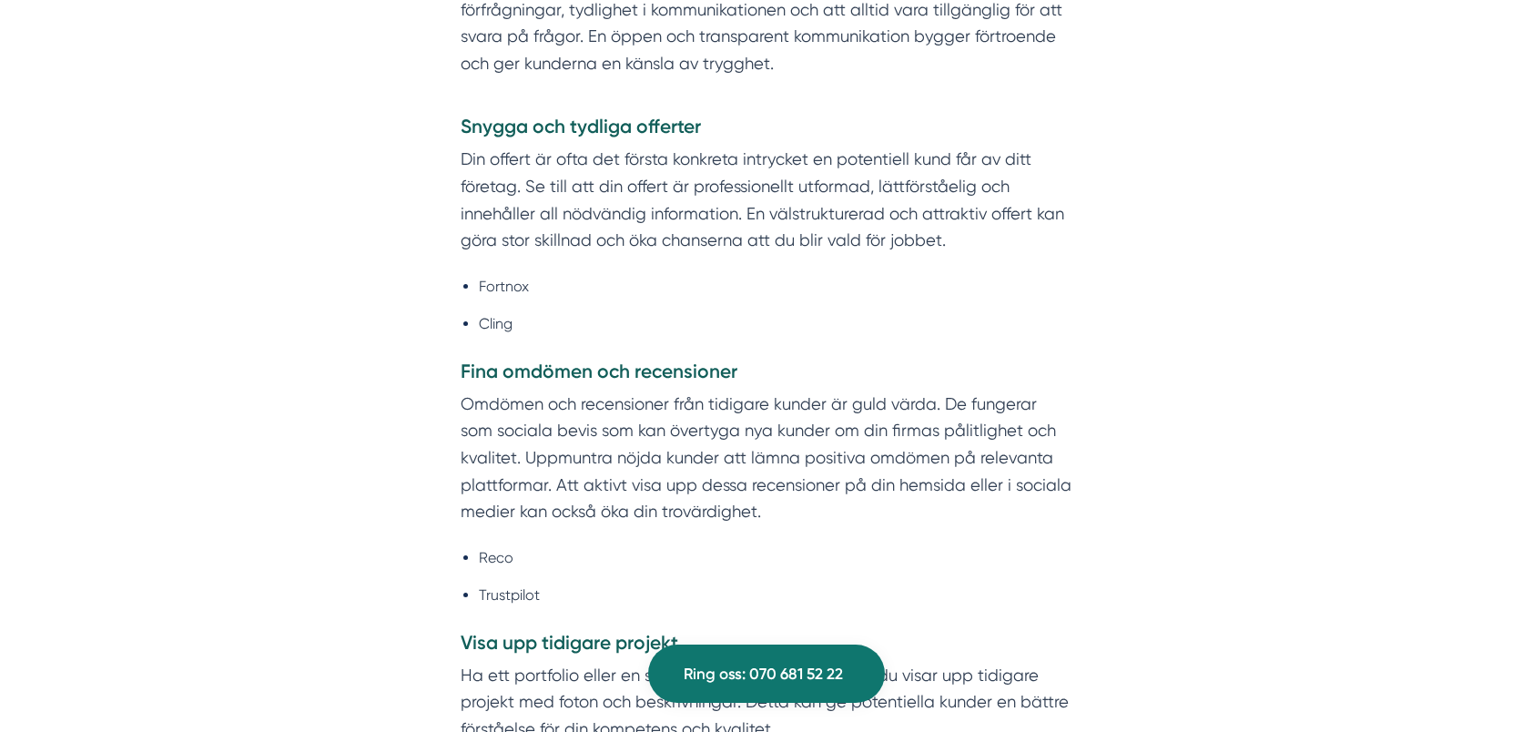
scroll to position [11382, 0]
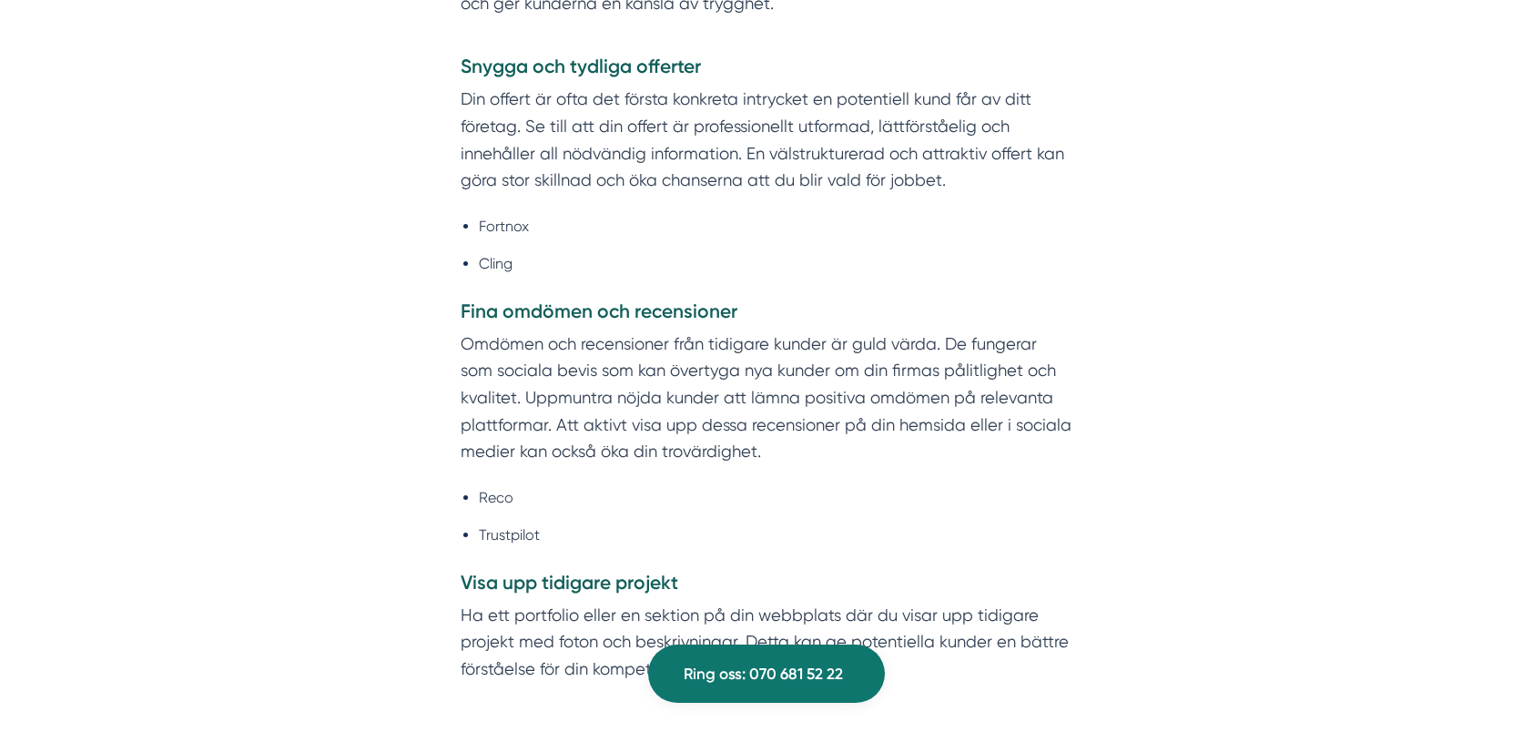
click at [779, 361] on p "Omdömen och recensioner från tidigare kunder är guld värda. De fungerar som soc…" at bounding box center [767, 398] width 612 height 135
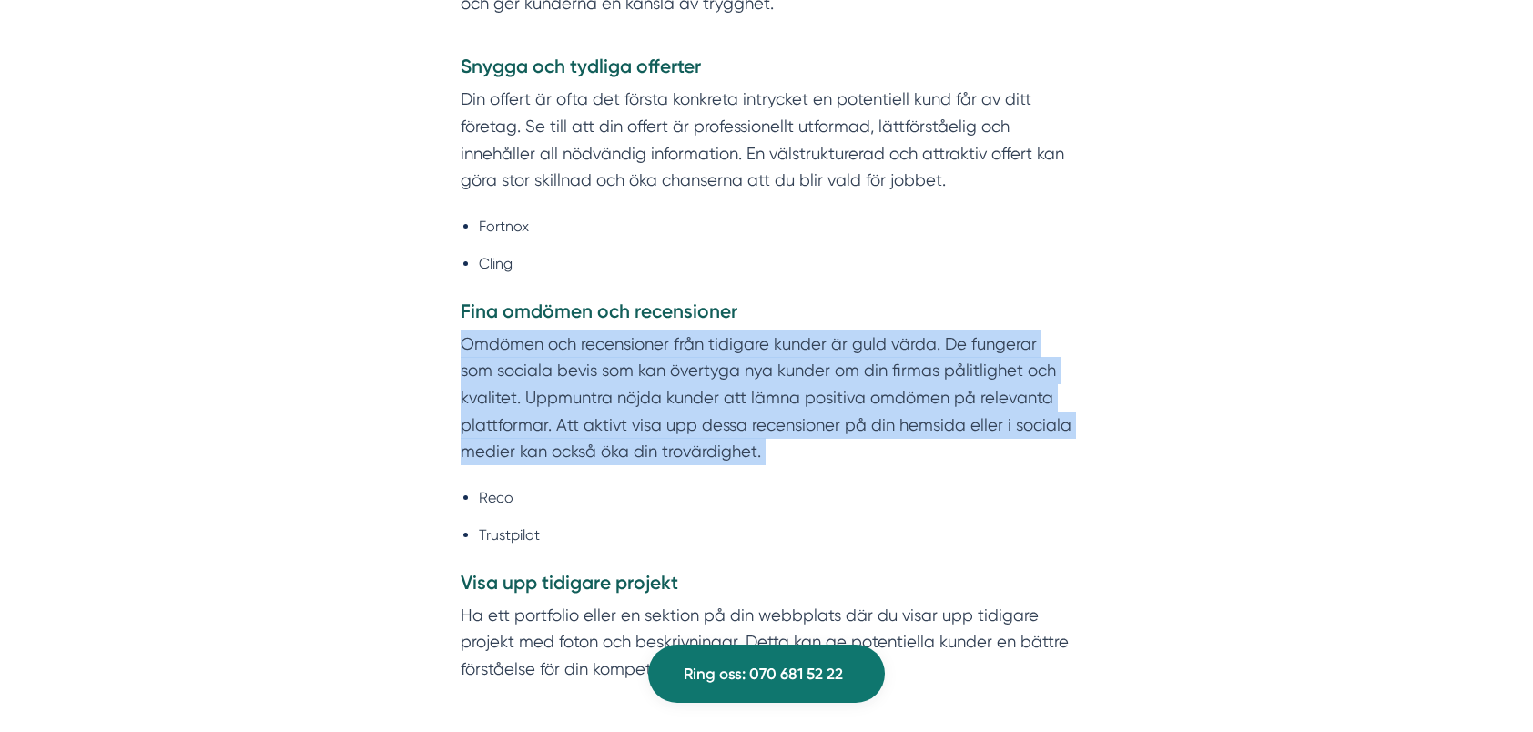
click at [779, 361] on p "Omdömen och recensioner från tidigare kunder är guld värda. De fungerar som soc…" at bounding box center [767, 398] width 612 height 135
drag, startPoint x: 779, startPoint y: 361, endPoint x: 703, endPoint y: 366, distance: 76.7
click at [703, 366] on p "Omdömen och recensioner från tidigare kunder är guld värda. De fungerar som soc…" at bounding box center [767, 398] width 612 height 135
click at [756, 364] on p "Omdömen och recensioner från tidigare kunder är guld värda. De fungerar som soc…" at bounding box center [767, 398] width 612 height 135
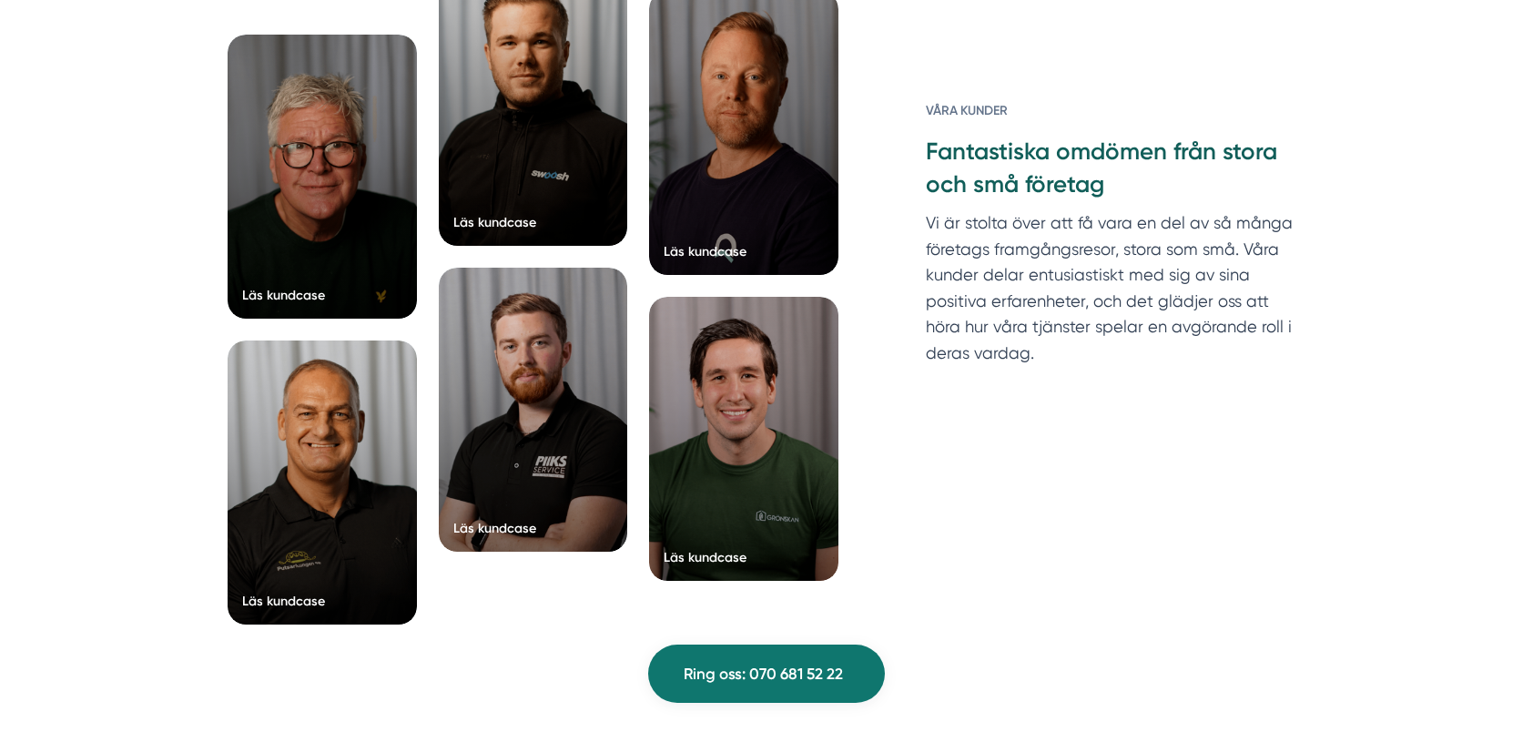
scroll to position [13658, 0]
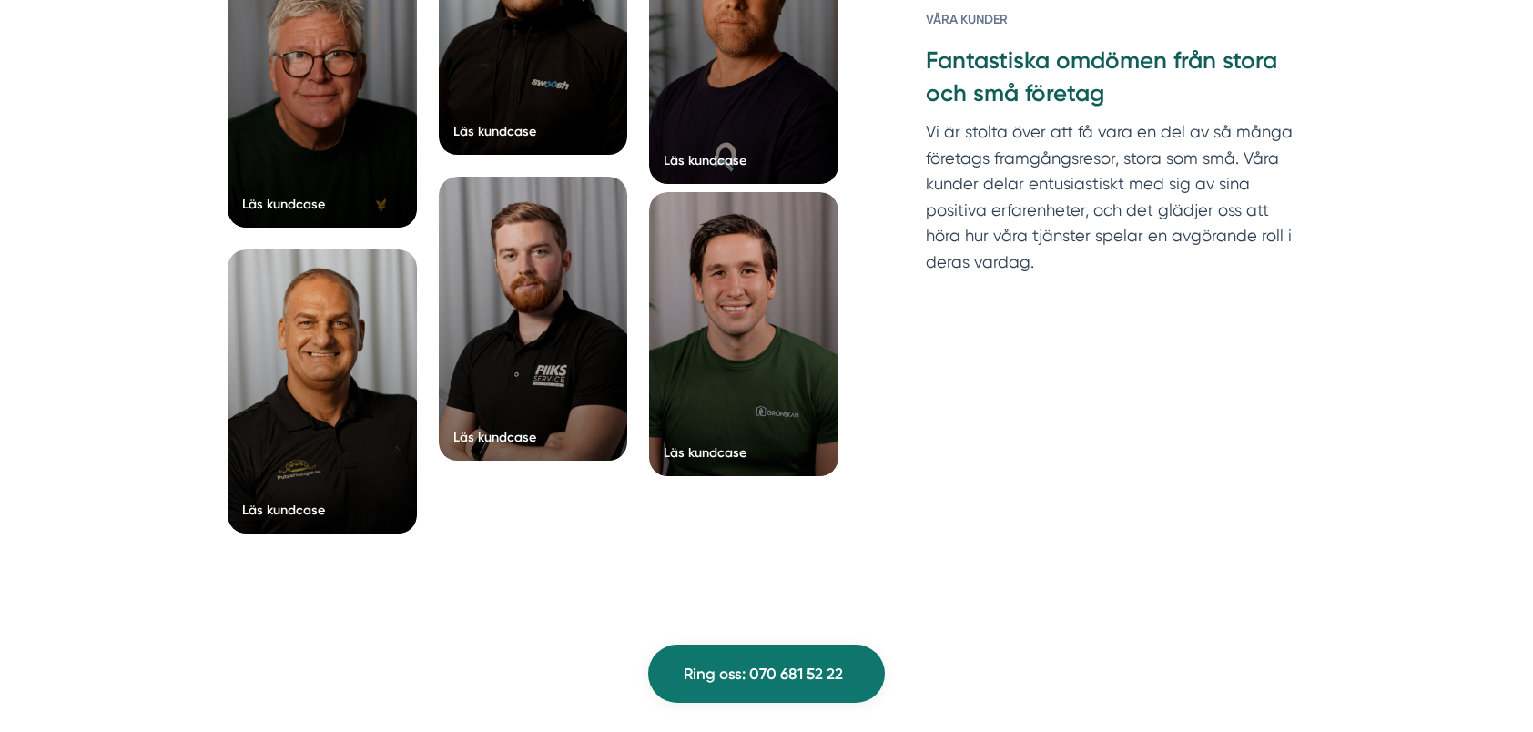
click at [710, 315] on div at bounding box center [743, 334] width 189 height 284
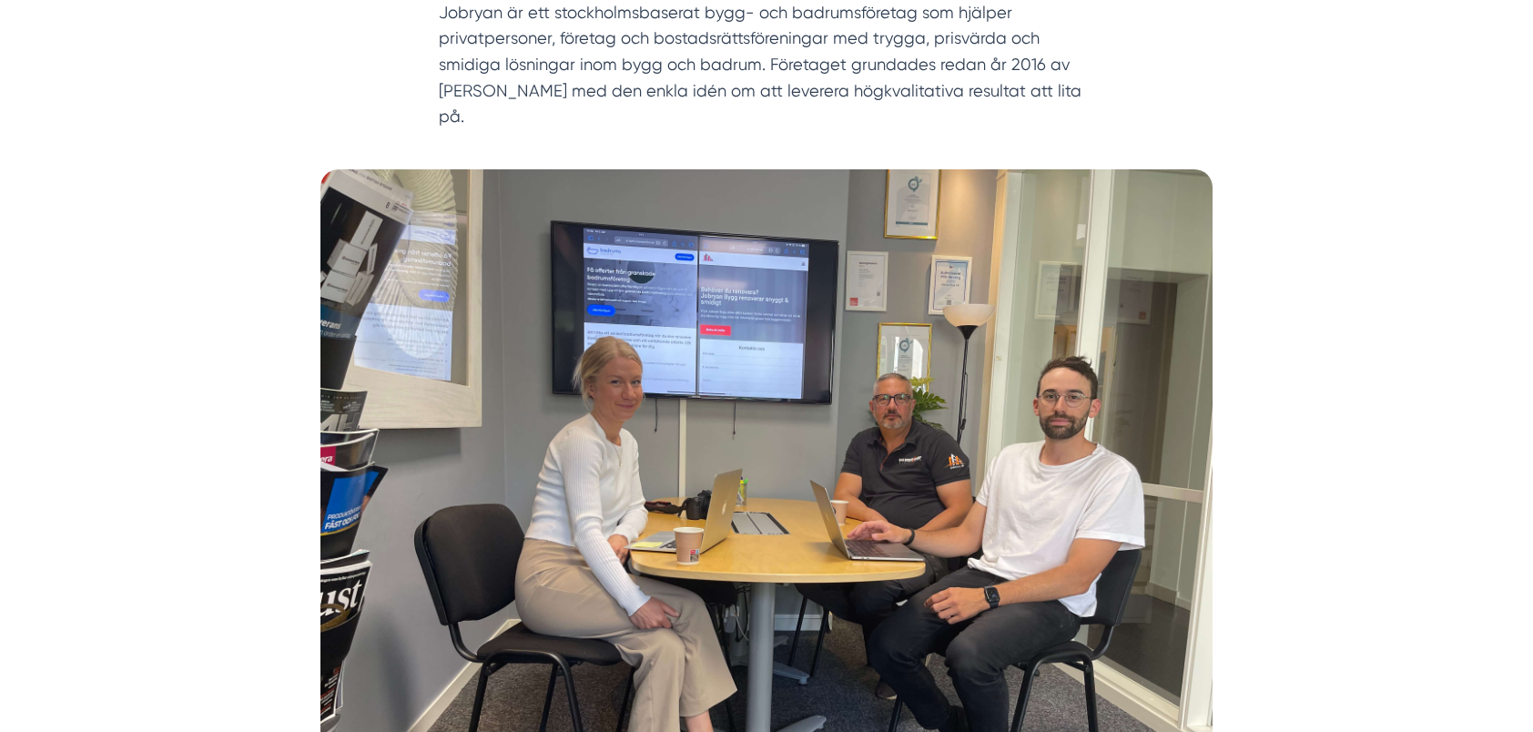
scroll to position [273, 0]
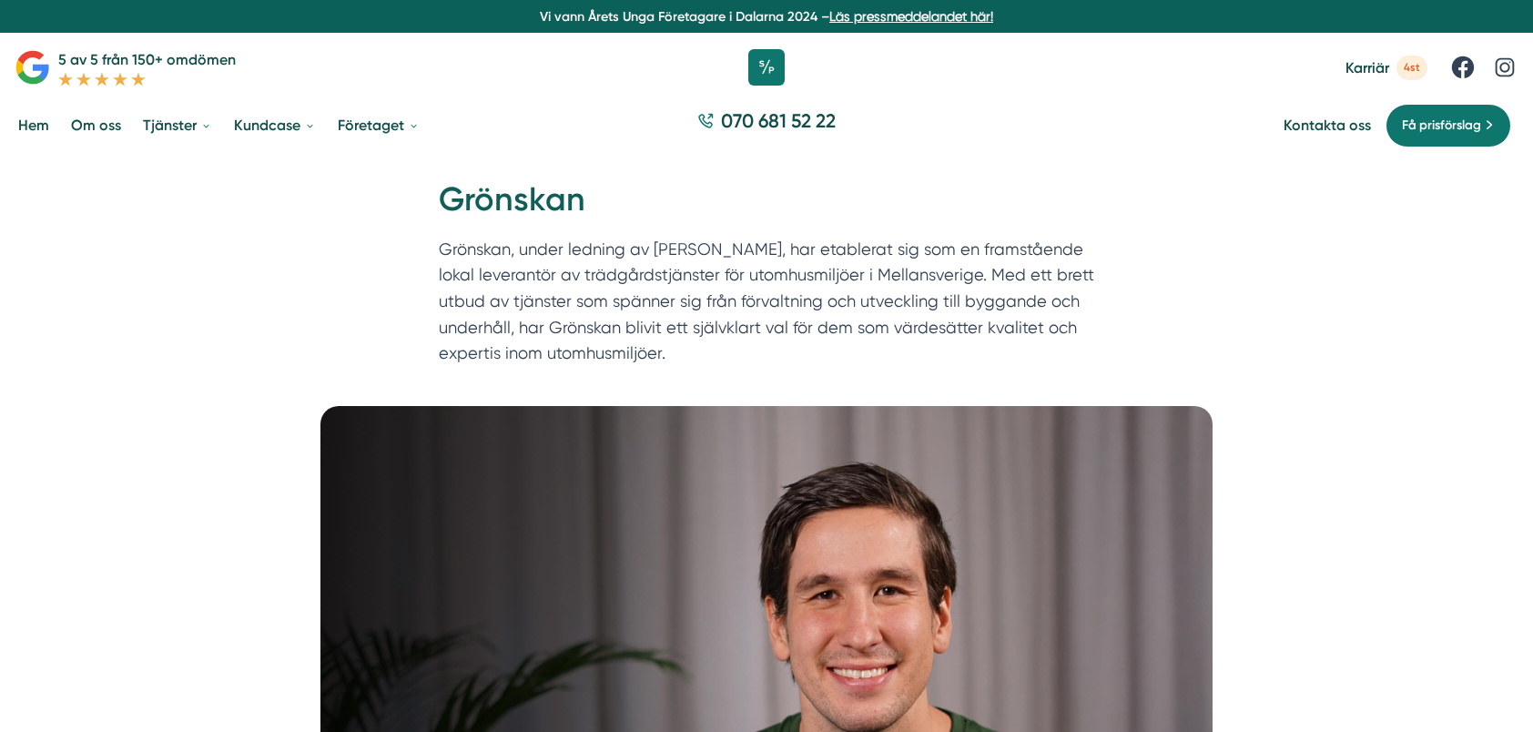
click at [768, 287] on p "Grönskan, under ledning av [PERSON_NAME], har etablerat sig som en framstående …" at bounding box center [767, 306] width 656 height 138
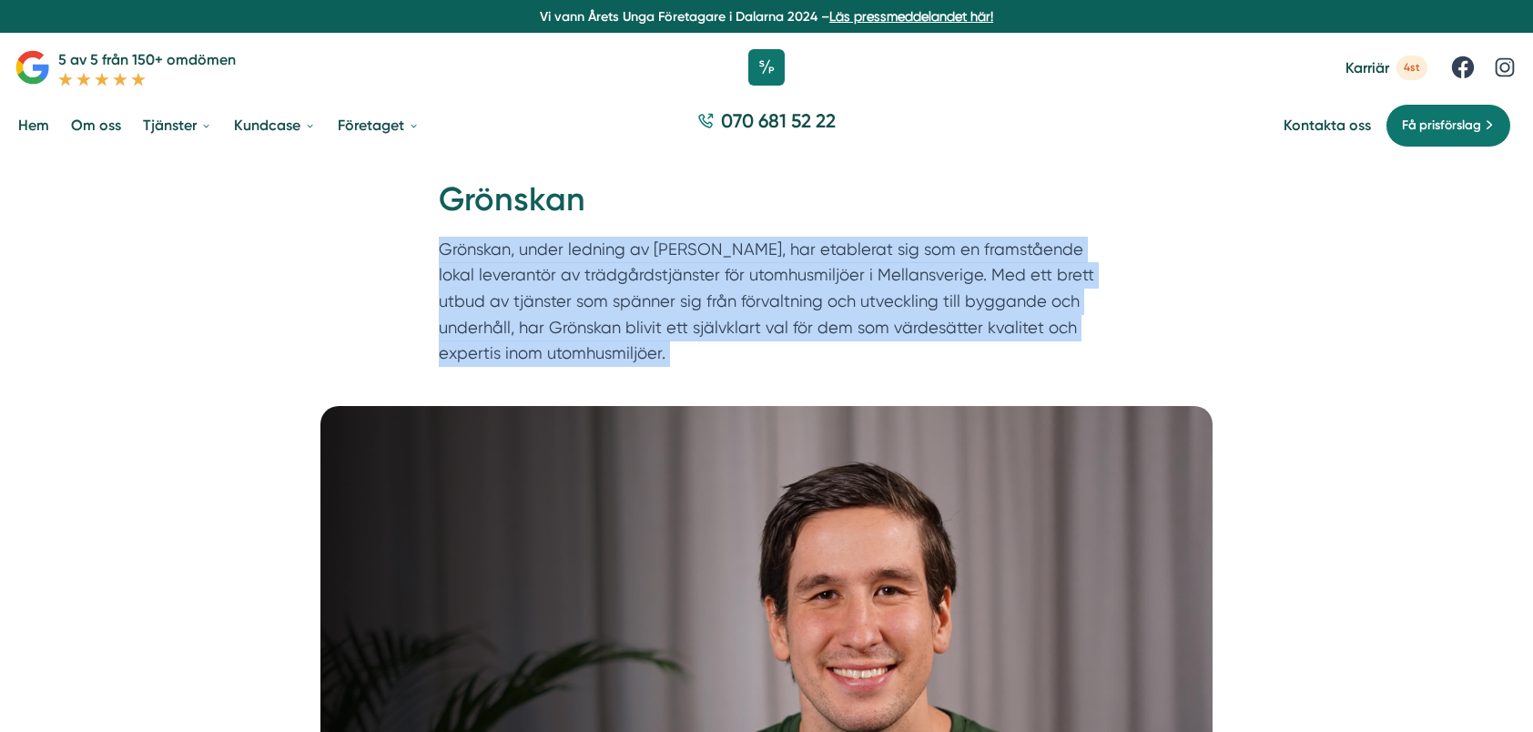
click at [768, 287] on p "Grönskan, under ledning av [PERSON_NAME], har etablerat sig som en framstående …" at bounding box center [767, 306] width 656 height 138
drag, startPoint x: 768, startPoint y: 287, endPoint x: 712, endPoint y: 297, distance: 56.4
click at [712, 297] on p "Grönskan, under ledning av [PERSON_NAME], har etablerat sig som en framstående …" at bounding box center [767, 306] width 656 height 138
click at [756, 284] on p "Grönskan, under ledning av [PERSON_NAME], har etablerat sig som en framstående …" at bounding box center [767, 306] width 656 height 138
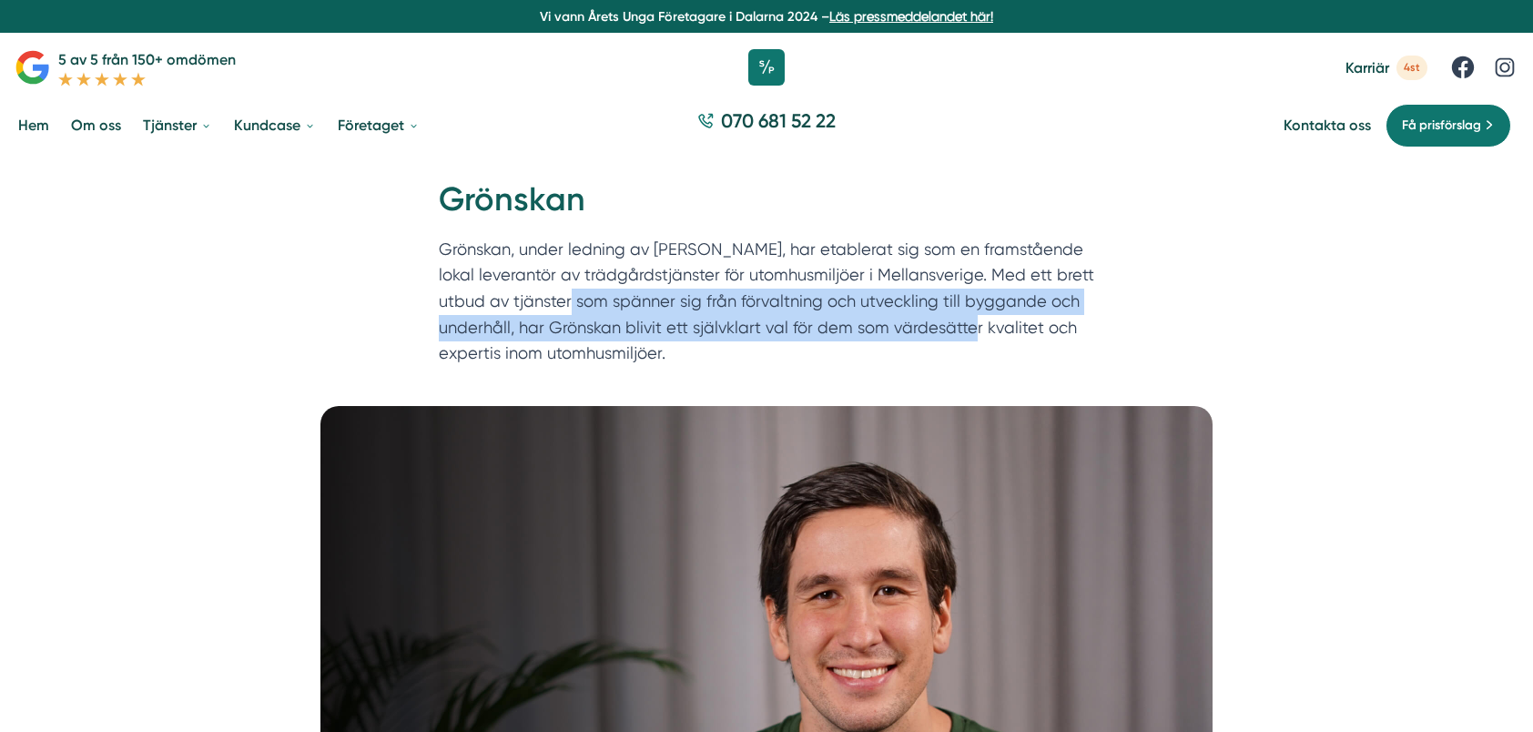
drag, startPoint x: 566, startPoint y: 300, endPoint x: 962, endPoint y: 335, distance: 397.7
click at [962, 335] on p "Grönskan, under ledning av [PERSON_NAME], har etablerat sig som en framstående …" at bounding box center [767, 306] width 656 height 138
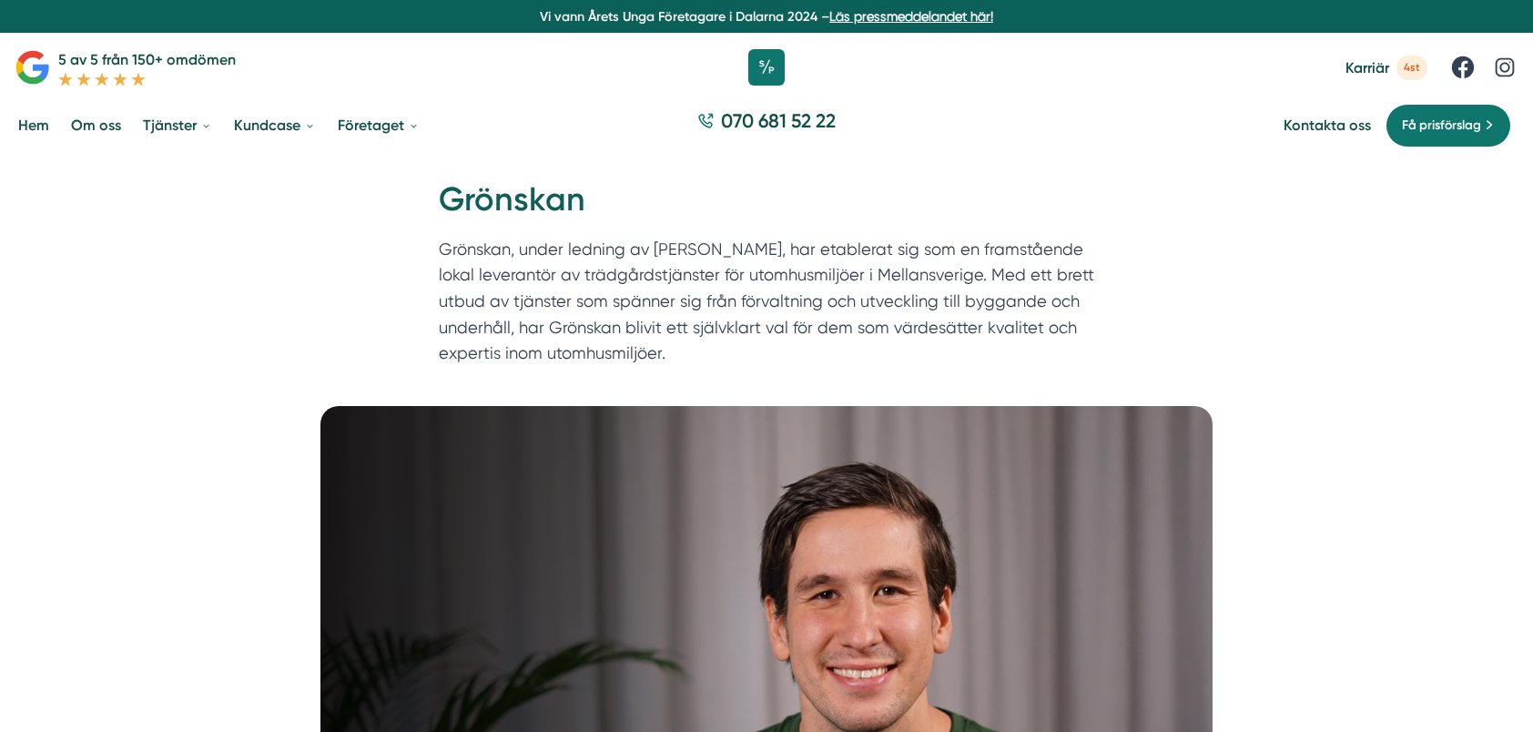
click at [882, 351] on p "Grönskan, under ledning av [PERSON_NAME], har etablerat sig som en framstående …" at bounding box center [767, 306] width 656 height 138
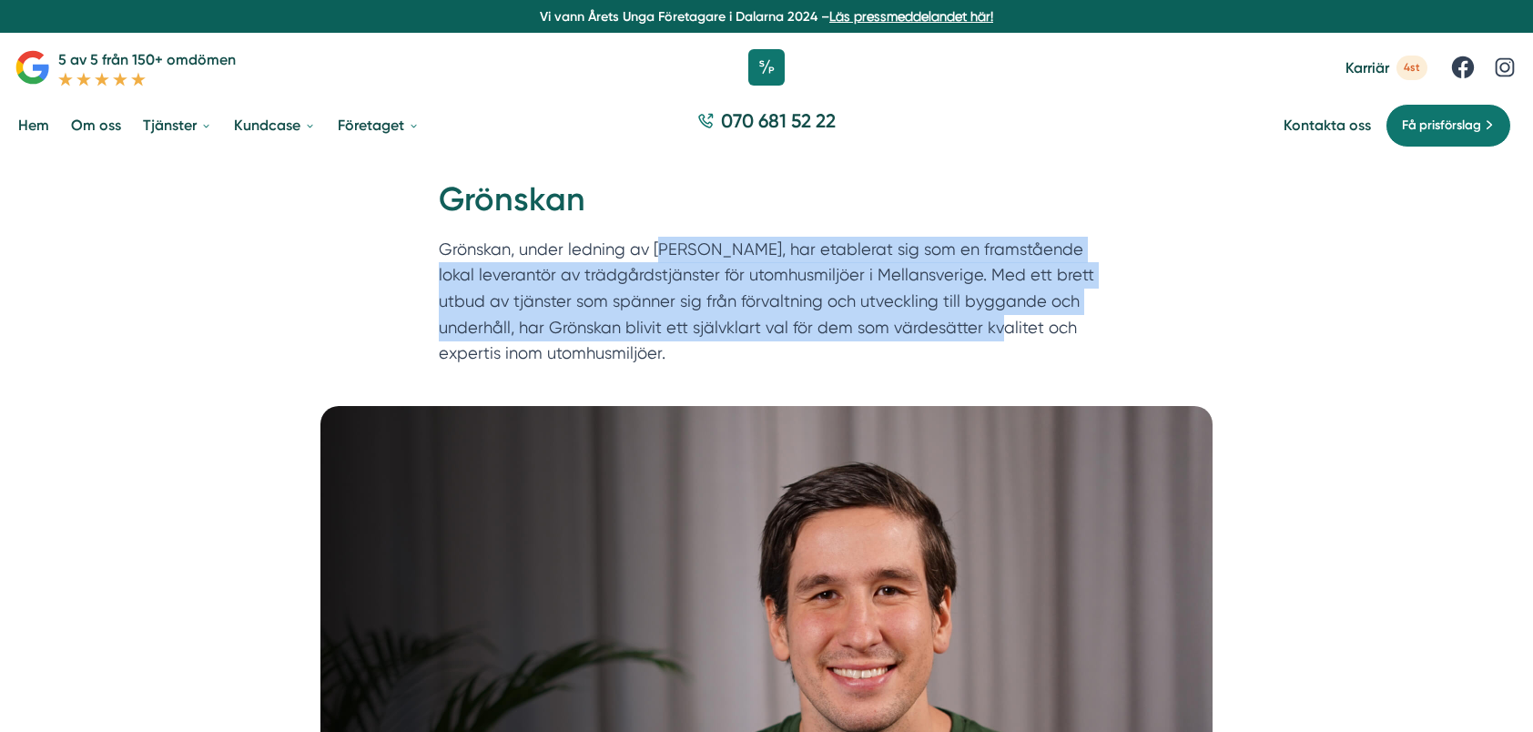
drag, startPoint x: 991, startPoint y: 331, endPoint x: 657, endPoint y: 250, distance: 343.0
click at [657, 250] on p "Grönskan, under ledning av [PERSON_NAME], har etablerat sig som en framstående …" at bounding box center [767, 306] width 656 height 138
click at [623, 288] on p "Grönskan, under ledning av [PERSON_NAME], har etablerat sig som en framstående …" at bounding box center [767, 306] width 656 height 138
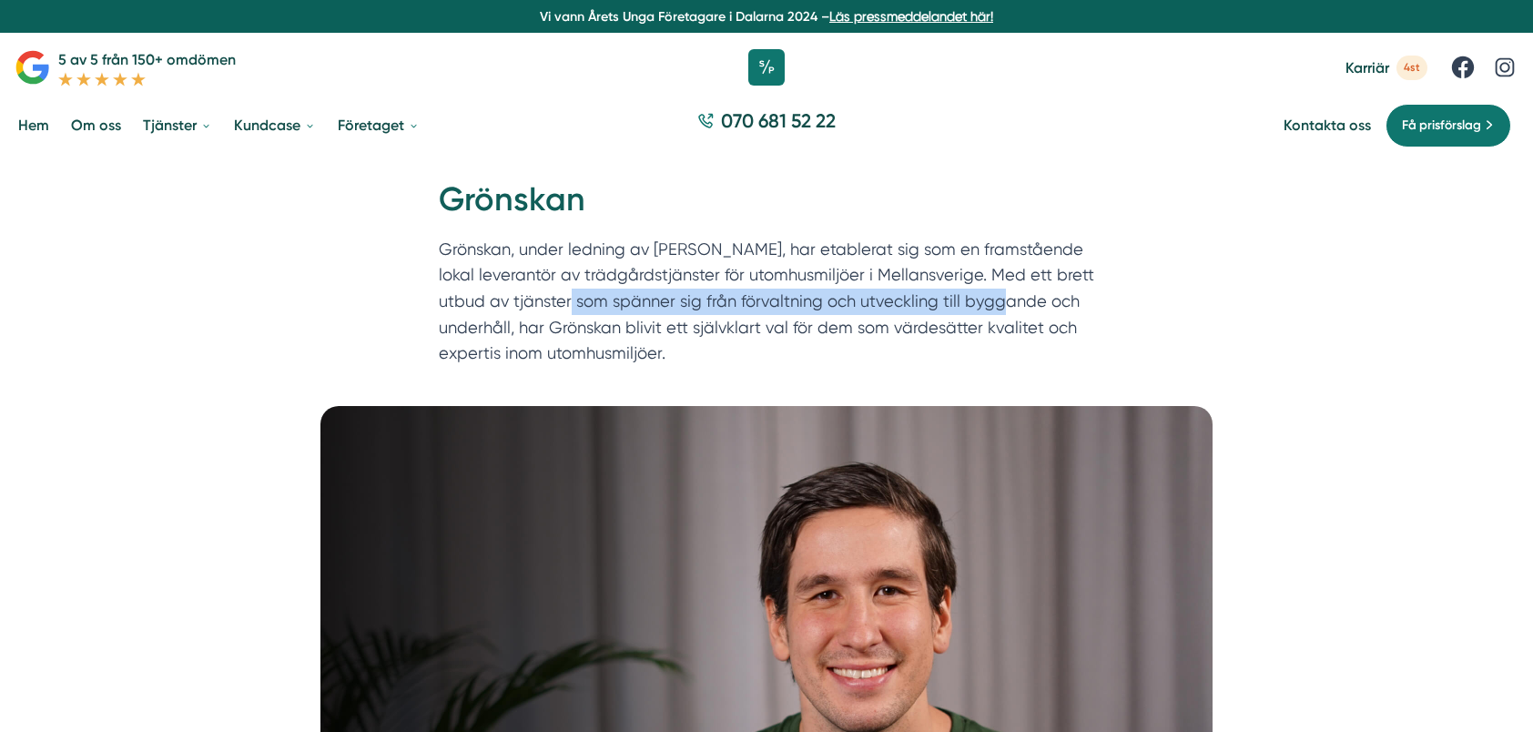
drag, startPoint x: 564, startPoint y: 291, endPoint x: 993, endPoint y: 297, distance: 428.9
click at [993, 297] on p "Grönskan, under ledning av [PERSON_NAME], har etablerat sig som en framstående …" at bounding box center [767, 306] width 656 height 138
drag, startPoint x: 993, startPoint y: 297, endPoint x: 882, endPoint y: 311, distance: 111.1
click at [993, 297] on p "Grönskan, under ledning av [PERSON_NAME], har etablerat sig som en framstående …" at bounding box center [767, 306] width 656 height 138
click at [865, 312] on p "Grönskan, under ledning av [PERSON_NAME], har etablerat sig som en framstående …" at bounding box center [767, 306] width 656 height 138
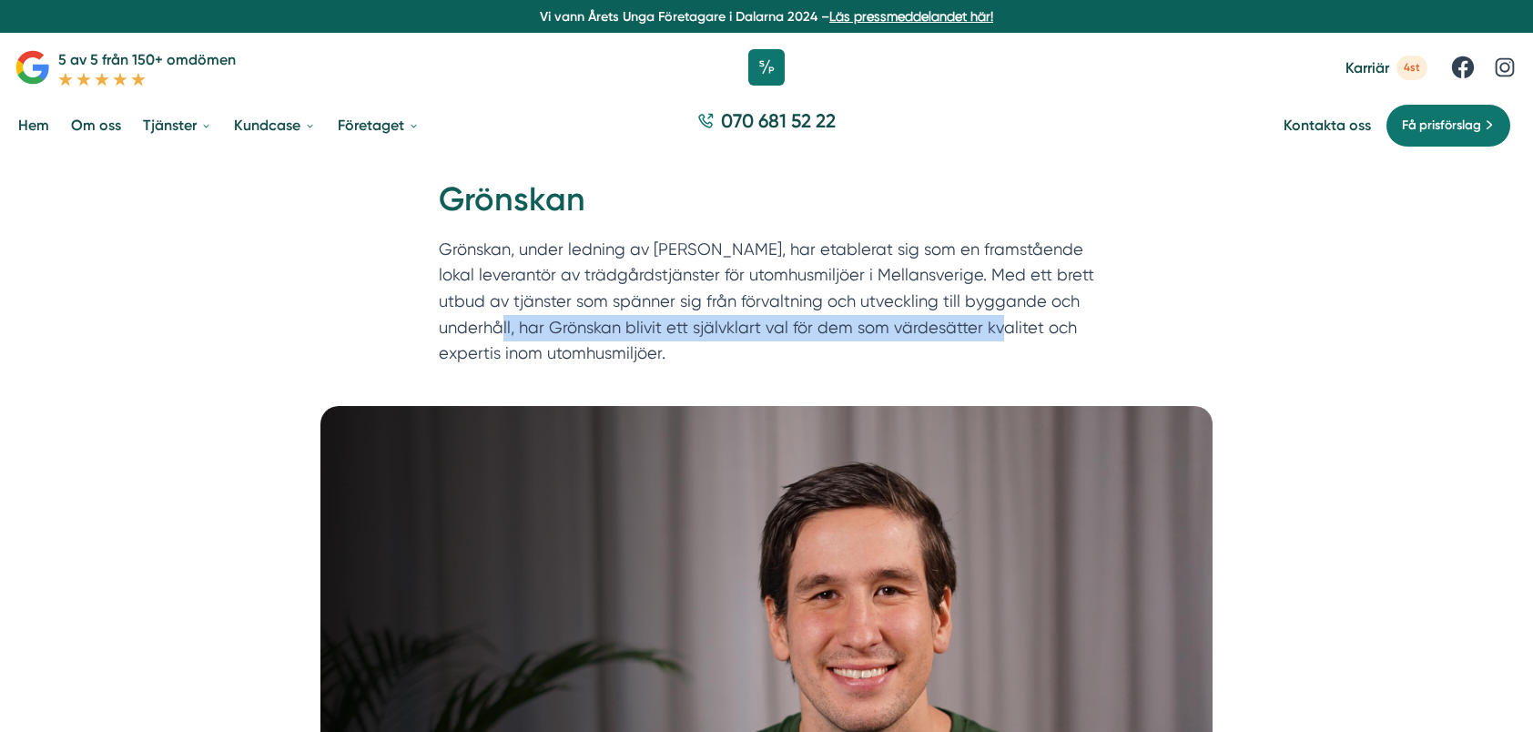
drag, startPoint x: 496, startPoint y: 335, endPoint x: 985, endPoint y: 316, distance: 489.3
click at [985, 316] on p "Grönskan, under ledning av [PERSON_NAME], har etablerat sig som en framstående …" at bounding box center [767, 306] width 656 height 138
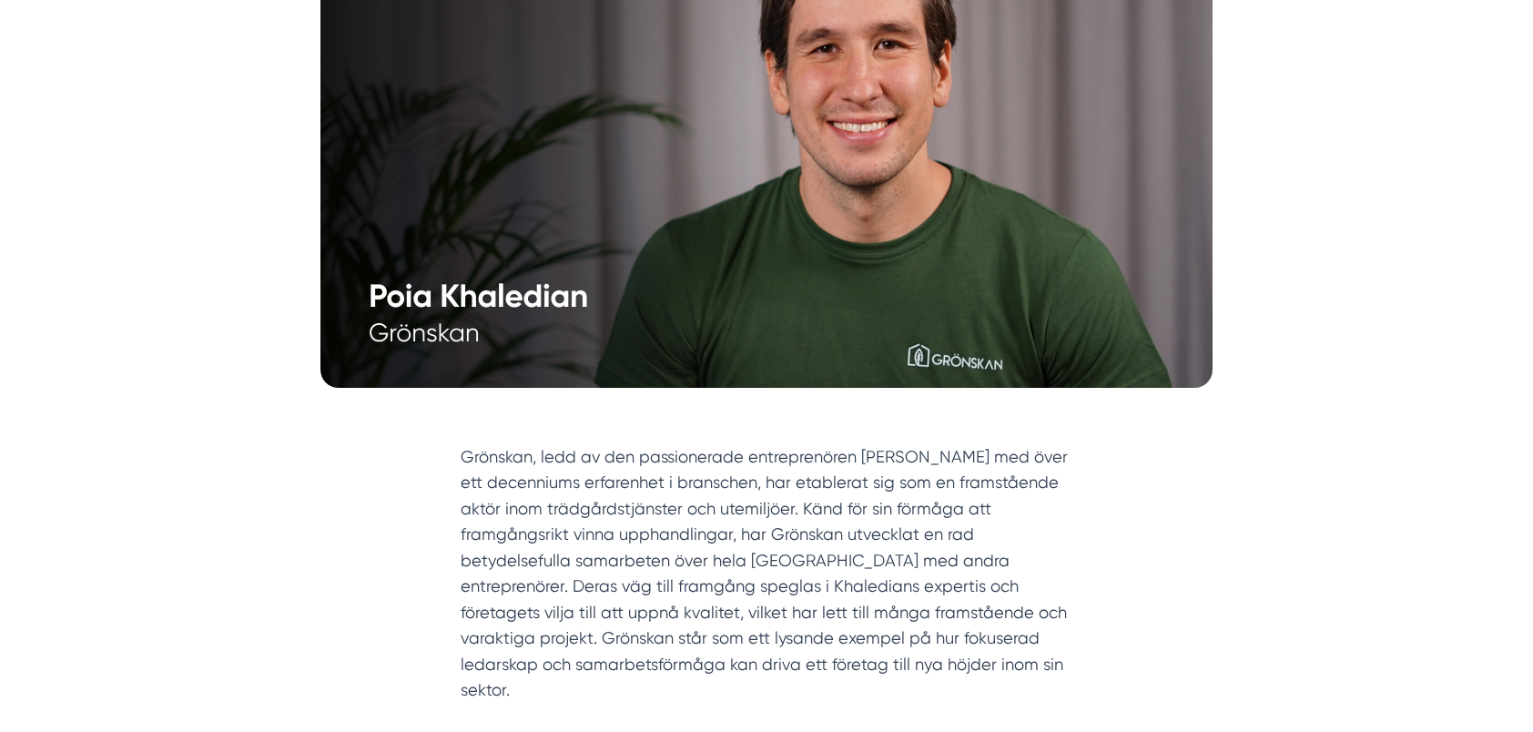
click at [883, 514] on section "Grönskan, ledd av den passionerade entreprenören [PERSON_NAME] med över ett dec…" at bounding box center [767, 578] width 612 height 269
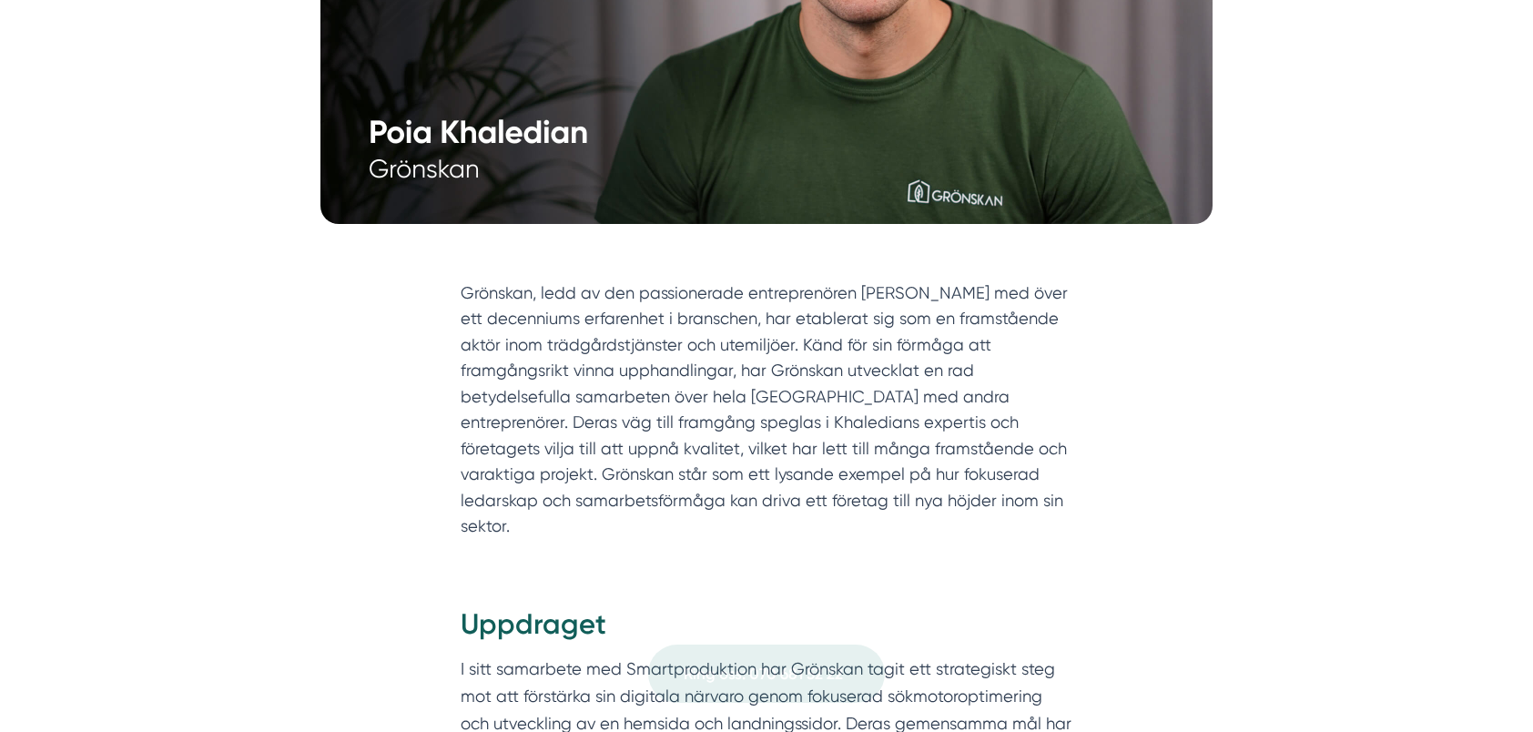
scroll to position [728, 0]
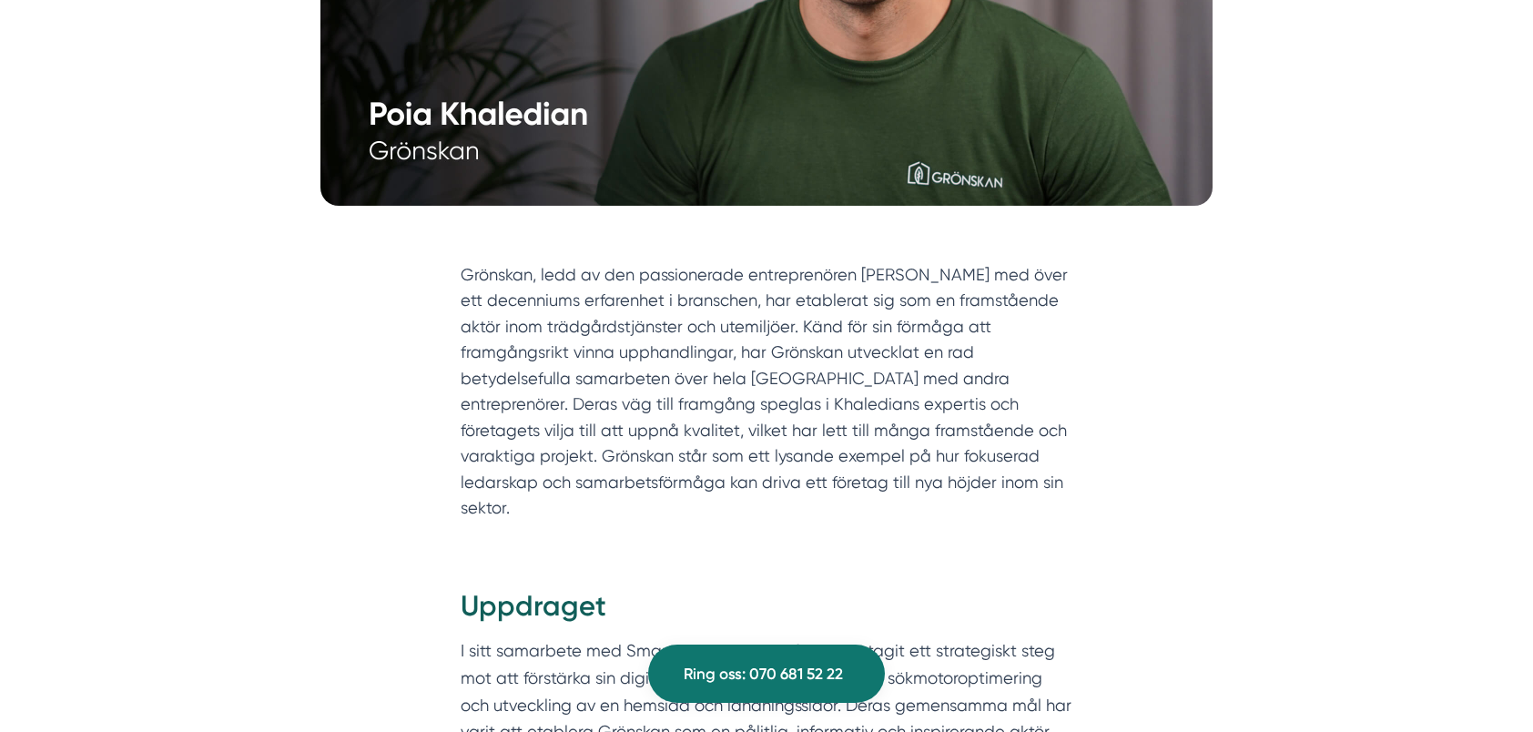
click at [739, 358] on section "Grönskan, ledd av den passionerade entreprenören [PERSON_NAME] med över ett dec…" at bounding box center [767, 396] width 612 height 269
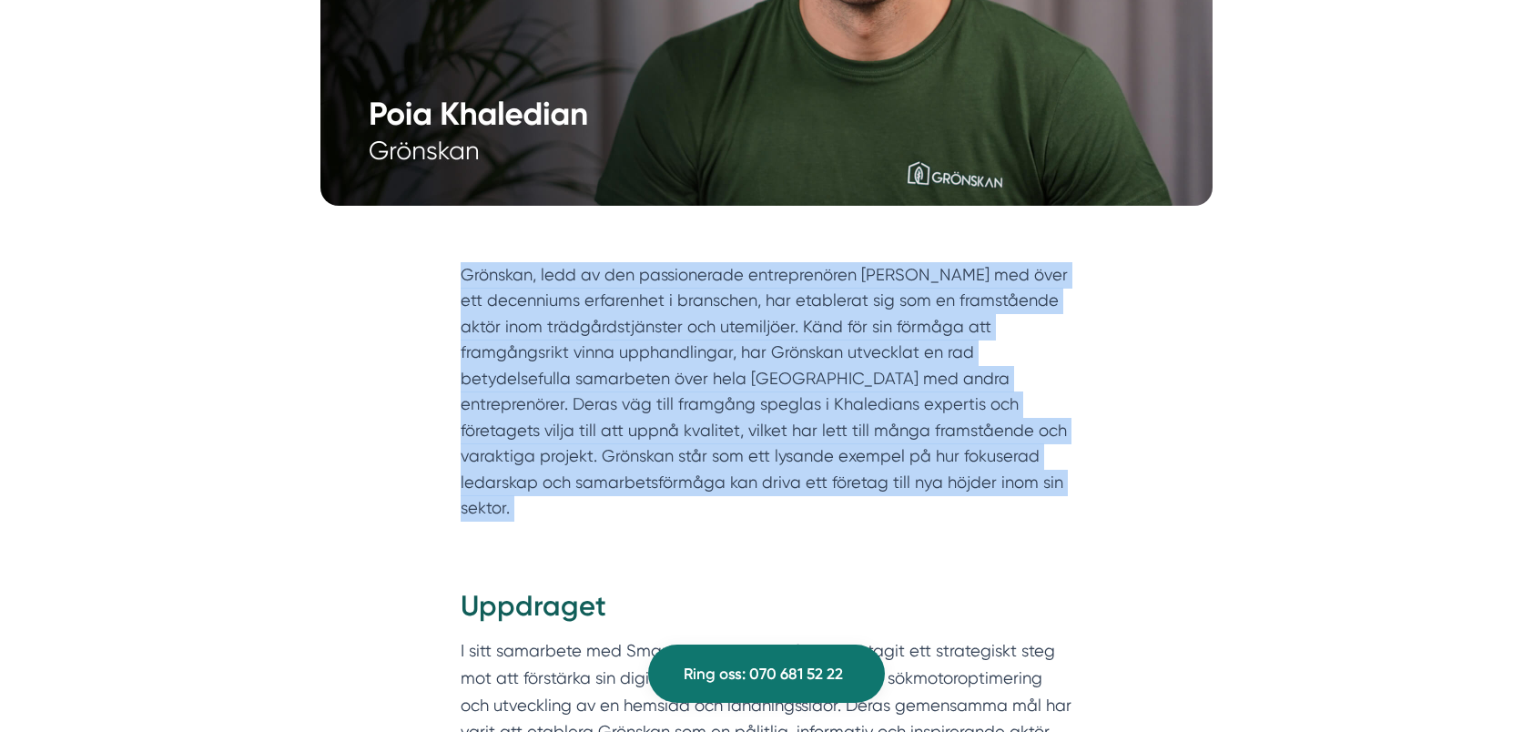
click at [739, 358] on section "Grönskan, ledd av den passionerade entreprenören [PERSON_NAME] med över ett dec…" at bounding box center [767, 396] width 612 height 269
drag, startPoint x: 739, startPoint y: 358, endPoint x: 739, endPoint y: 389, distance: 31.0
click at [739, 389] on section "Grönskan, ledd av den passionerade entreprenören [PERSON_NAME] med över ett dec…" at bounding box center [767, 396] width 612 height 269
click at [769, 387] on section "Grönskan, ledd av den passionerade entreprenören [PERSON_NAME] med över ett dec…" at bounding box center [767, 396] width 612 height 269
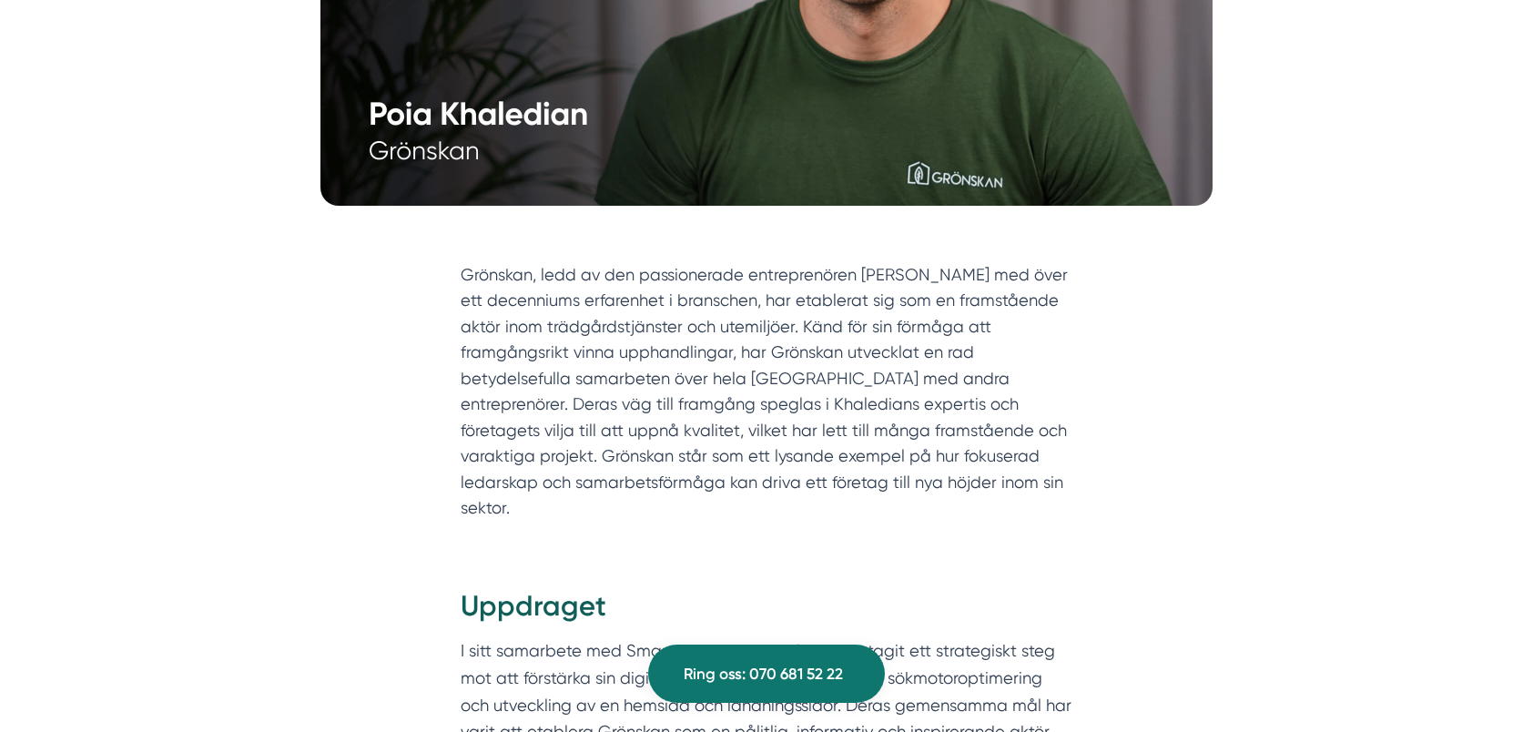
click at [749, 405] on section "Grönskan, ledd av den passionerade entreprenören [PERSON_NAME] med över ett dec…" at bounding box center [767, 396] width 612 height 269
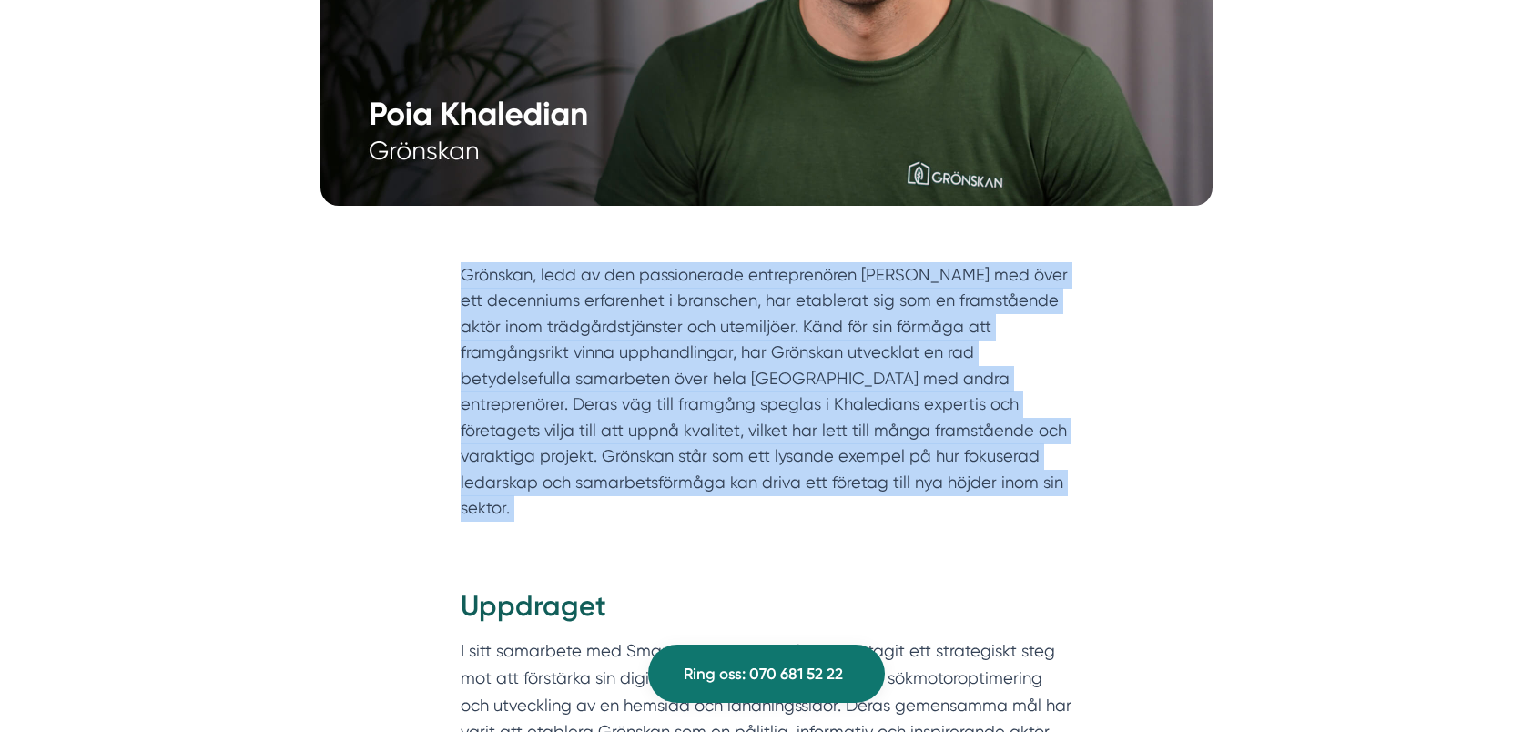
click at [749, 405] on section "Grönskan, ledd av den passionerade entreprenören [PERSON_NAME] med över ett dec…" at bounding box center [767, 396] width 612 height 269
drag, startPoint x: 749, startPoint y: 405, endPoint x: 699, endPoint y: 408, distance: 50.2
click at [699, 408] on section "Grönskan, ledd av den passionerade entreprenören [PERSON_NAME] med över ett dec…" at bounding box center [767, 396] width 612 height 269
click at [766, 404] on section "Grönskan, ledd av den passionerade entreprenören [PERSON_NAME] med över ett dec…" at bounding box center [767, 396] width 612 height 269
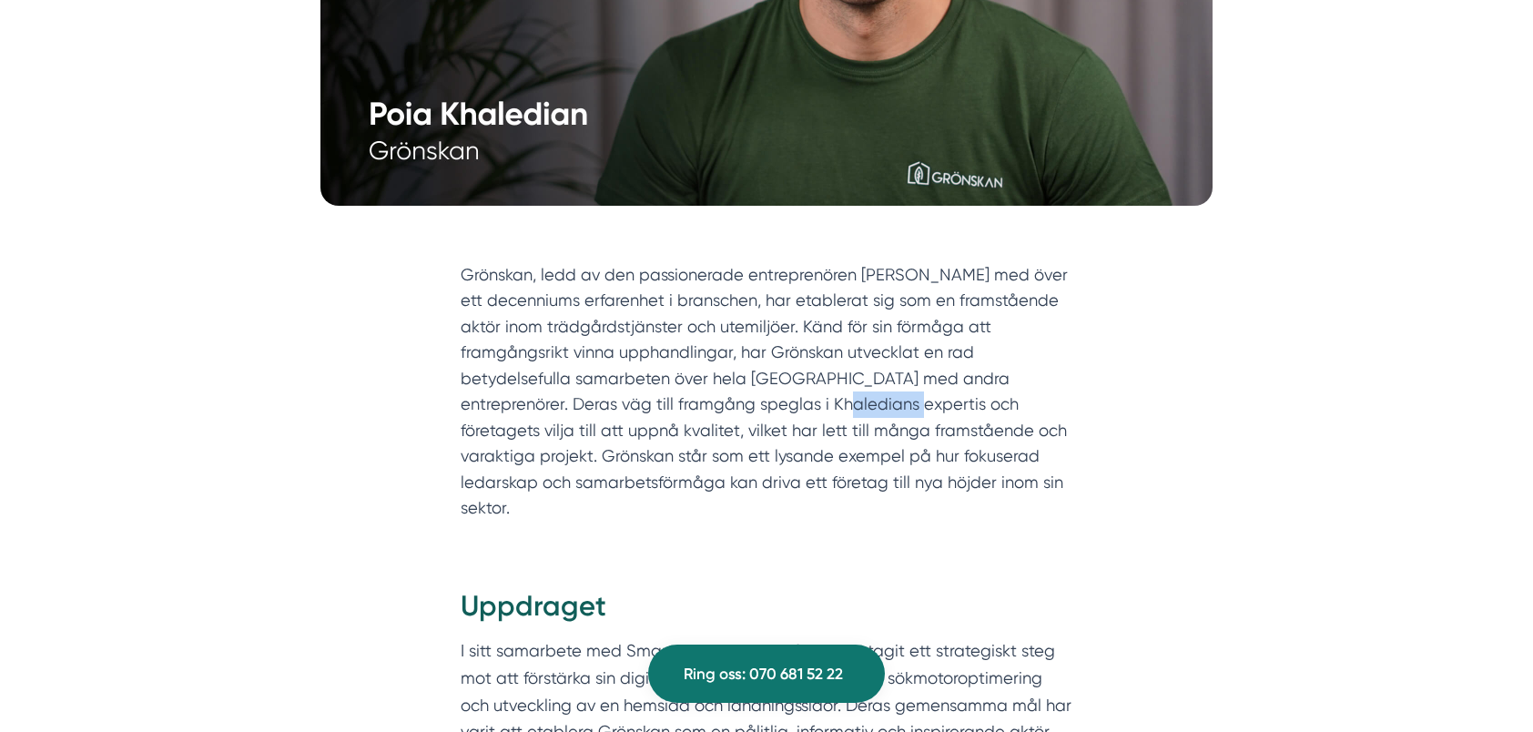
click at [766, 404] on section "Grönskan, ledd av den passionerade entreprenören [PERSON_NAME] med över ett dec…" at bounding box center [767, 396] width 612 height 269
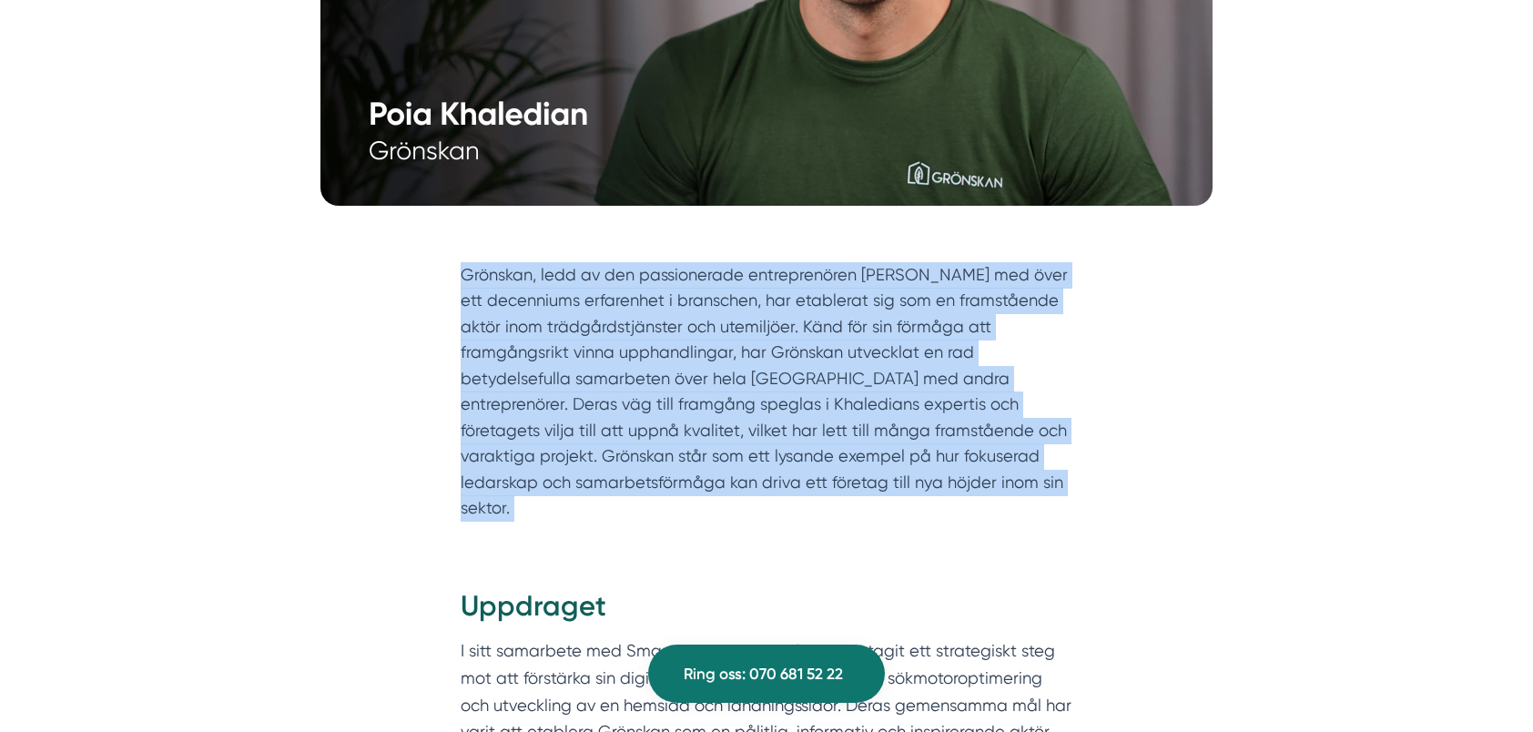
click at [766, 404] on section "Grönskan, ledd av den passionerade entreprenören [PERSON_NAME] med över ett dec…" at bounding box center [767, 396] width 612 height 269
drag, startPoint x: 766, startPoint y: 404, endPoint x: 714, endPoint y: 411, distance: 52.3
click at [714, 411] on section "Grönskan, ledd av den passionerade entreprenören [PERSON_NAME] med över ett dec…" at bounding box center [767, 396] width 612 height 269
click at [785, 408] on section "Grönskan, ledd av den passionerade entreprenören [PERSON_NAME] med över ett dec…" at bounding box center [767, 396] width 612 height 269
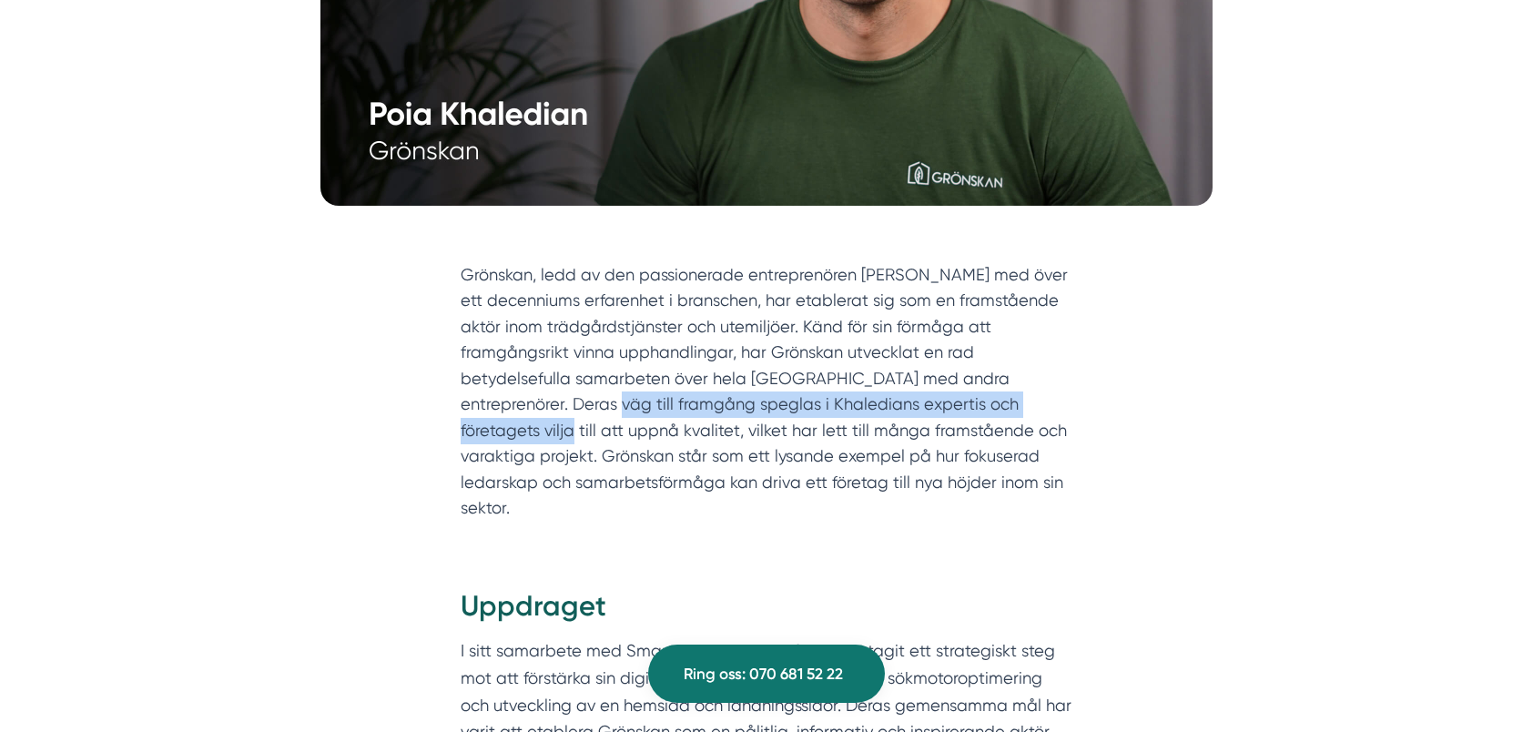
drag, startPoint x: 514, startPoint y: 414, endPoint x: 1014, endPoint y: 412, distance: 500.8
click at [1014, 412] on section "Grönskan, ledd av den passionerade entreprenören [PERSON_NAME] med över ett dec…" at bounding box center [767, 396] width 612 height 269
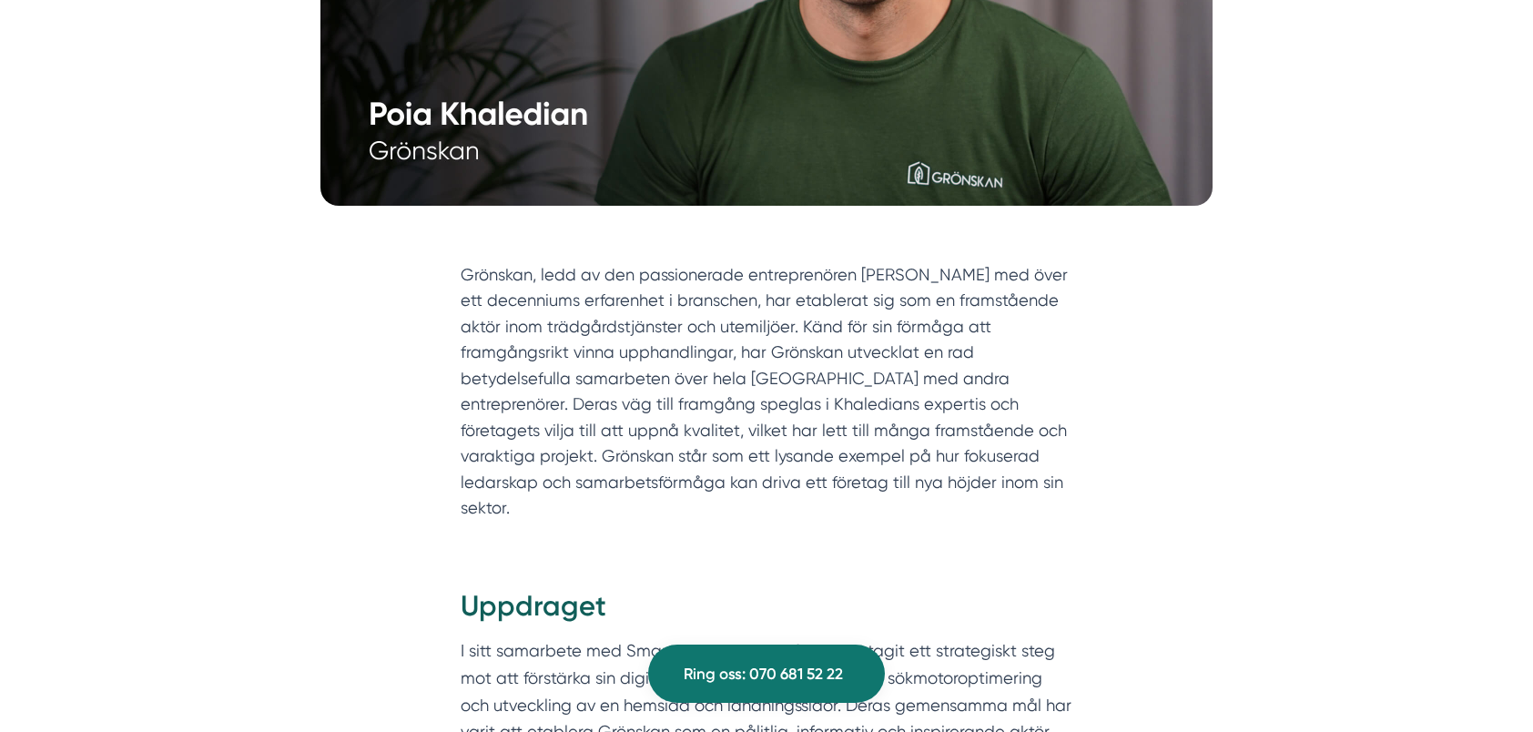
click at [934, 432] on section "Grönskan, ledd av den passionerade entreprenören [PERSON_NAME] med över ett dec…" at bounding box center [767, 396] width 612 height 269
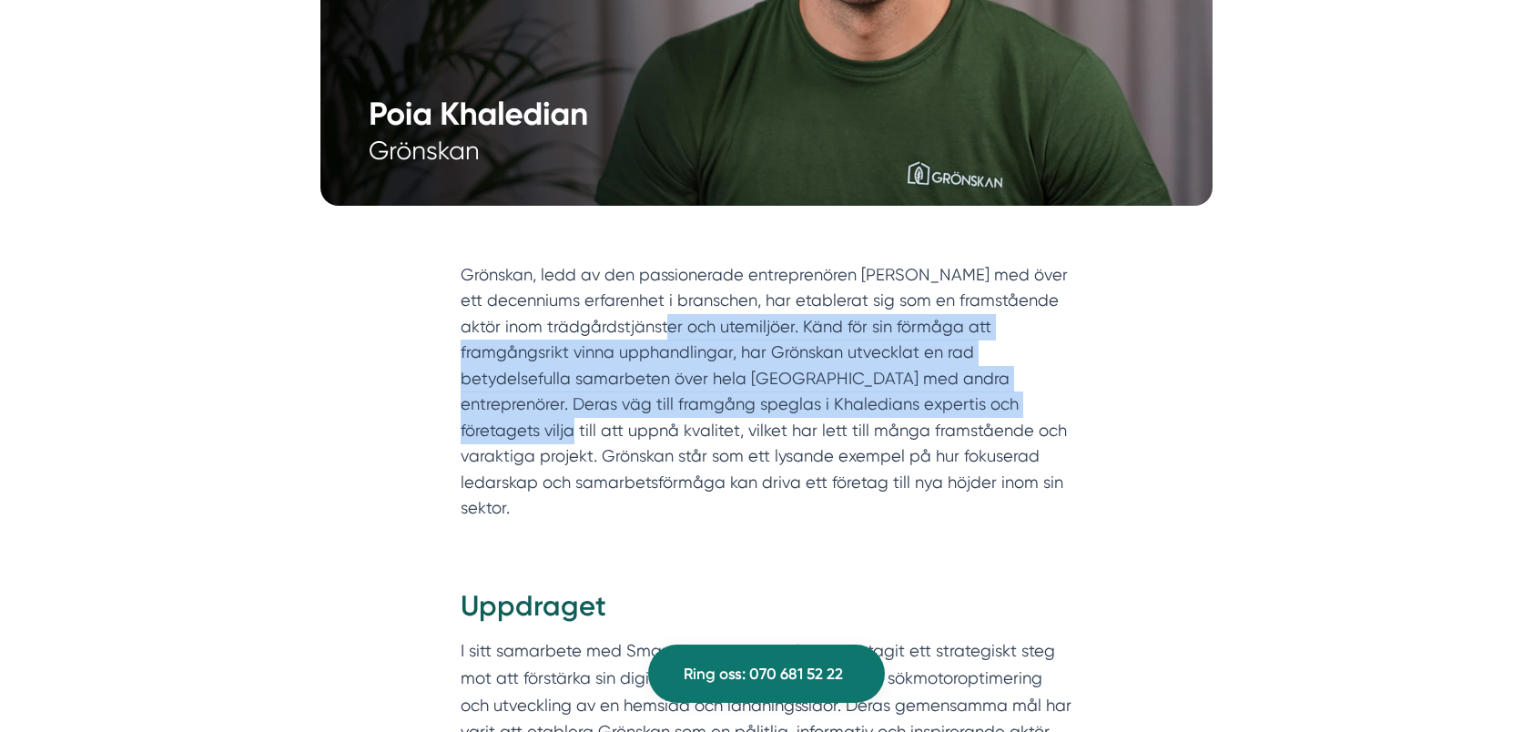
drag, startPoint x: 1017, startPoint y: 392, endPoint x: 657, endPoint y: 328, distance: 365.3
click at [657, 328] on section "Grönskan, ledd av den passionerade entreprenören [PERSON_NAME] med över ett dec…" at bounding box center [767, 396] width 612 height 269
click at [575, 404] on section "Grönskan, ledd av den passionerade entreprenören [PERSON_NAME] med över ett dec…" at bounding box center [767, 396] width 612 height 269
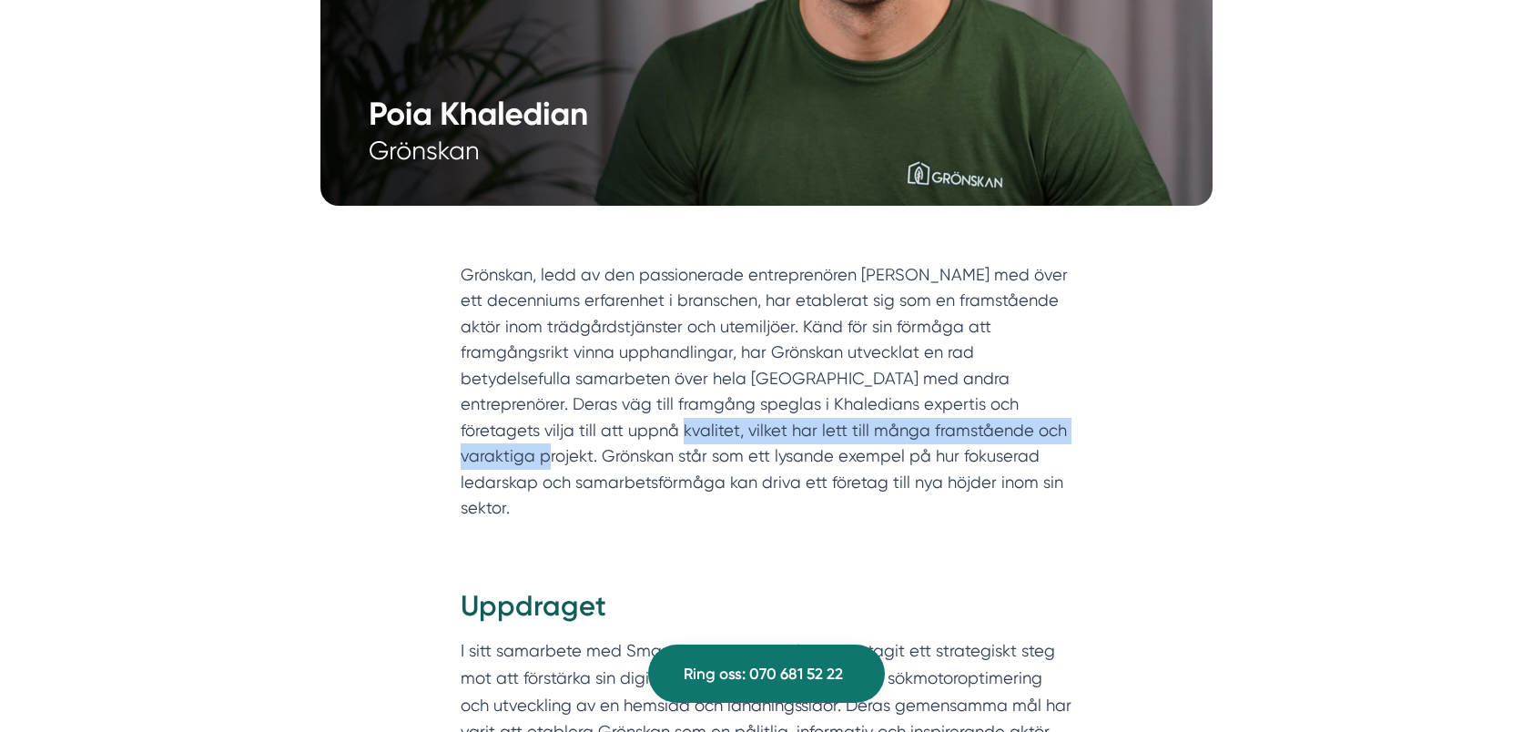
drag, startPoint x: 521, startPoint y: 428, endPoint x: 993, endPoint y: 424, distance: 471.7
click at [993, 424] on section "Grönskan, ledd av den passionerade entreprenören [PERSON_NAME] med över ett dec…" at bounding box center [767, 396] width 612 height 269
click at [978, 430] on section "Grönskan, ledd av den passionerade entreprenören [PERSON_NAME] med över ett dec…" at bounding box center [767, 396] width 612 height 269
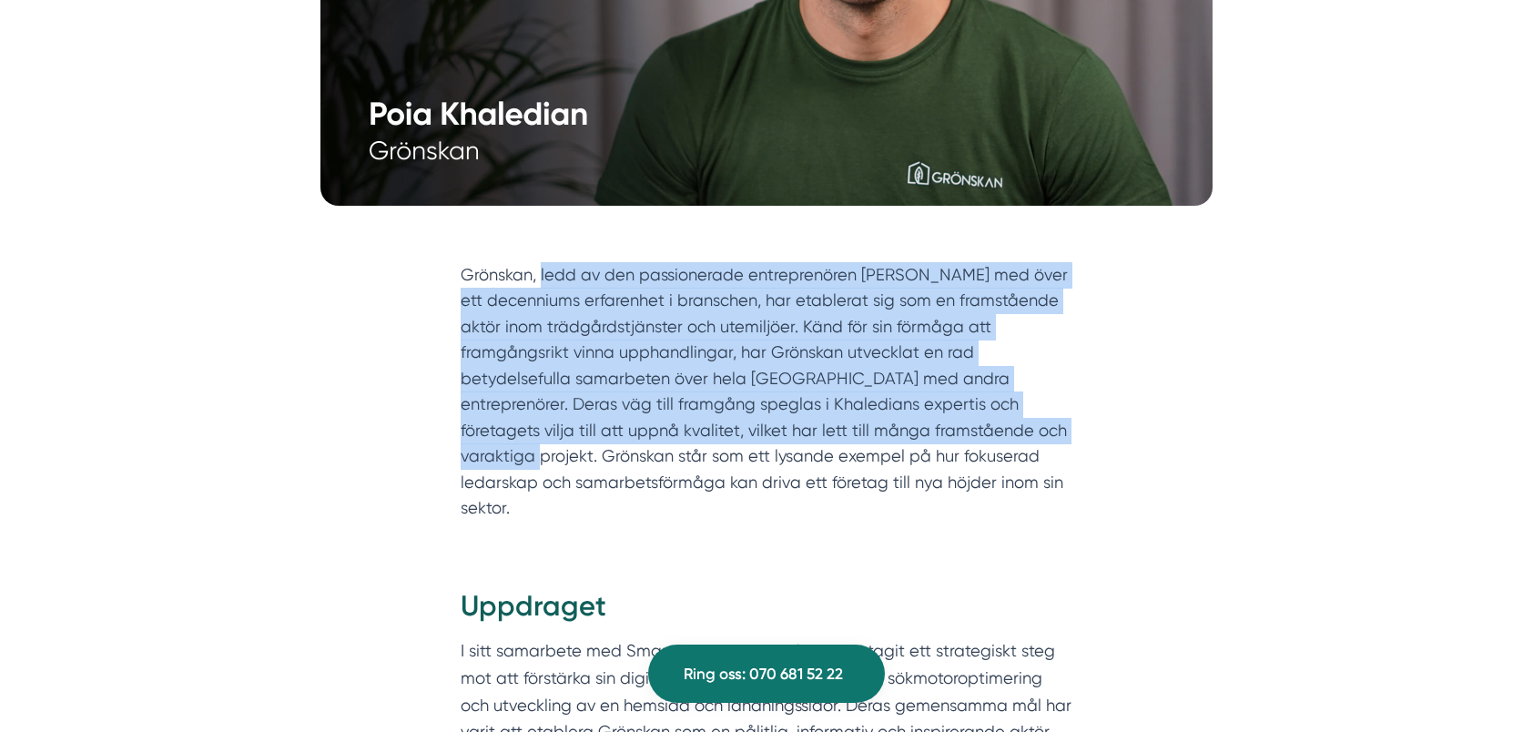
drag, startPoint x: 980, startPoint y: 426, endPoint x: 542, endPoint y: 271, distance: 464.5
click at [542, 271] on section "Grönskan, ledd av den passionerade entreprenören [PERSON_NAME] med över ett dec…" at bounding box center [767, 396] width 612 height 269
click at [577, 369] on section "Grönskan, ledd av den passionerade entreprenören [PERSON_NAME] med över ett dec…" at bounding box center [767, 396] width 612 height 269
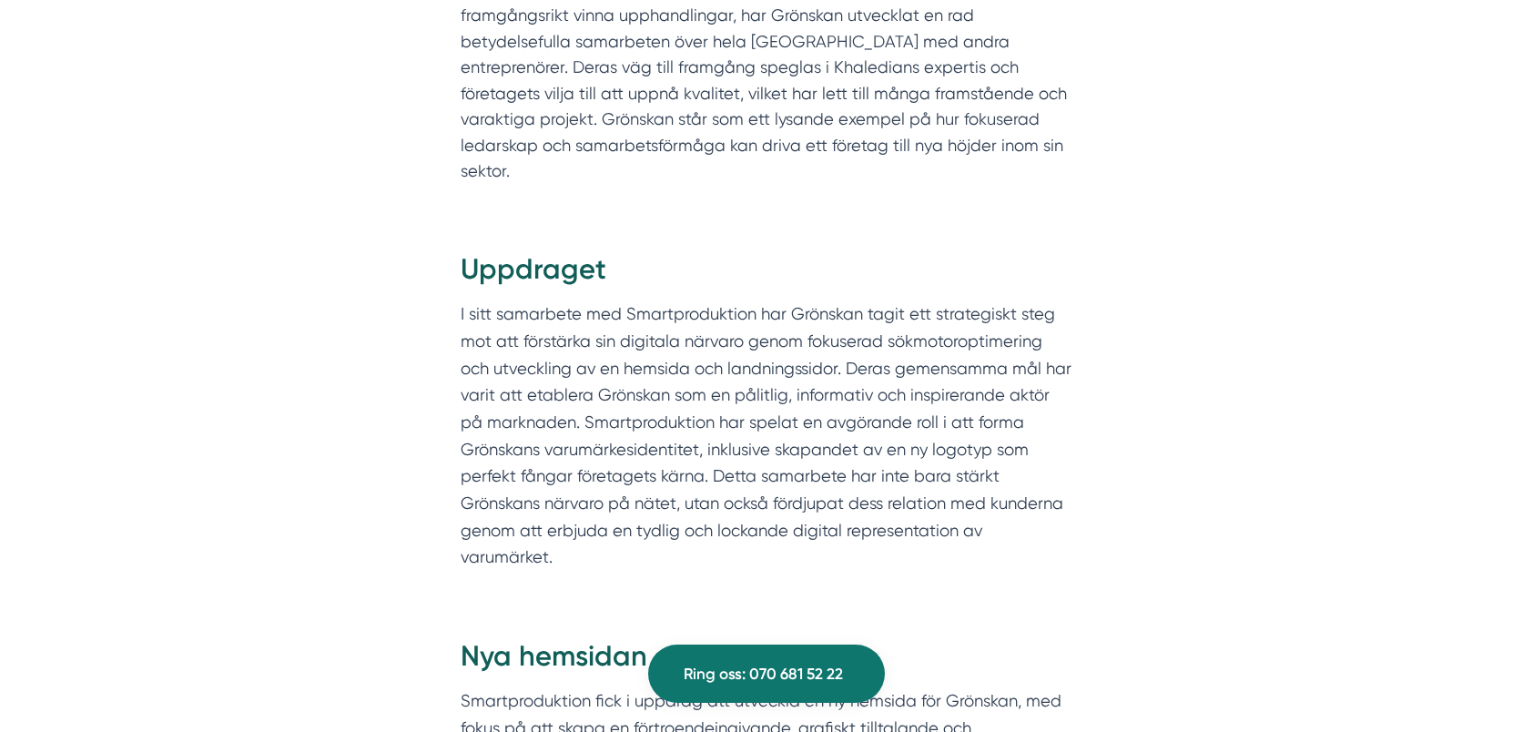
scroll to position [1093, 0]
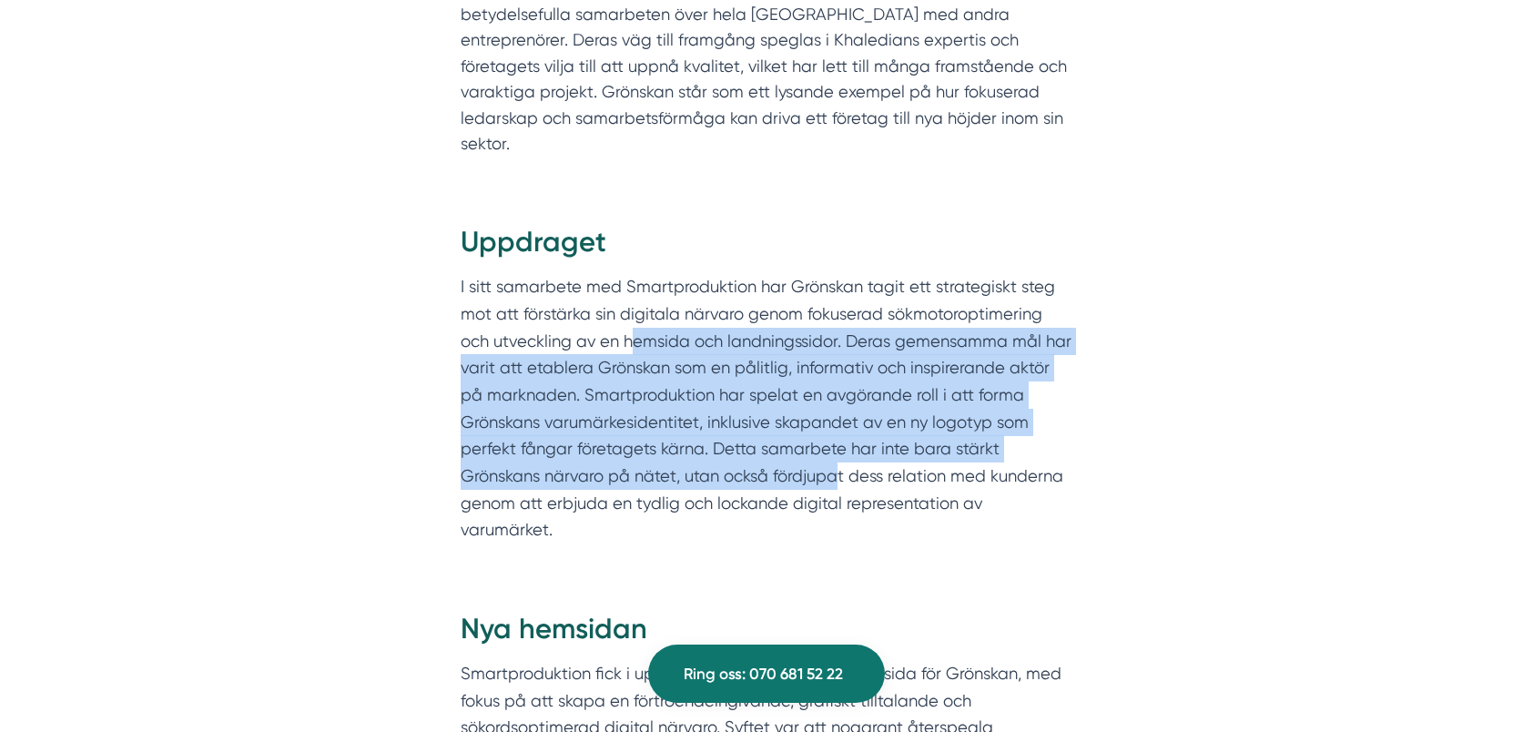
drag, startPoint x: 685, startPoint y: 351, endPoint x: 843, endPoint y: 461, distance: 192.5
click at [843, 461] on p "I sitt samarbete med Smartproduktion har Grönskan tagit ett strategiskt steg mo…" at bounding box center [767, 408] width 612 height 270
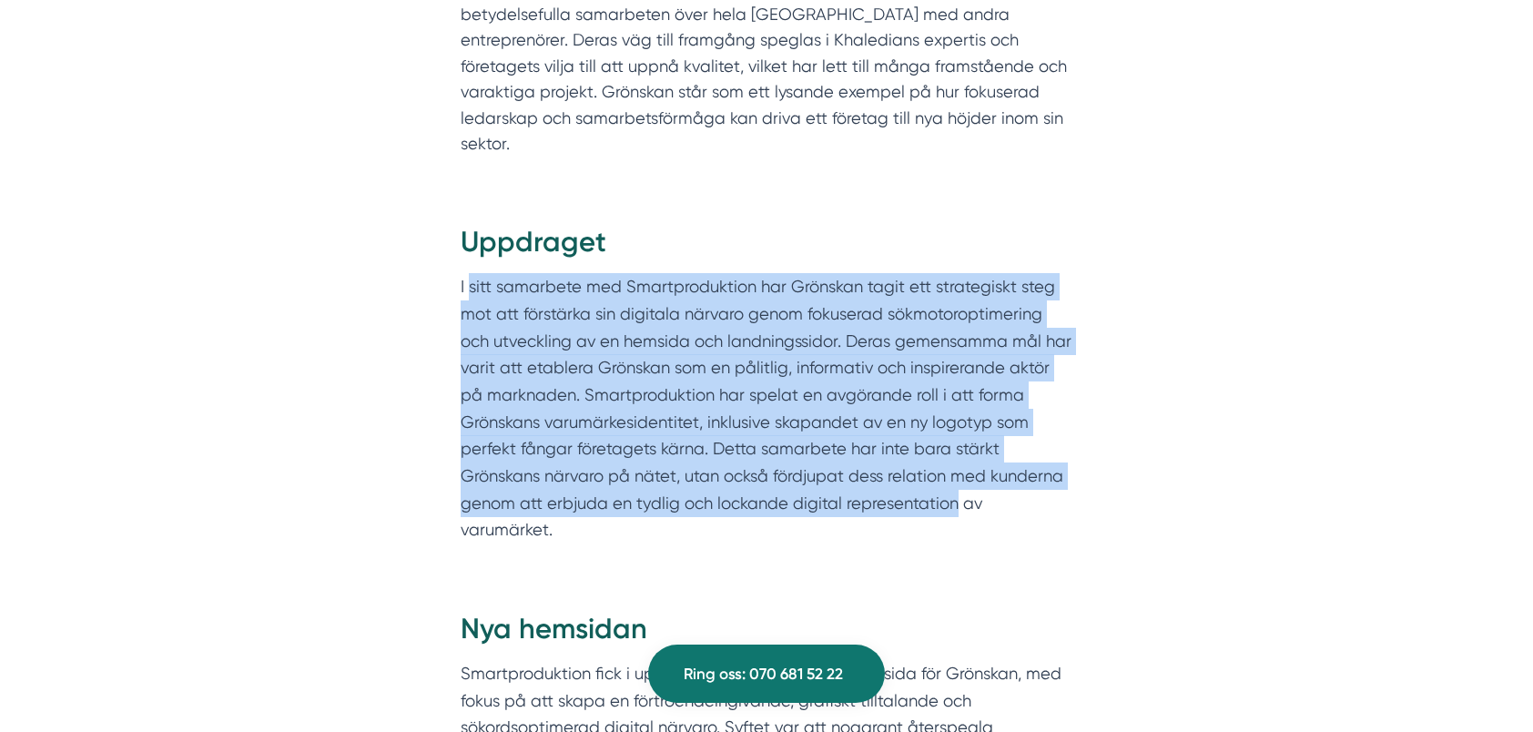
drag, startPoint x: 956, startPoint y: 479, endPoint x: 472, endPoint y: 253, distance: 534.5
click at [472, 273] on p "I sitt samarbete med Smartproduktion har Grönskan tagit ett strategiskt steg mo…" at bounding box center [767, 408] width 612 height 270
click at [530, 311] on p "I sitt samarbete med Smartproduktion har Grönskan tagit ett strategiskt steg mo…" at bounding box center [767, 408] width 612 height 270
